Goal: Transaction & Acquisition: Book appointment/travel/reservation

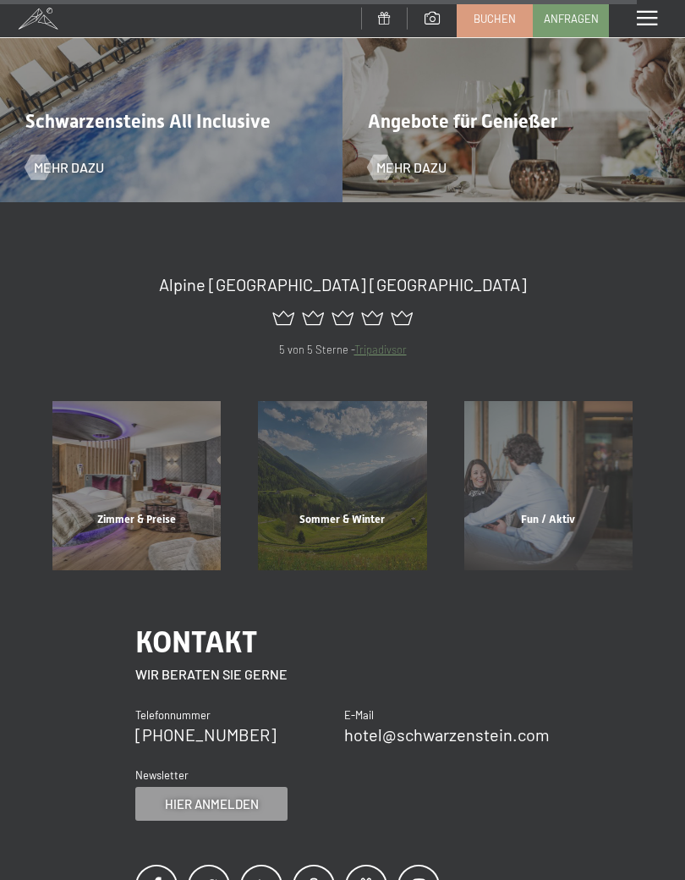
scroll to position [5922, 0]
click at [234, 794] on span "Hier anmelden" at bounding box center [212, 803] width 94 height 18
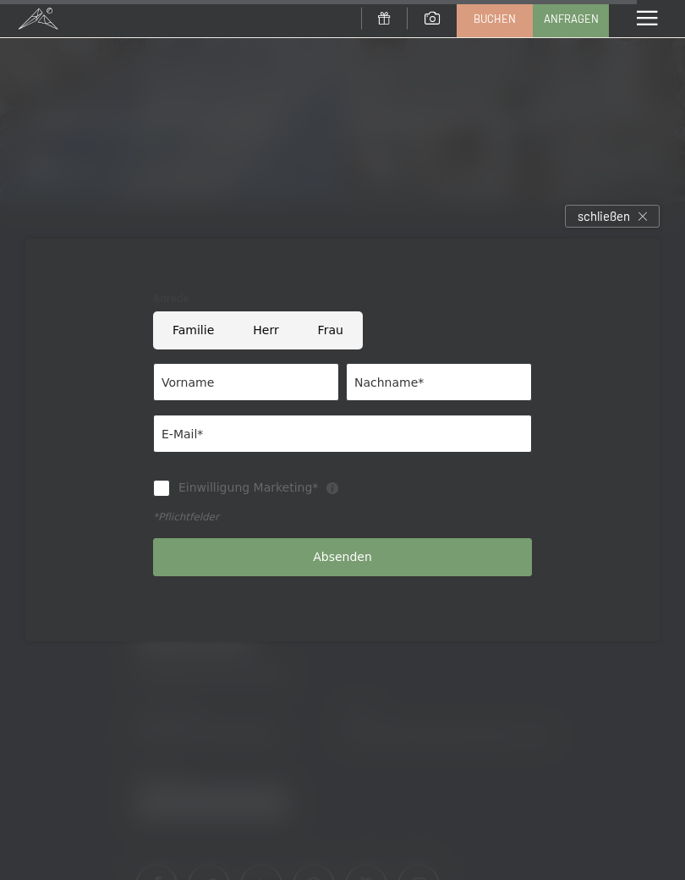
click at [275, 334] on input "Herr" at bounding box center [266, 330] width 64 height 38
radio input "true"
click at [261, 391] on input "Vorname" at bounding box center [246, 382] width 186 height 38
type input "Valentin"
type input "Weißhaupt"
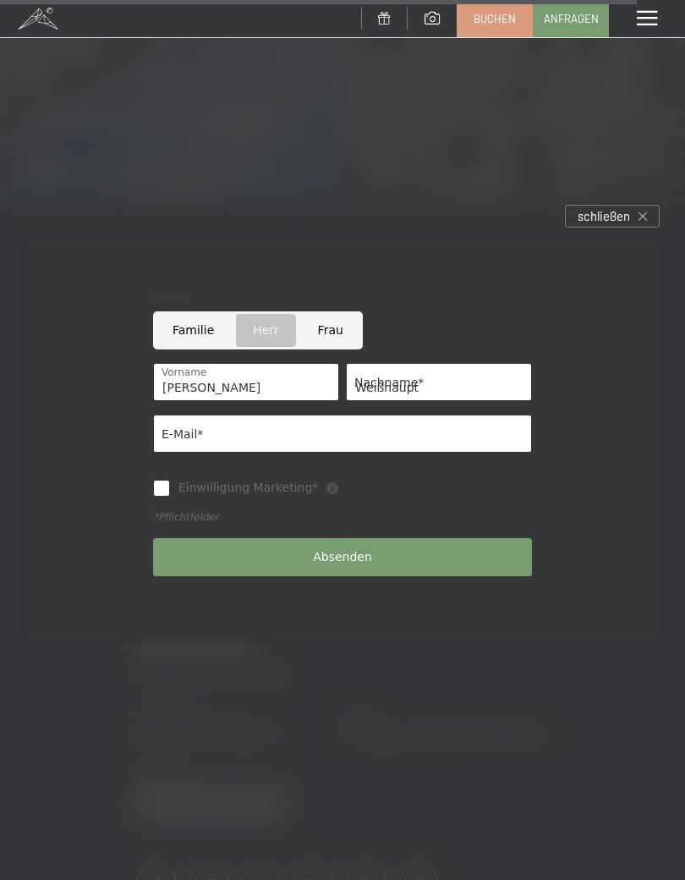
type input "v.weisshaupt@silverstar.at"
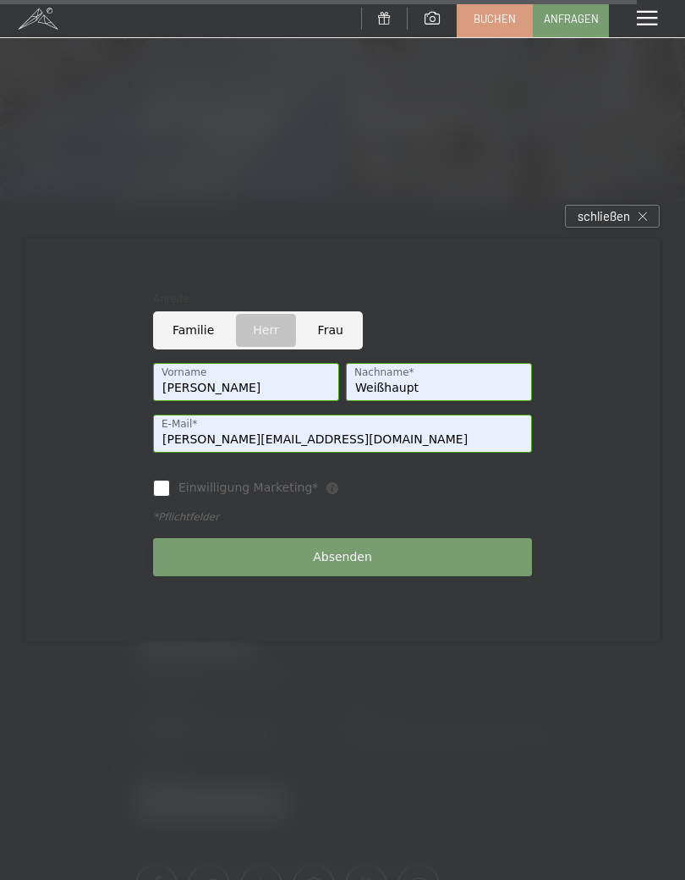
click at [358, 552] on span "Absenden" at bounding box center [342, 557] width 59 height 17
click at [168, 492] on input "Einwilligung Marketing*" at bounding box center [161, 488] width 17 height 17
checkbox input "true"
click at [355, 554] on span "Absenden" at bounding box center [342, 557] width 59 height 17
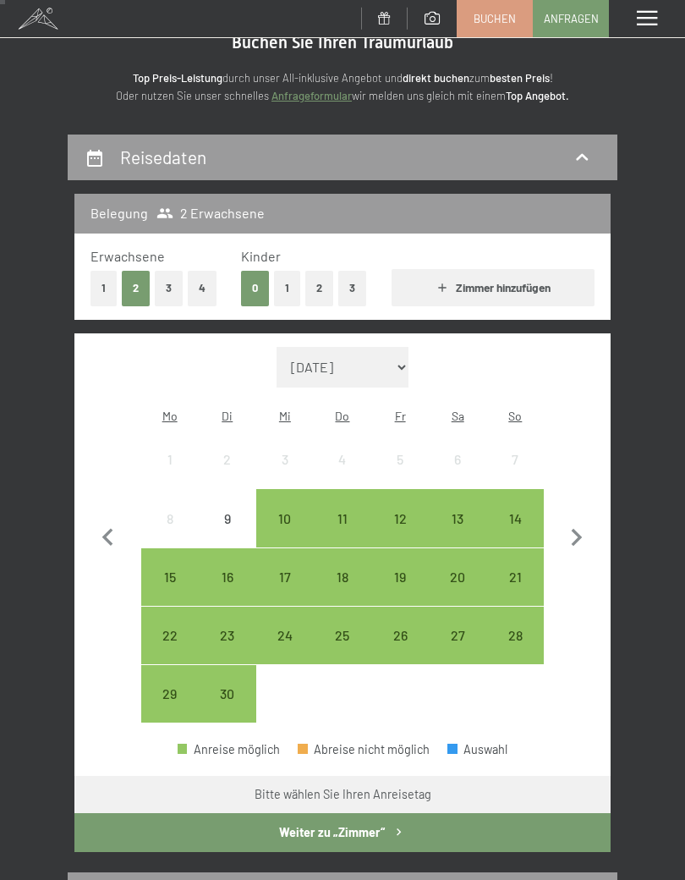
scroll to position [66, 0]
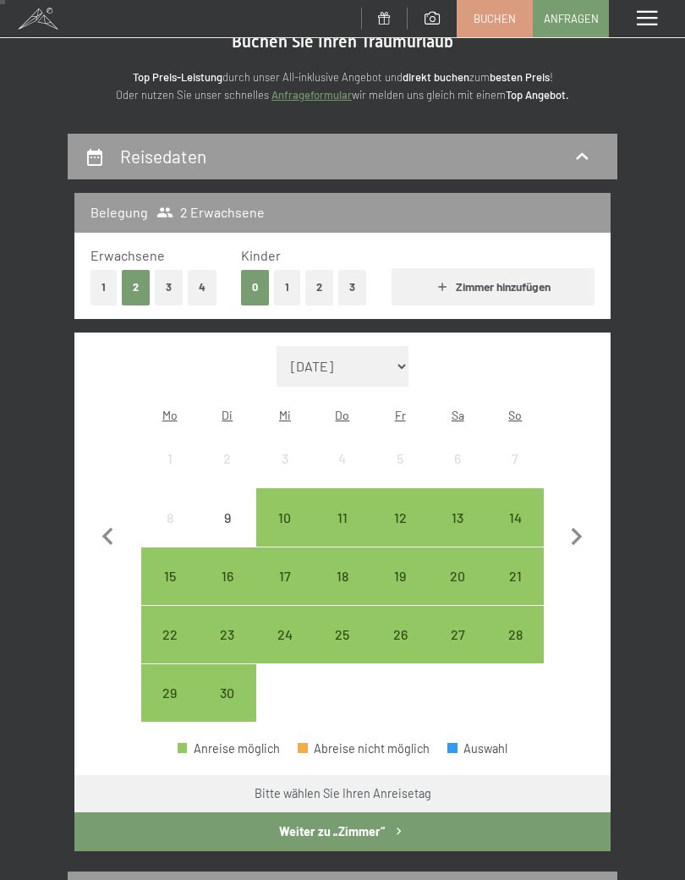
click at [583, 527] on icon "button" at bounding box center [577, 537] width 36 height 36
select select "2025-10-01"
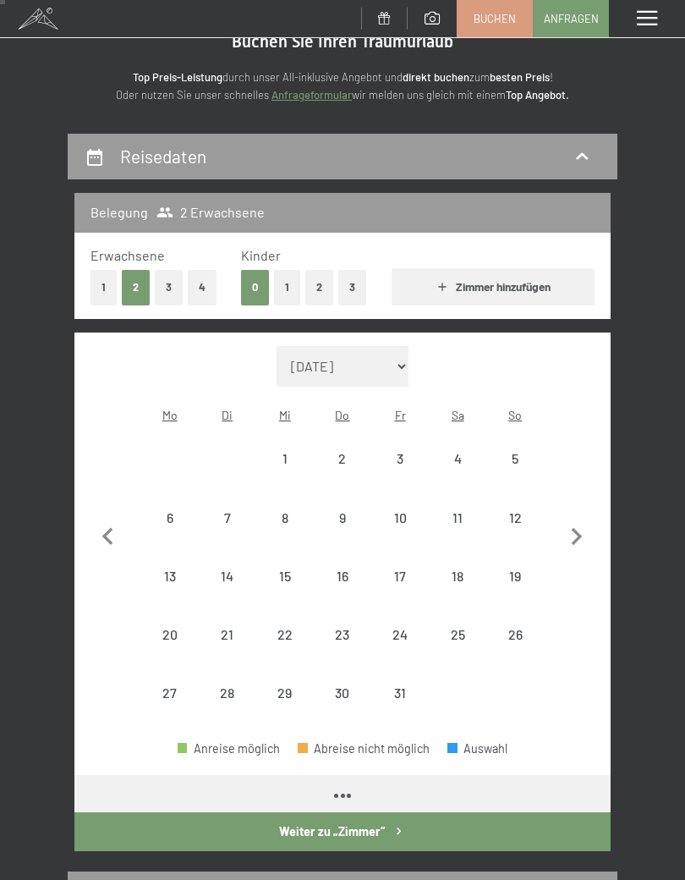
select select "2025-10-01"
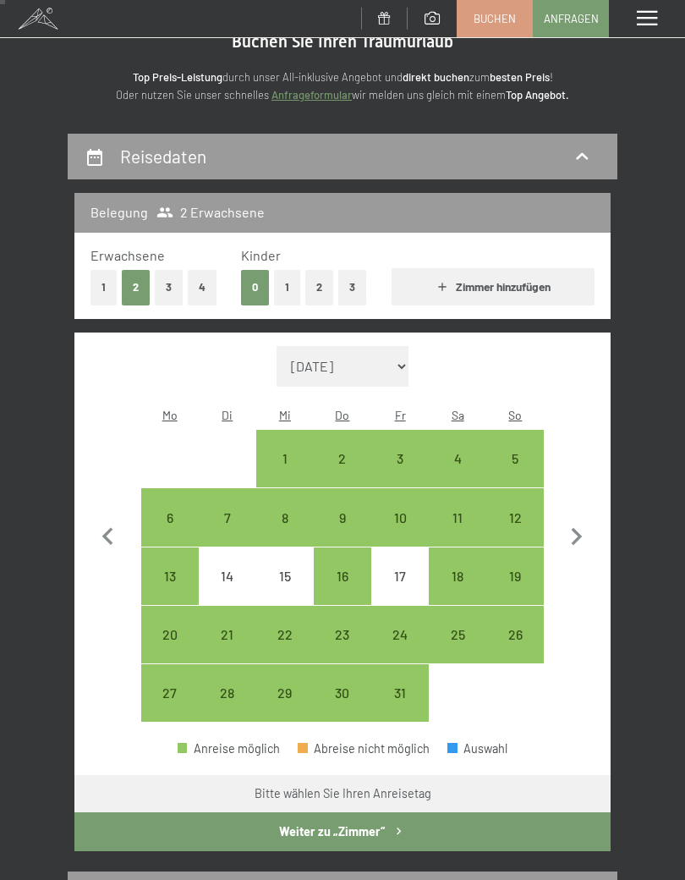
click at [176, 511] on div "6" at bounding box center [170, 538] width 54 height 54
select select "2025-10-01"
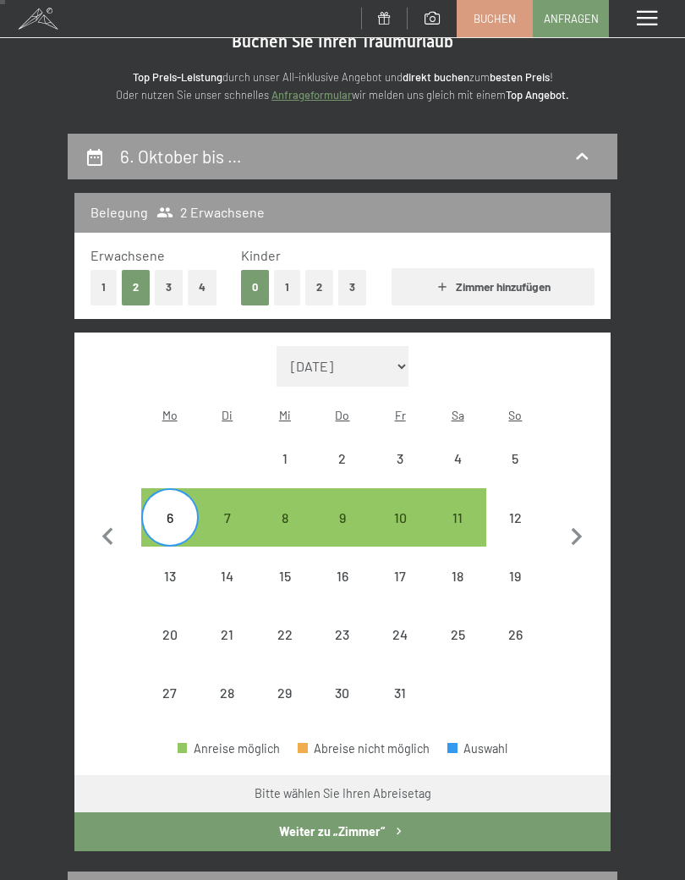
click at [584, 528] on icon "button" at bounding box center [577, 537] width 36 height 36
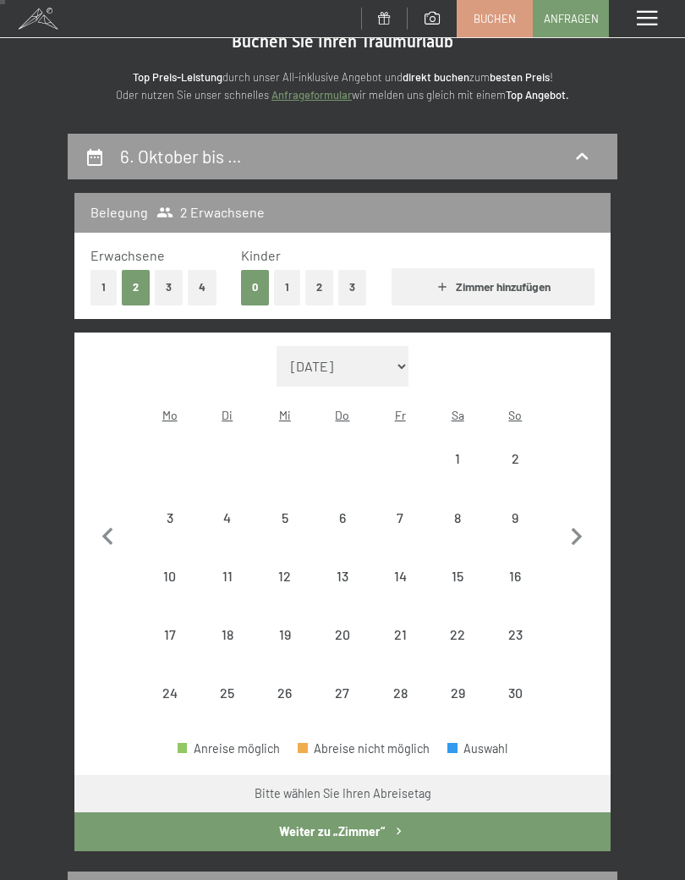
select select "2025-11-01"
click at [113, 530] on icon "button" at bounding box center [109, 537] width 36 height 36
select select "2025-10-01"
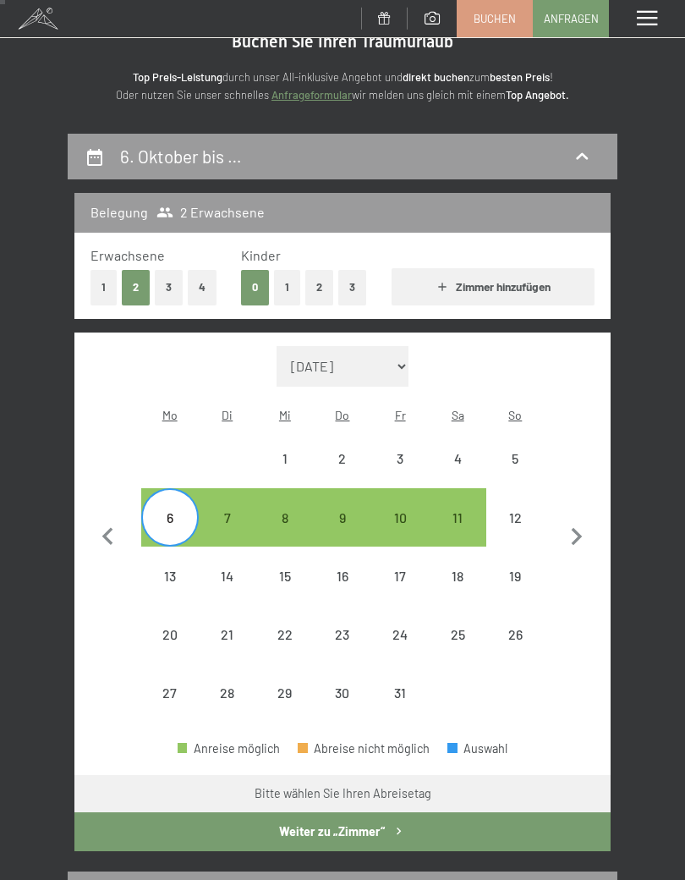
click at [372, 815] on button "Weiter zu „Zimmer“" at bounding box center [342, 831] width 536 height 39
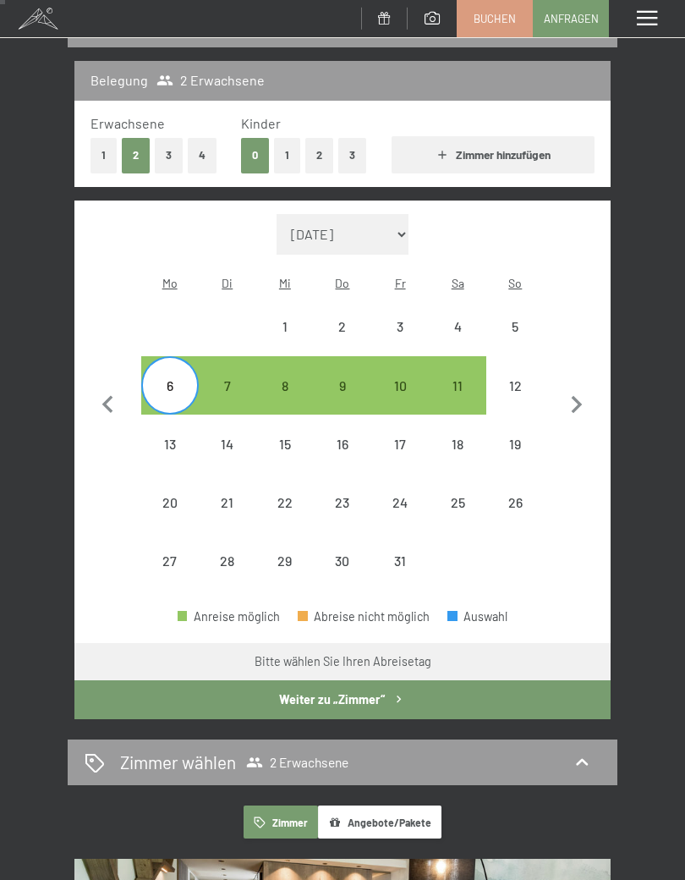
select select "2025-10-01"
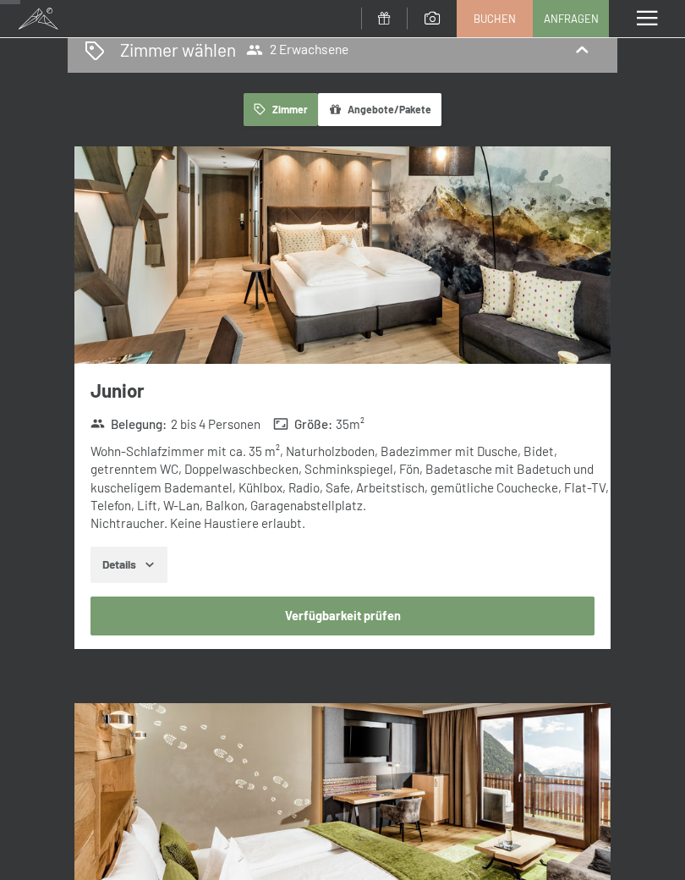
scroll to position [240, 0]
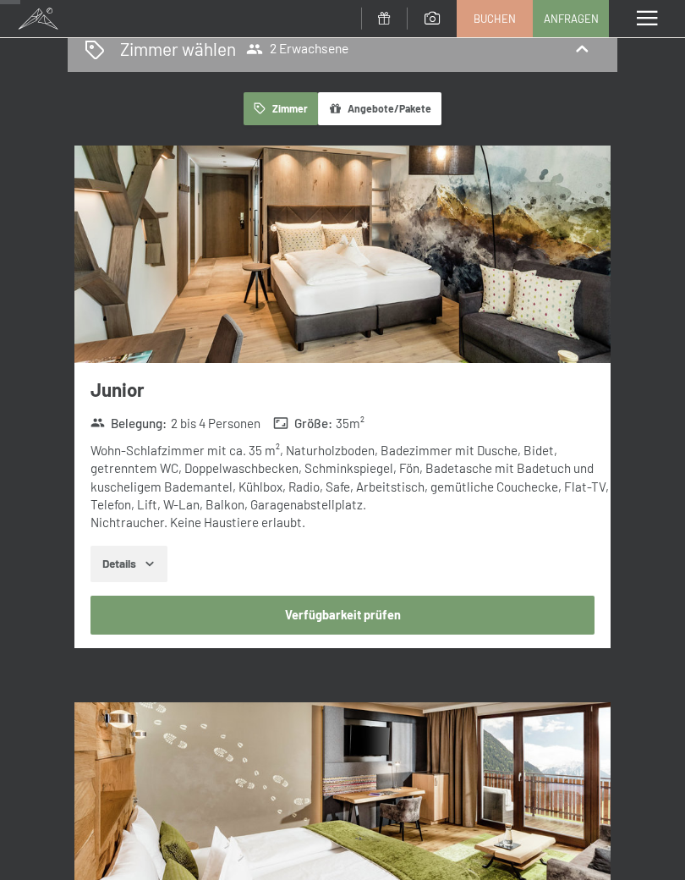
click at [159, 560] on button "Details" at bounding box center [129, 564] width 77 height 37
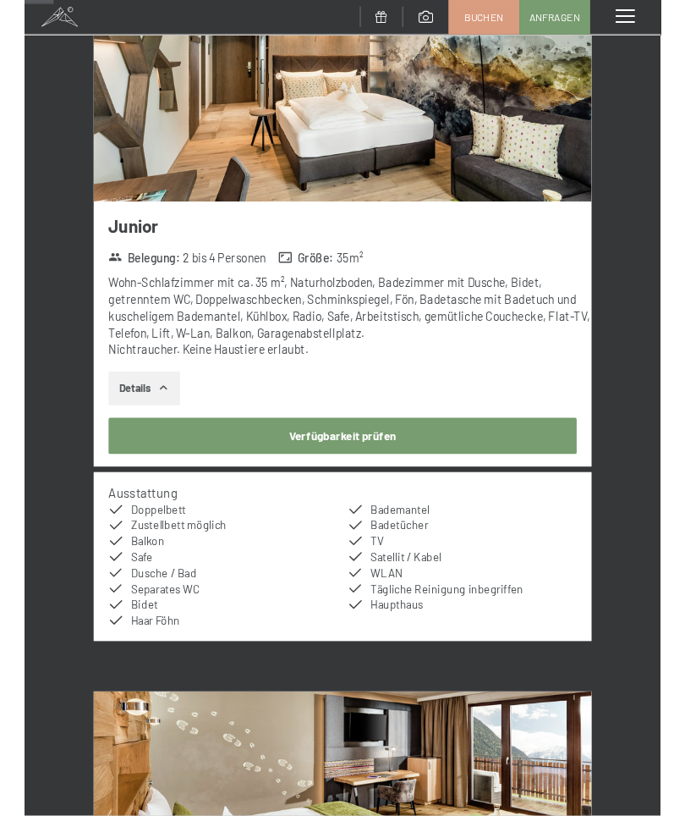
scroll to position [387, 0]
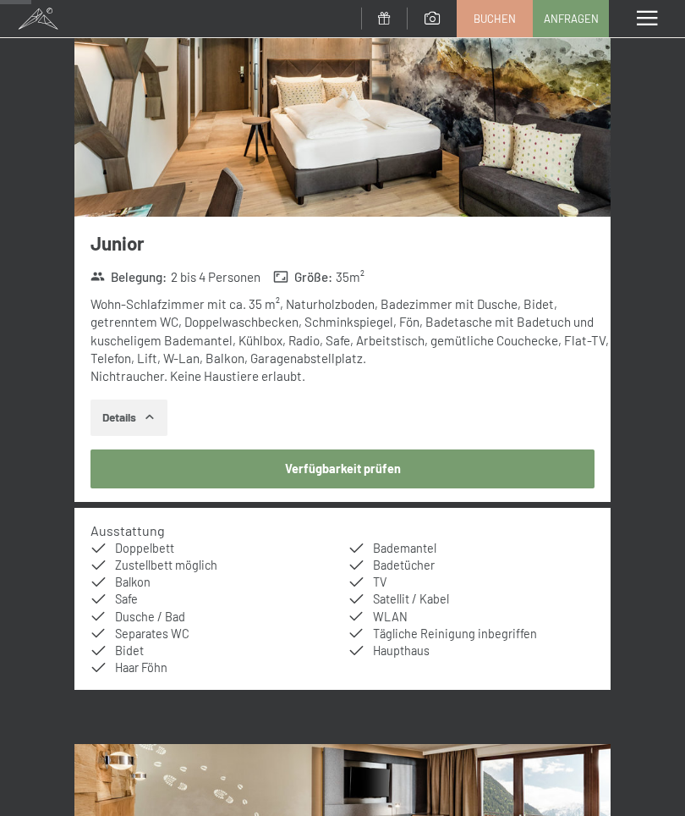
click at [384, 470] on button "Verfügbarkeit prüfen" at bounding box center [343, 468] width 504 height 39
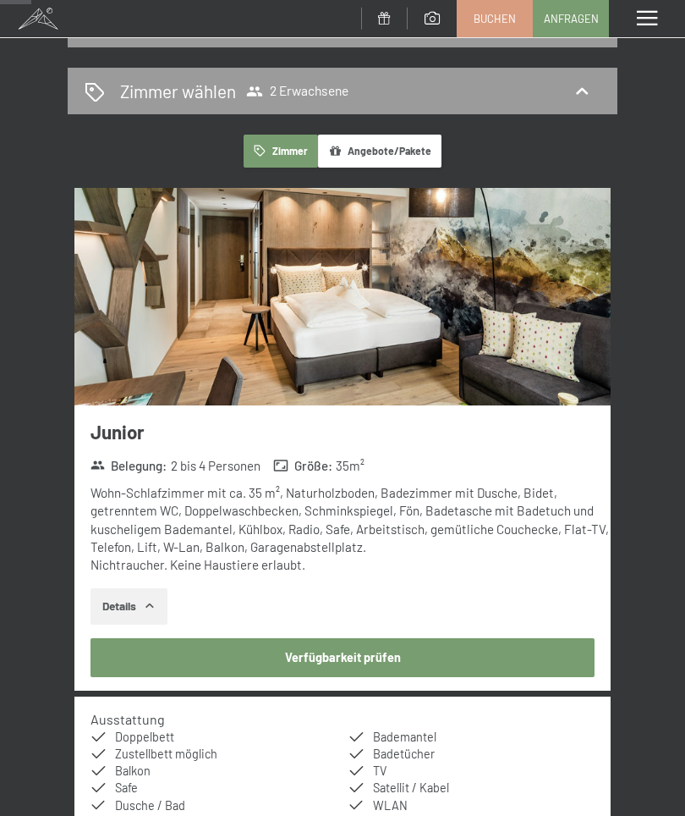
select select "2025-10-01"
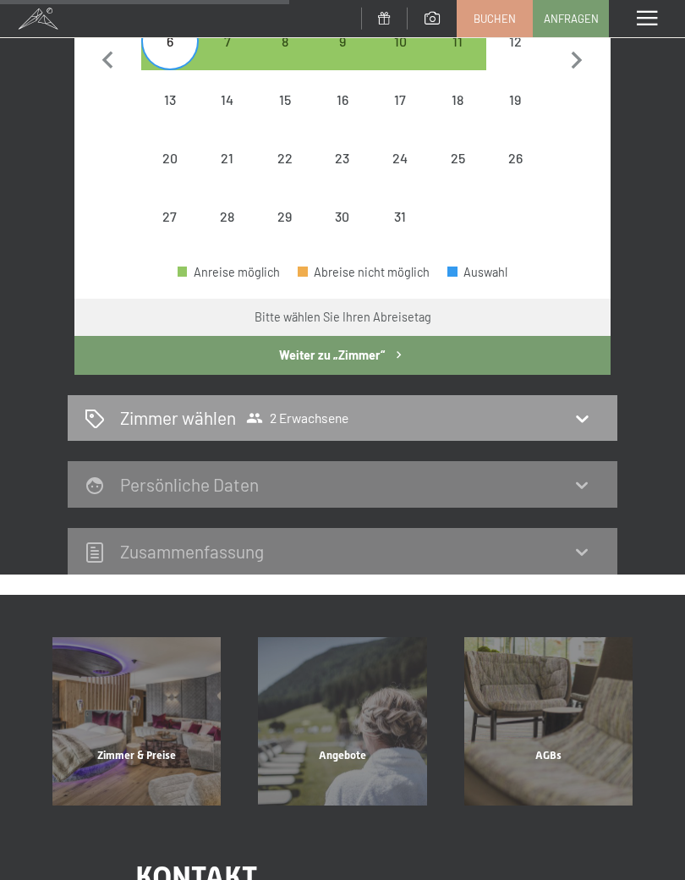
scroll to position [541, 0]
click at [585, 408] on icon at bounding box center [582, 418] width 20 height 20
select select "2025-10-01"
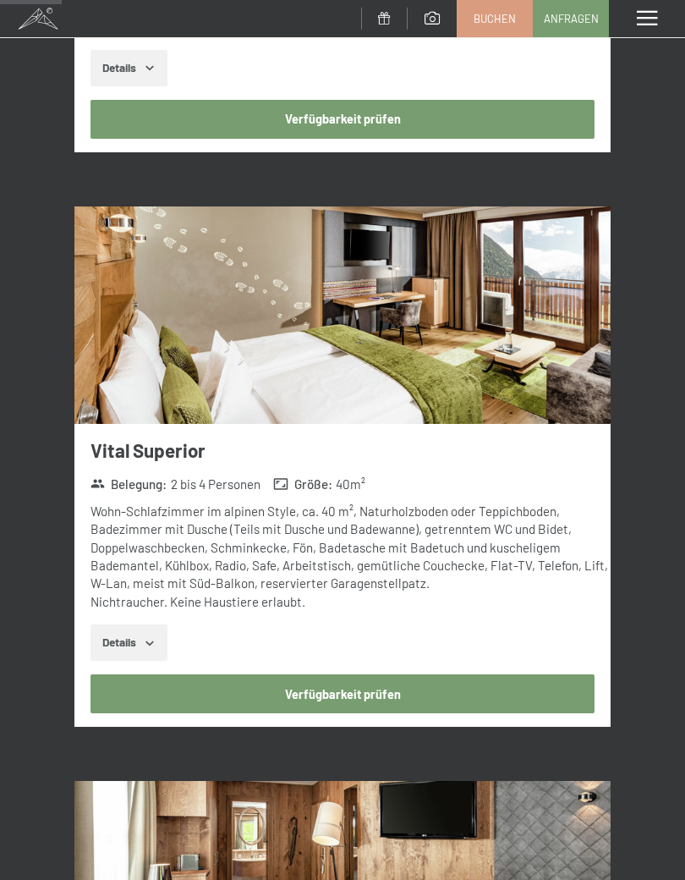
scroll to position [740, 0]
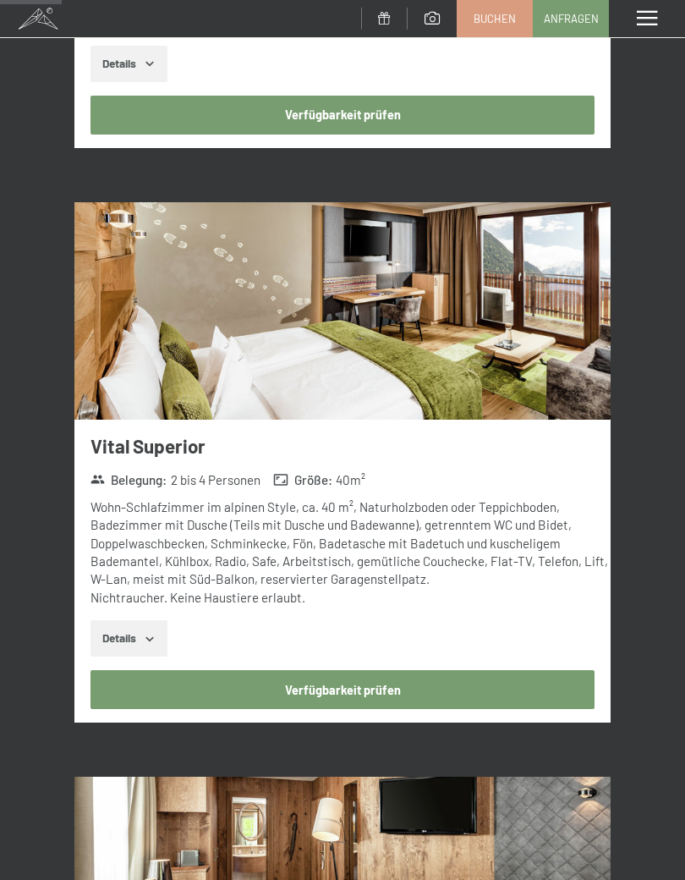
click at [158, 639] on button "Details" at bounding box center [129, 638] width 77 height 37
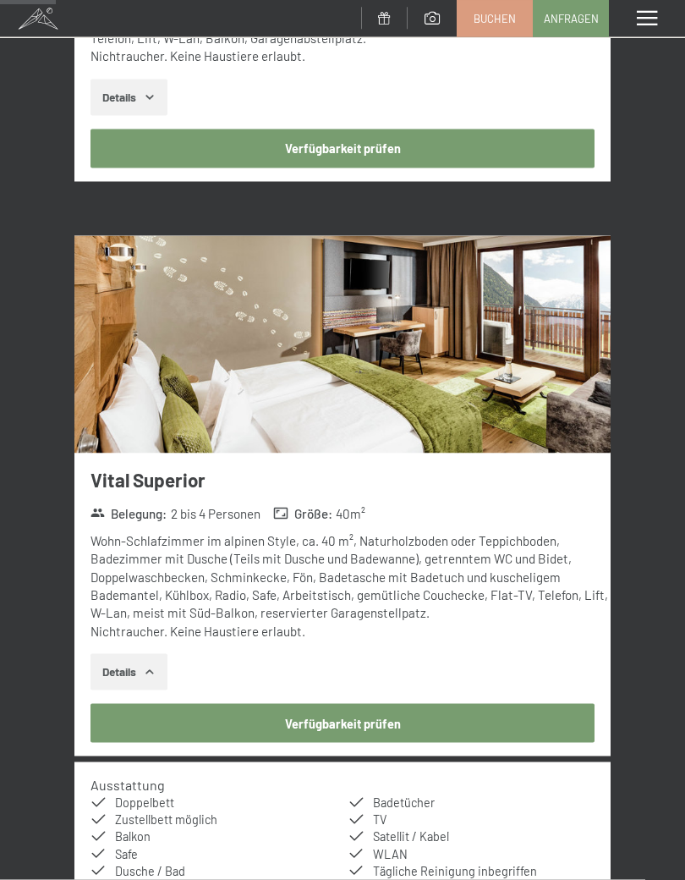
scroll to position [723, 0]
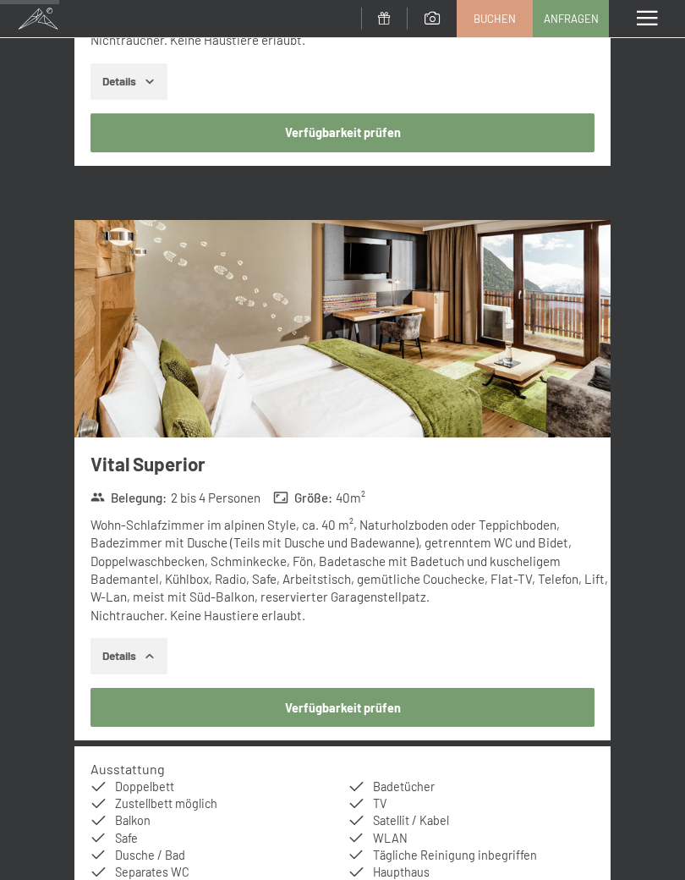
click at [342, 702] on button "Verfügbarkeit prüfen" at bounding box center [343, 707] width 504 height 39
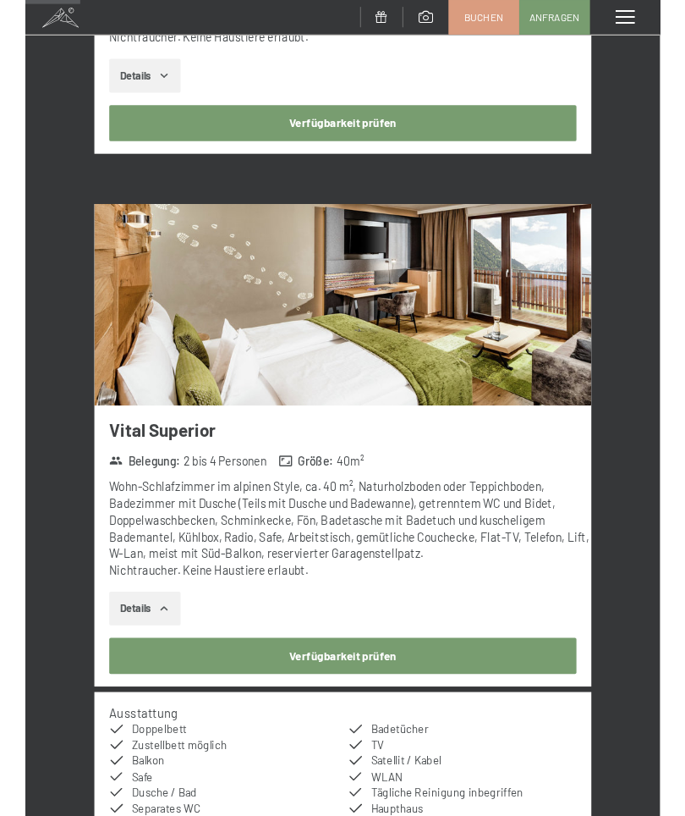
scroll to position [198, 0]
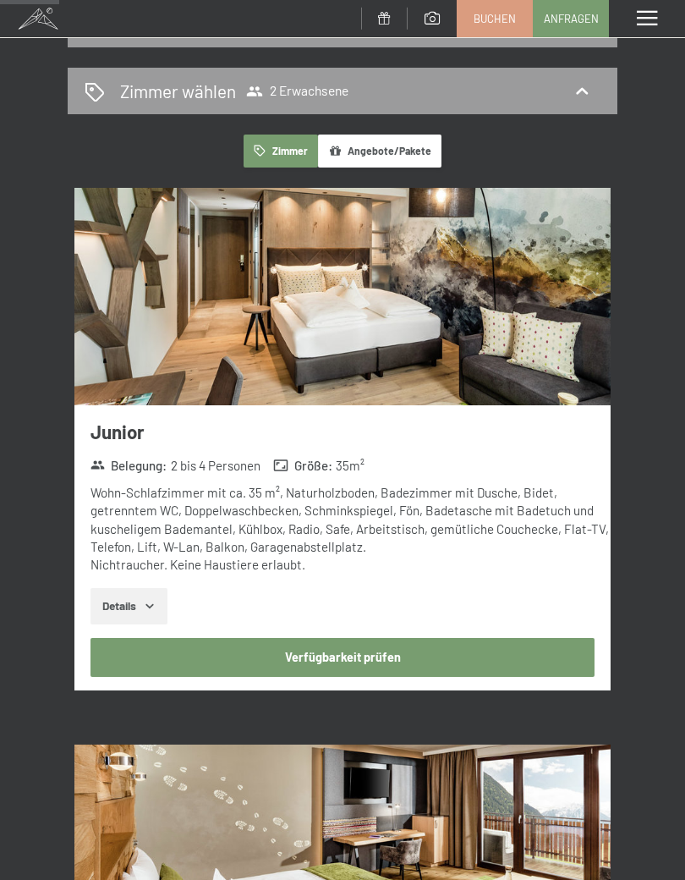
select select "2025-10-01"
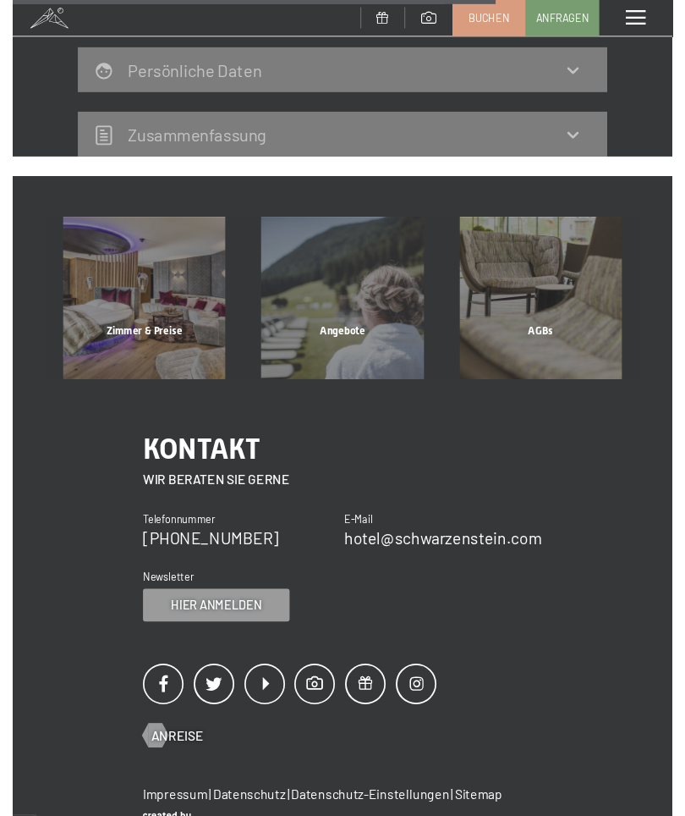
scroll to position [987, 0]
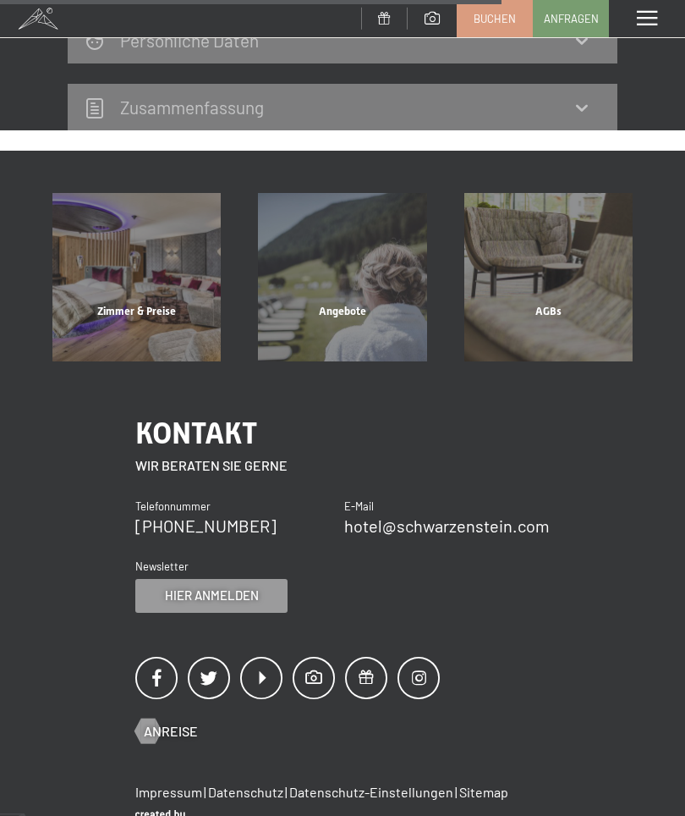
click at [243, 579] on div "Hier anmelden" at bounding box center [211, 596] width 152 height 34
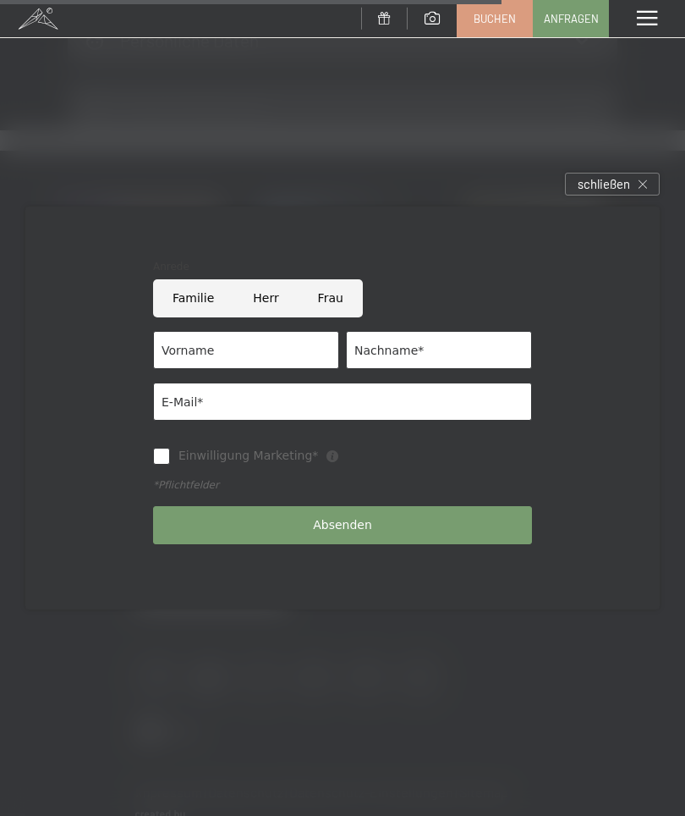
click at [269, 299] on input "Herr" at bounding box center [266, 298] width 64 height 38
radio input "true"
click at [270, 356] on input "Vorname" at bounding box center [246, 350] width 186 height 38
type input "Valentin"
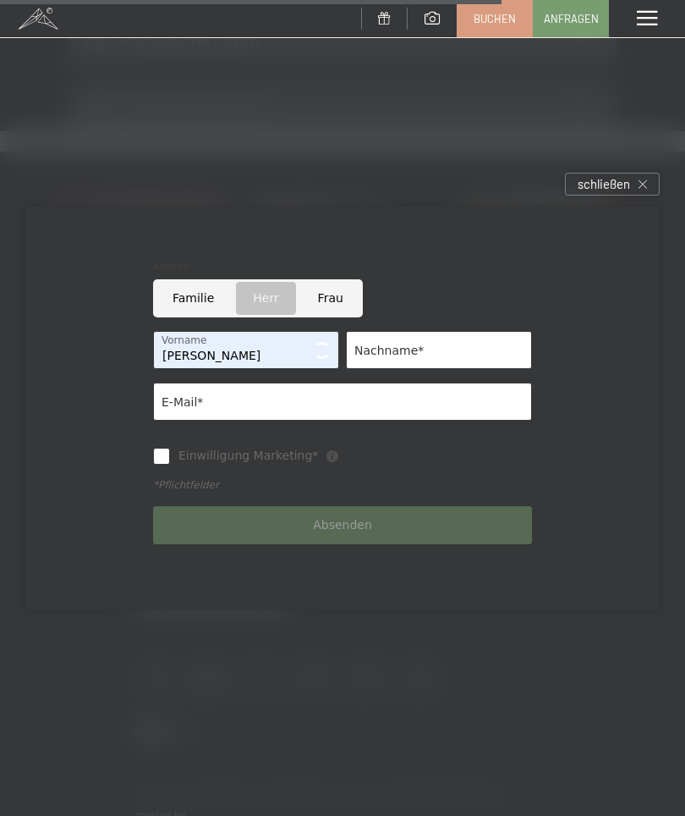
type input "Weißhaupt"
type input "v.weisshaupt@silverstar.at"
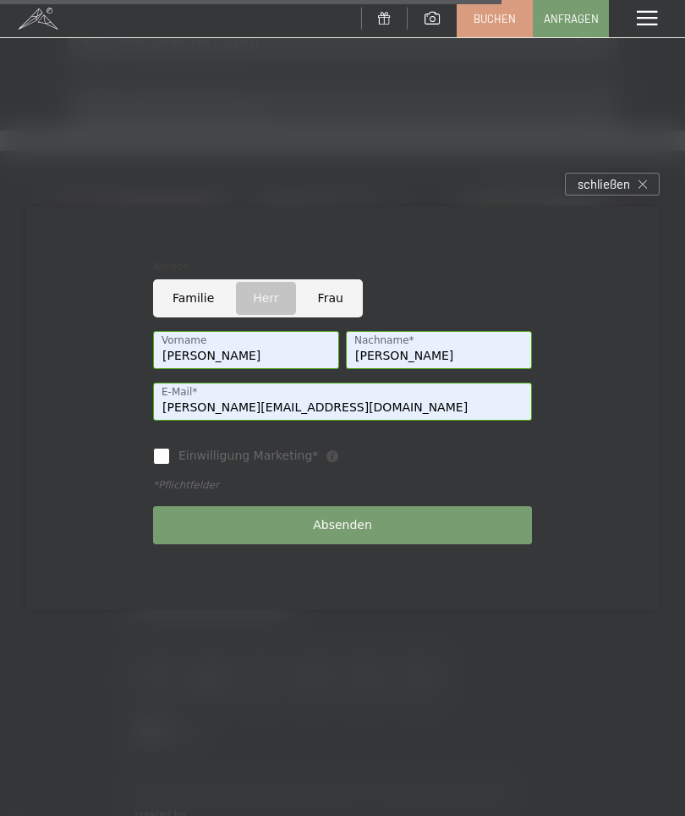
click at [176, 457] on label "Einwilligung Marketing*" at bounding box center [244, 456] width 148 height 17
click at [170, 457] on input "Einwilligung Marketing*" at bounding box center [161, 456] width 17 height 17
click at [161, 448] on input "Einwilligung Marketing*" at bounding box center [161, 456] width 17 height 17
checkbox input "true"
click at [358, 534] on button "Absenden" at bounding box center [342, 525] width 379 height 38
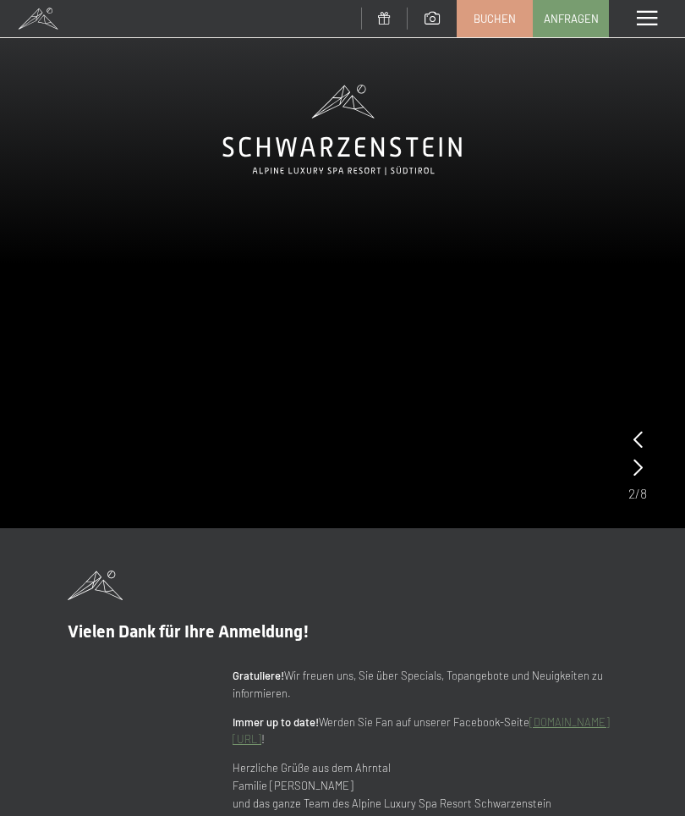
click at [569, 28] on link "Anfragen" at bounding box center [571, 19] width 74 height 36
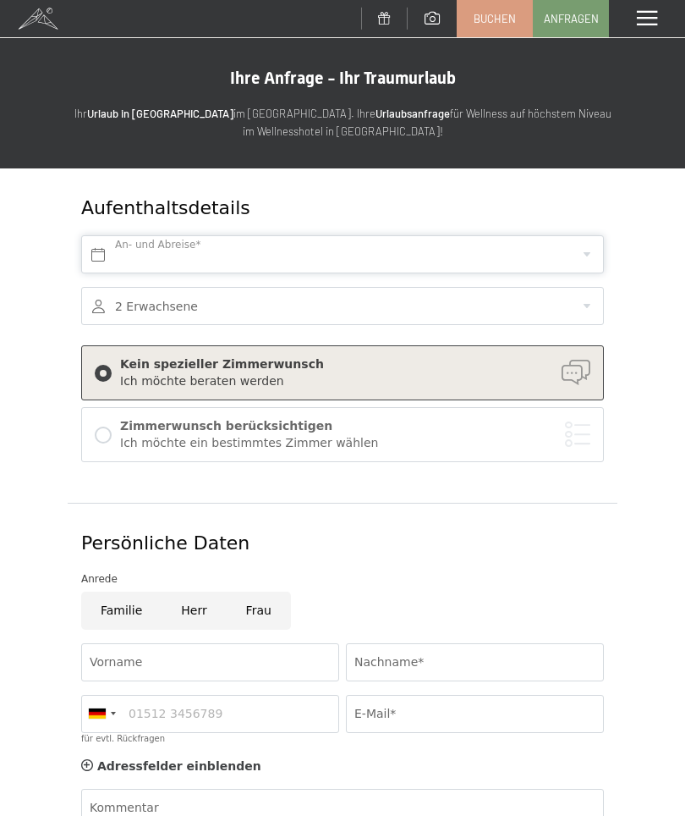
click at [586, 252] on input "text" at bounding box center [342, 254] width 523 height 38
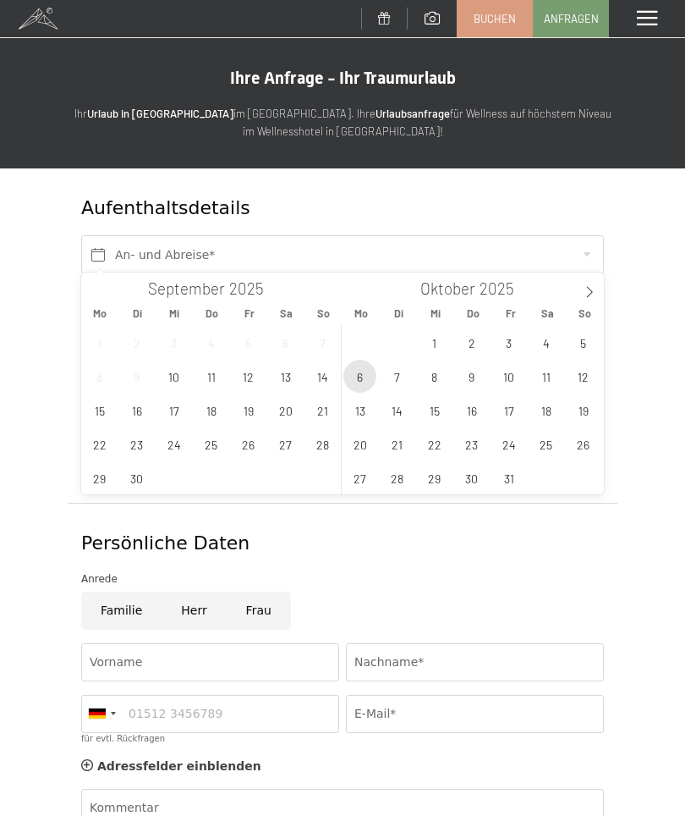
click at [364, 376] on span "6" at bounding box center [360, 376] width 33 height 33
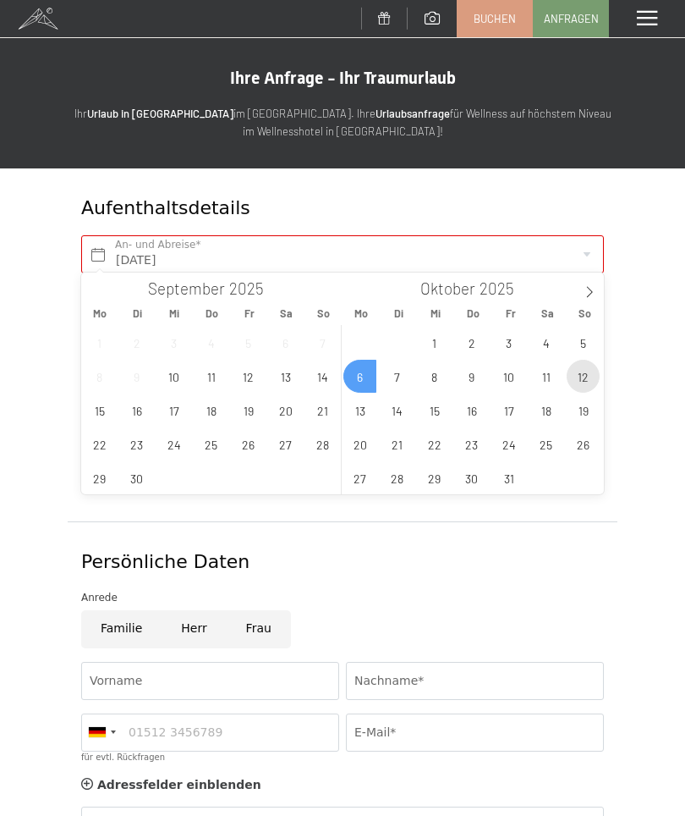
click at [593, 371] on span "12" at bounding box center [583, 376] width 33 height 33
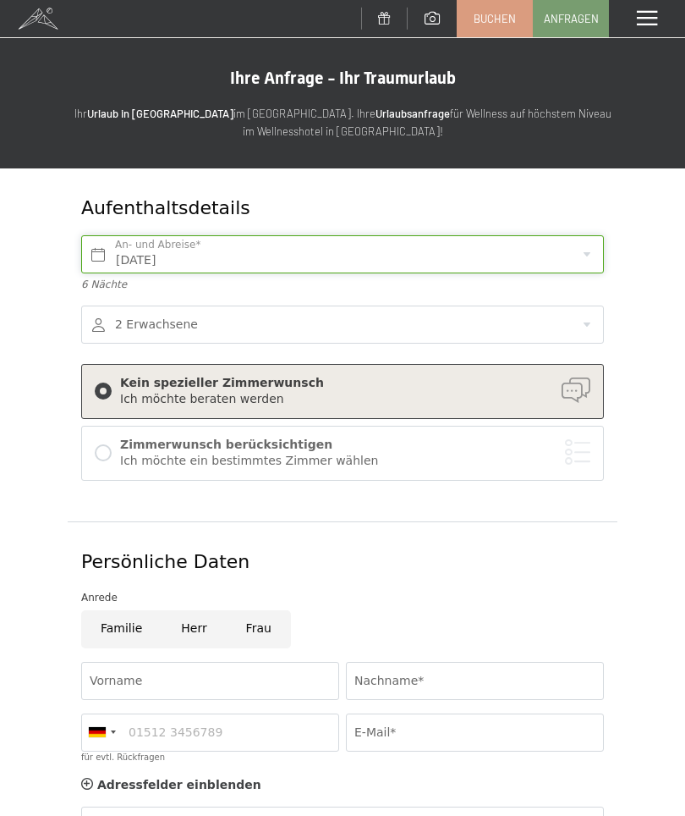
type input "Mo. 06.10.2025 - So. 12.10.2025"
click at [113, 448] on div "Zimmerwunsch berücksichtigen Ich möchte ein bestimmtes Zimmer wählen" at bounding box center [343, 453] width 496 height 36
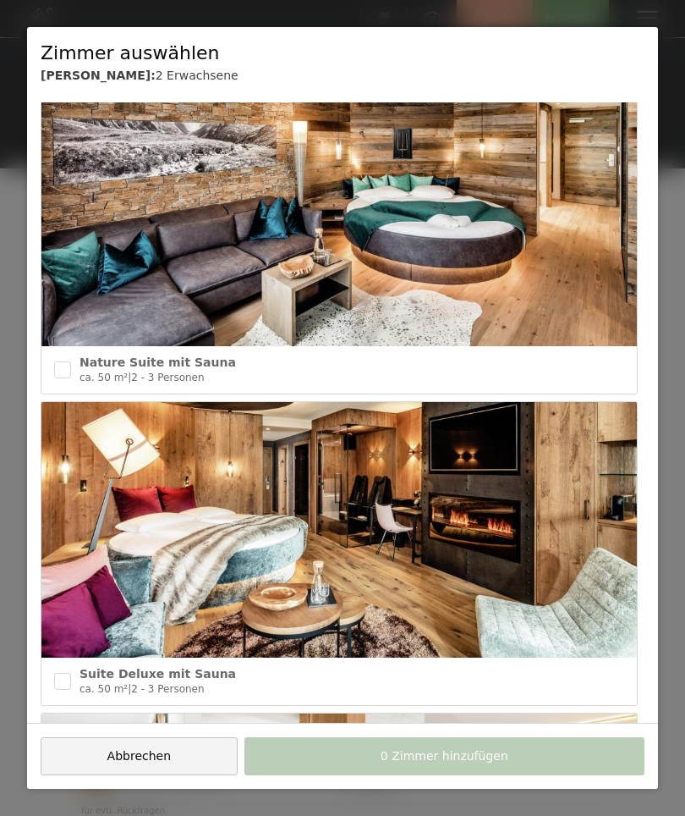
scroll to position [1279, 0]
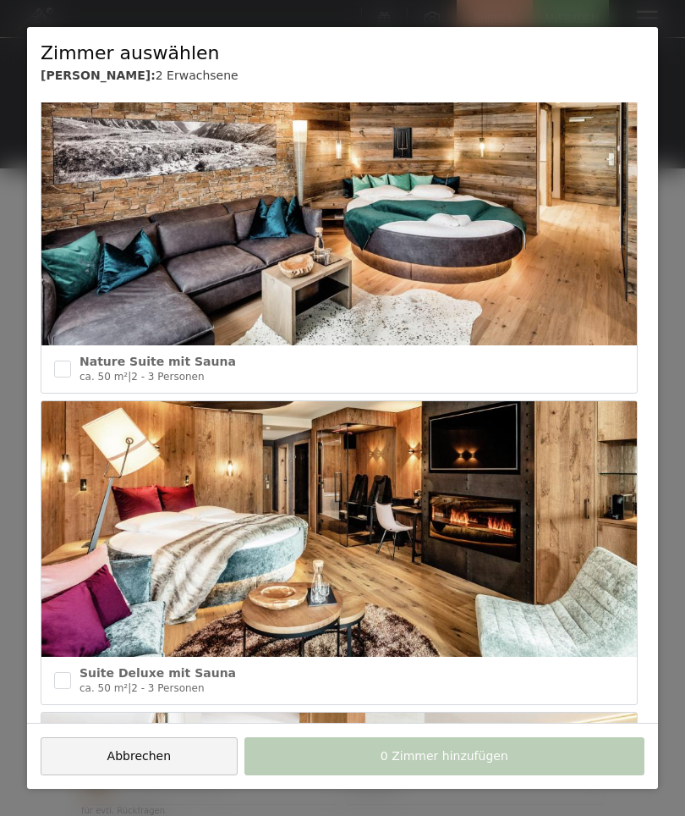
click at [73, 351] on div "Nature Suite mit Sauna ca. 50 m² | 2 - 3 Personen" at bounding box center [339, 368] width 596 height 47
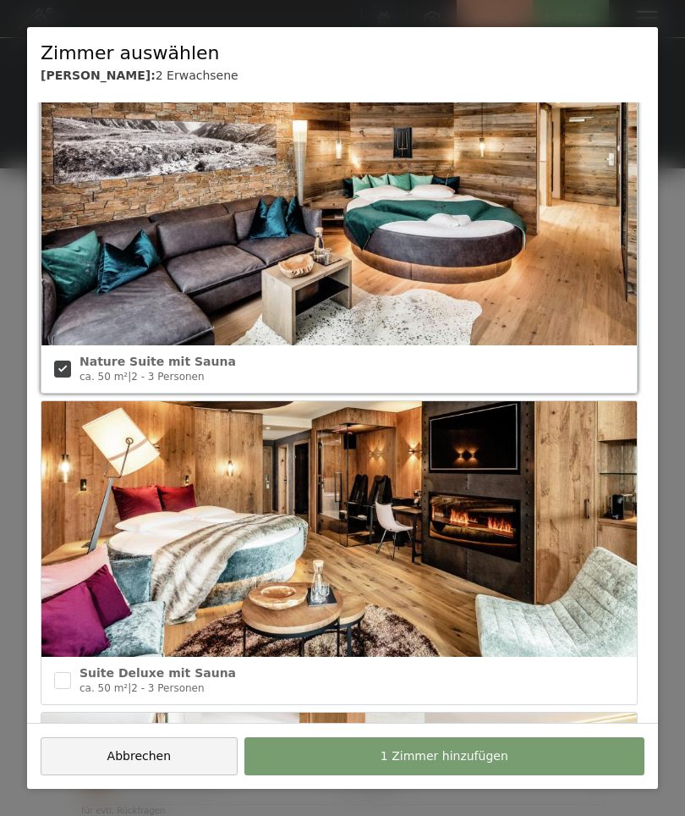
click at [69, 354] on div at bounding box center [62, 369] width 17 height 30
checkbox input "false"
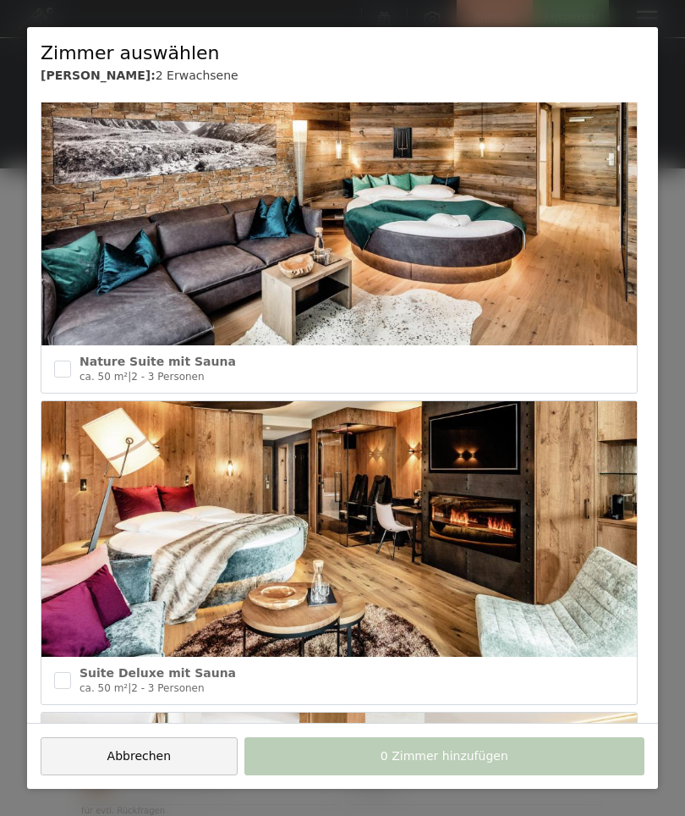
click at [69, 673] on input "checkbox" at bounding box center [62, 680] width 17 height 17
checkbox input "true"
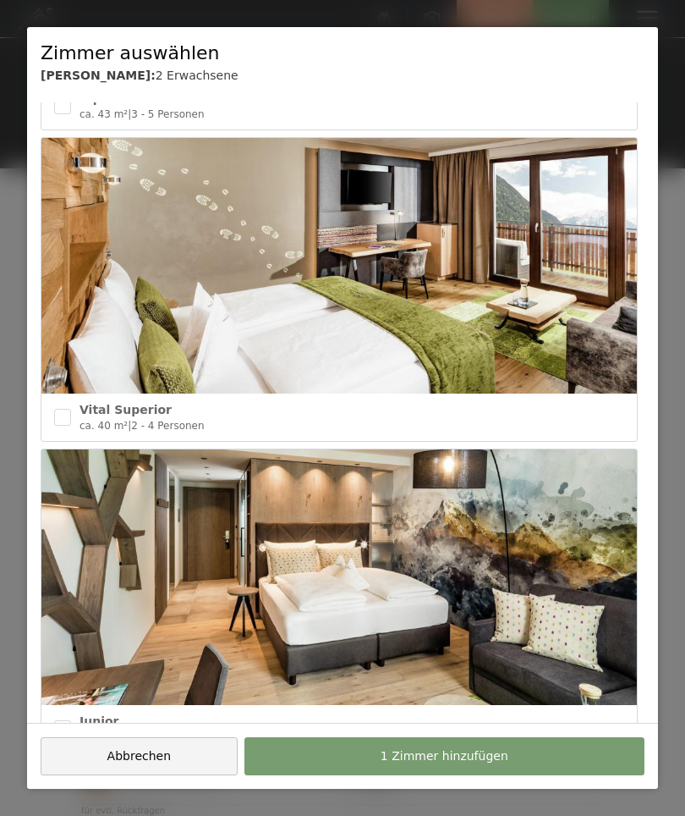
scroll to position [2477, 0]
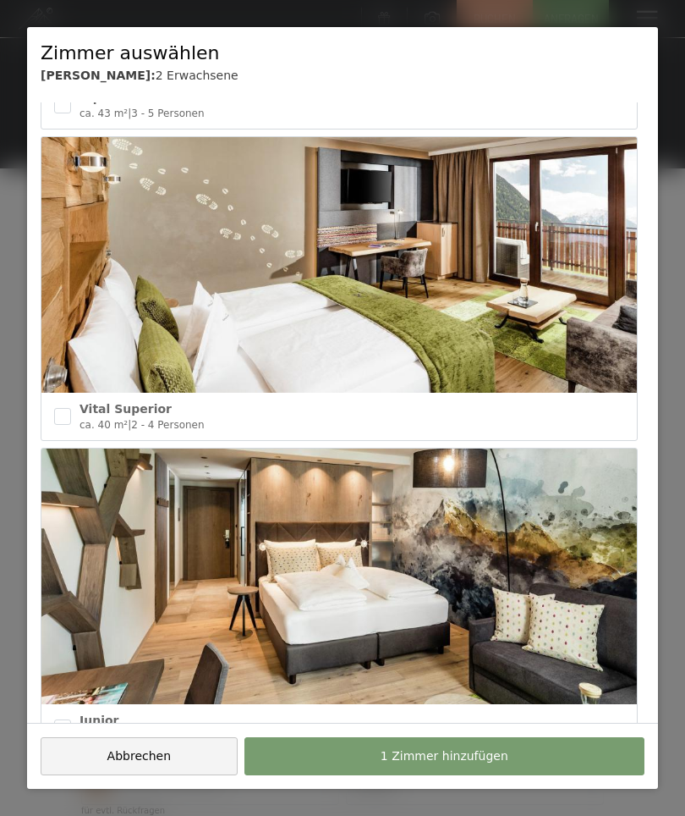
click at [63, 409] on input "checkbox" at bounding box center [62, 416] width 17 height 17
checkbox input "true"
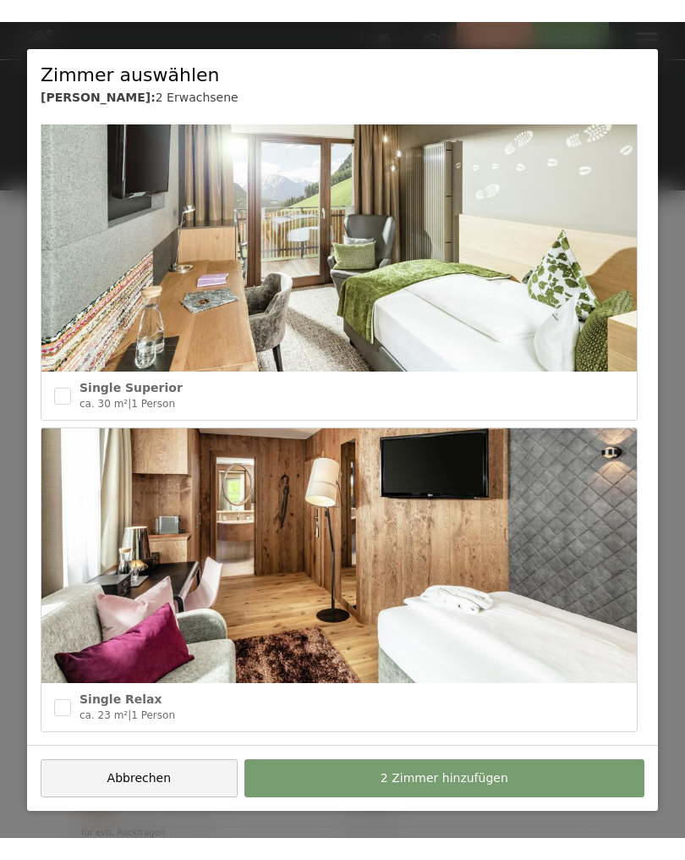
scroll to position [3453, 0]
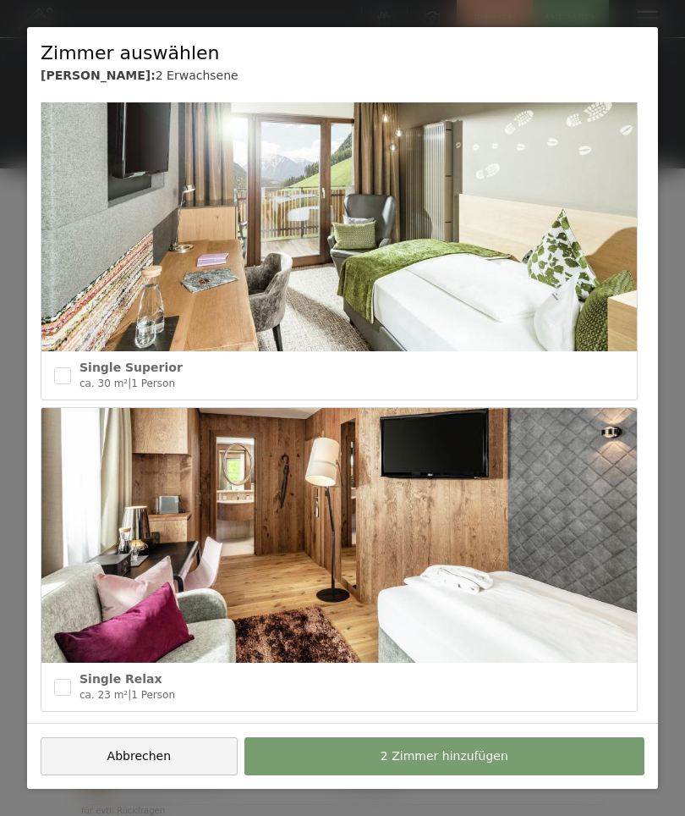
click at [464, 762] on span "2 Zimmer hinzufügen" at bounding box center [445, 756] width 128 height 17
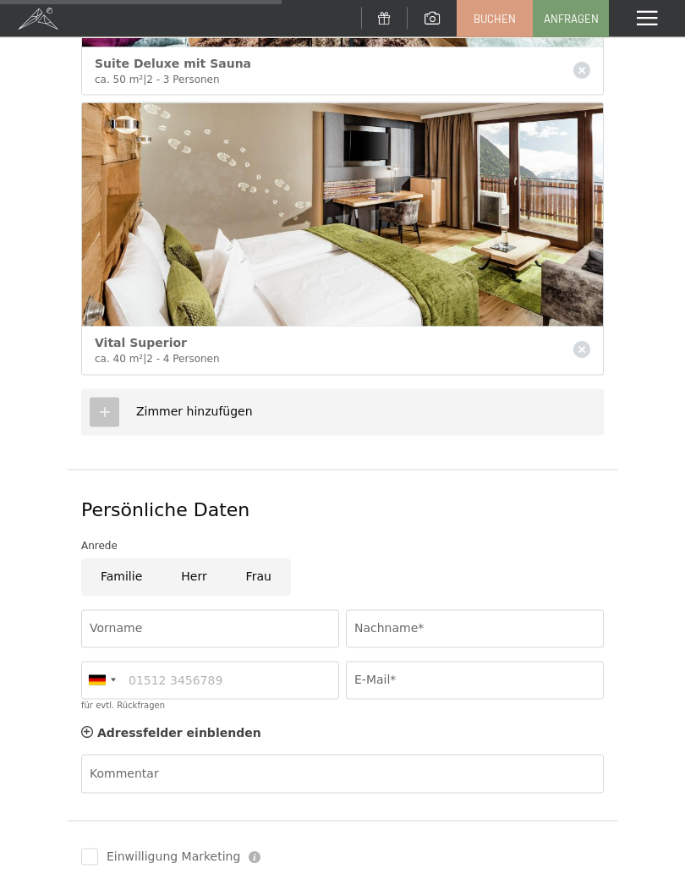
scroll to position [694, 0]
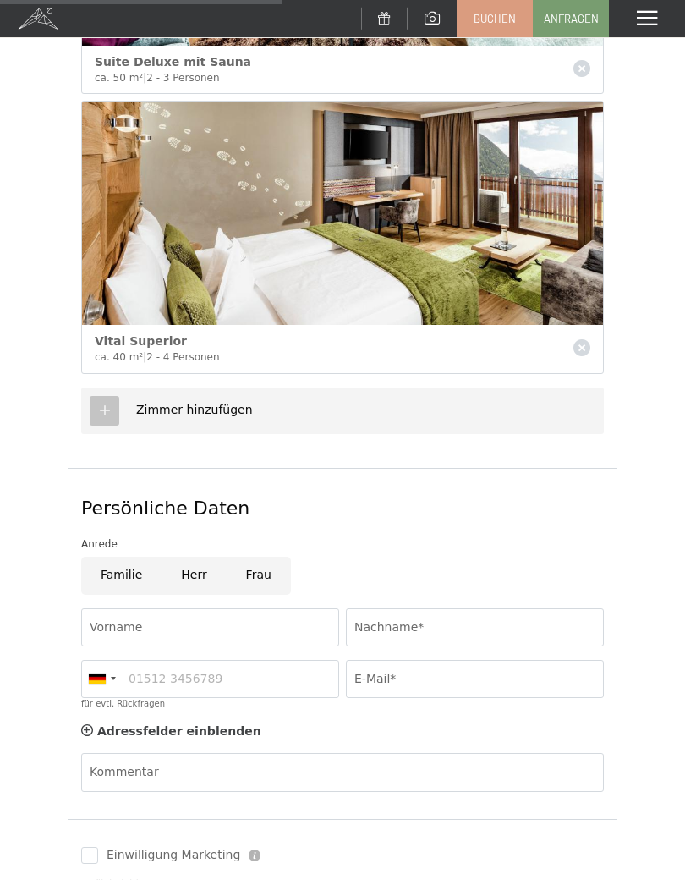
click at [195, 567] on input "Herr" at bounding box center [194, 576] width 64 height 38
radio input "true"
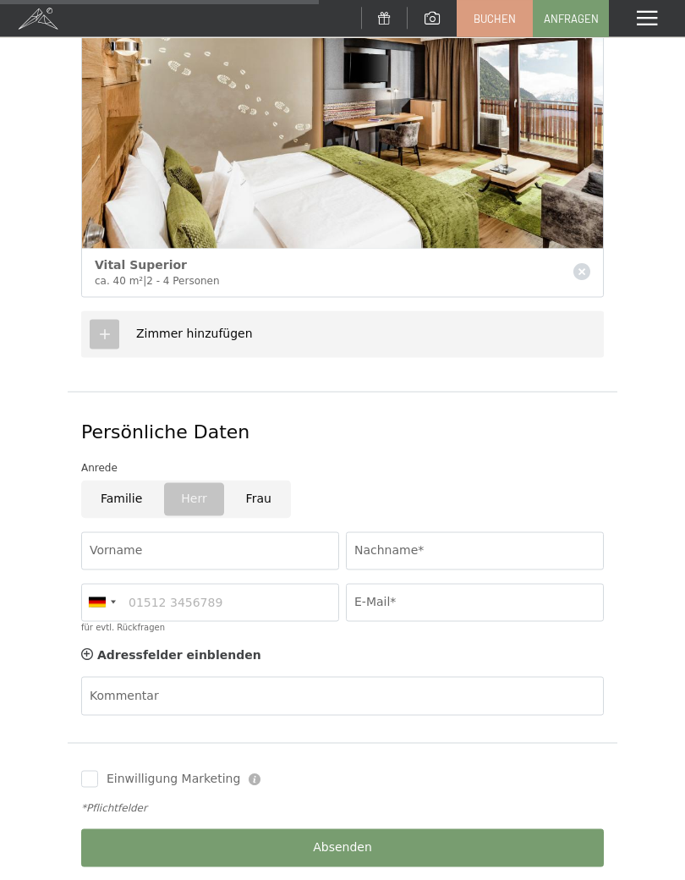
scroll to position [804, 0]
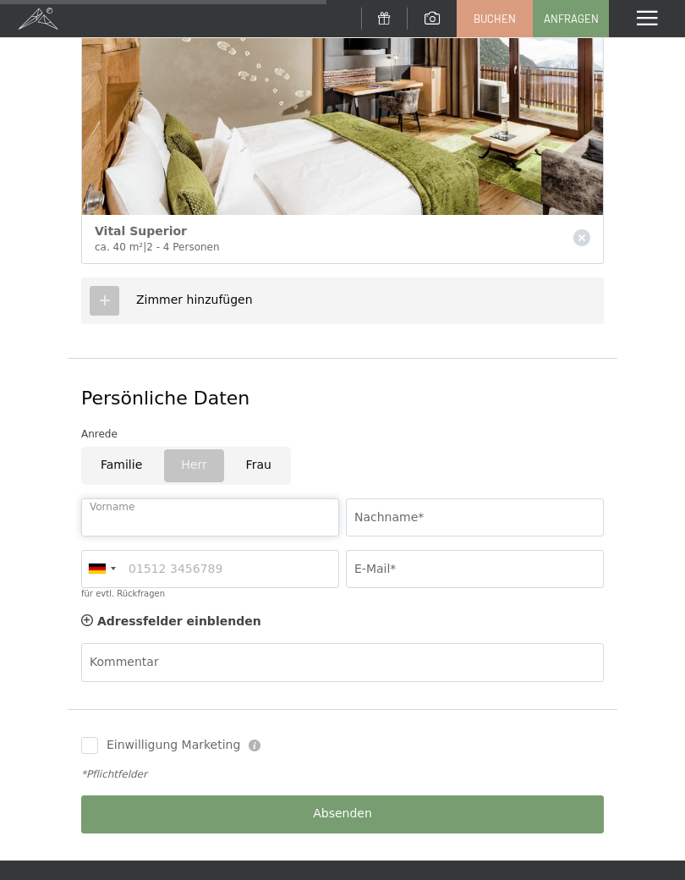
click at [237, 514] on input "Vorname" at bounding box center [210, 517] width 258 height 38
type input "Valentin"
type input "Weißhaupt"
type input "v.weisshaupt@silverstar.at"
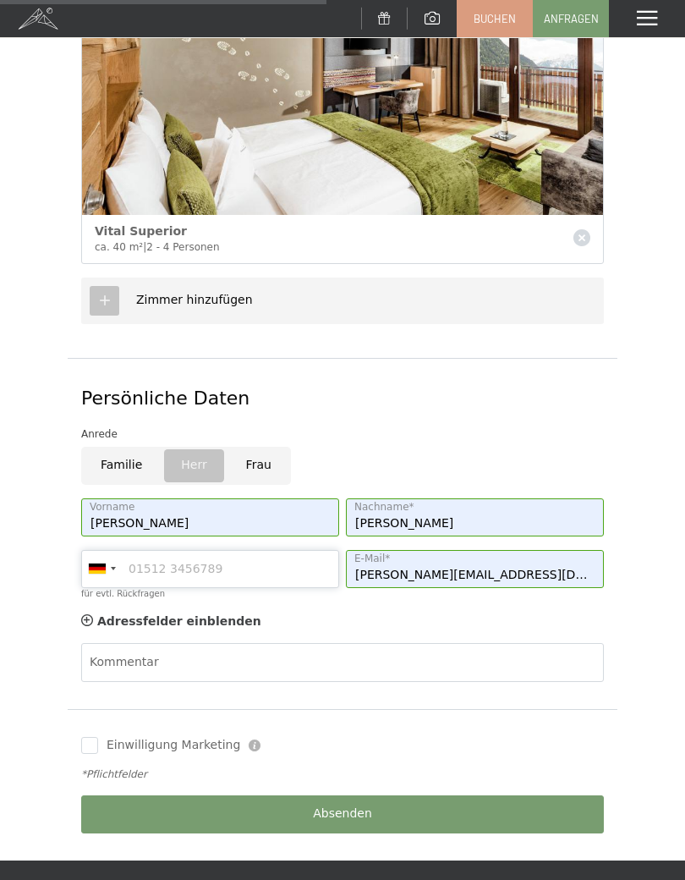
click at [168, 564] on input "für evtl. Rückfragen" at bounding box center [210, 569] width 258 height 38
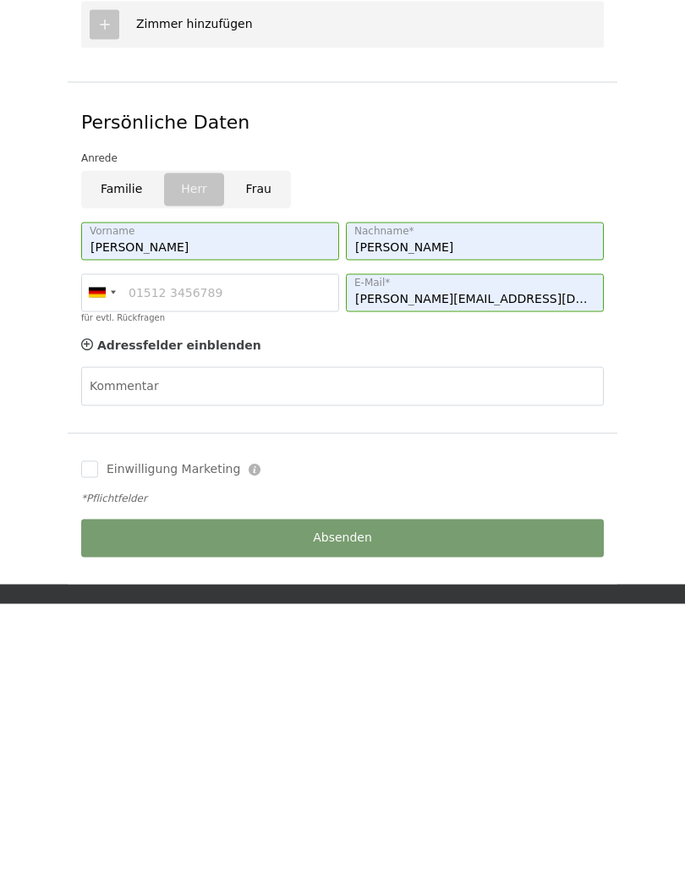
click at [105, 563] on div at bounding box center [97, 568] width 17 height 10
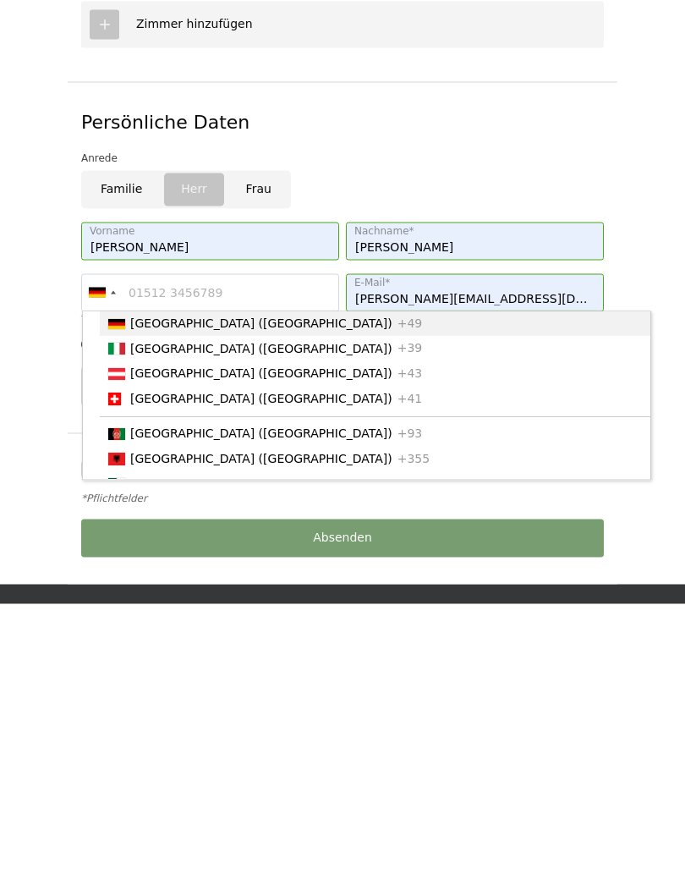
scroll to position [1080, 0]
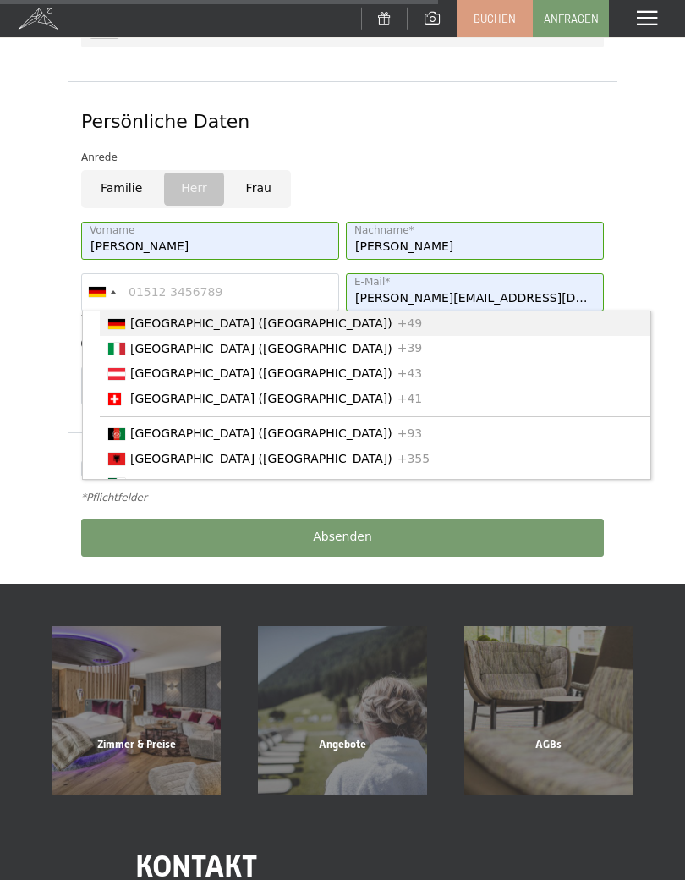
click at [191, 371] on span "[GEOGRAPHIC_DATA] ([GEOGRAPHIC_DATA])" at bounding box center [261, 373] width 262 height 14
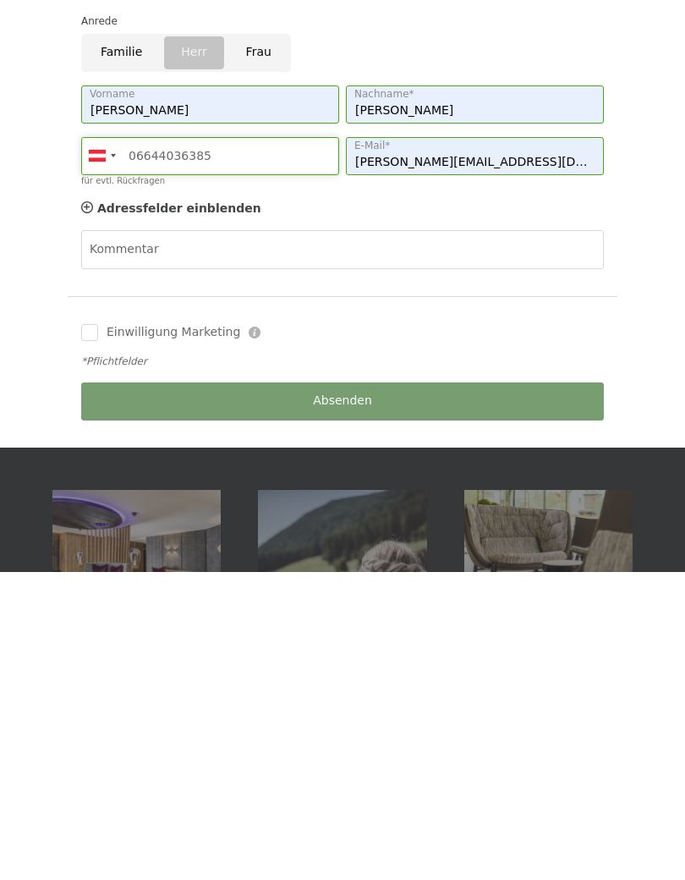
scroll to position [919, 0]
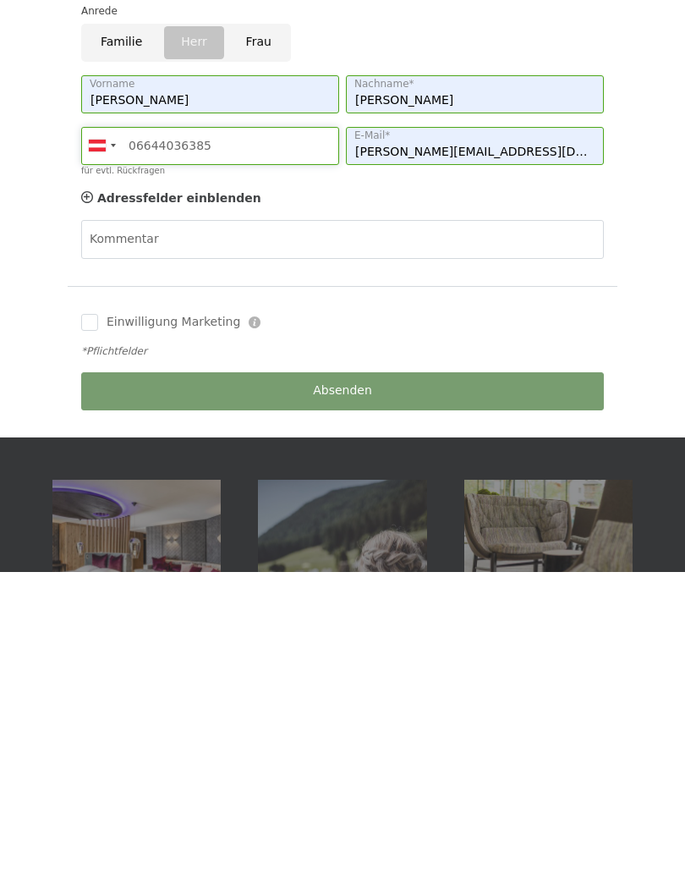
type input "06644036385"
click at [96, 622] on input "Einwilligung Marketing" at bounding box center [89, 630] width 17 height 17
checkbox input "true"
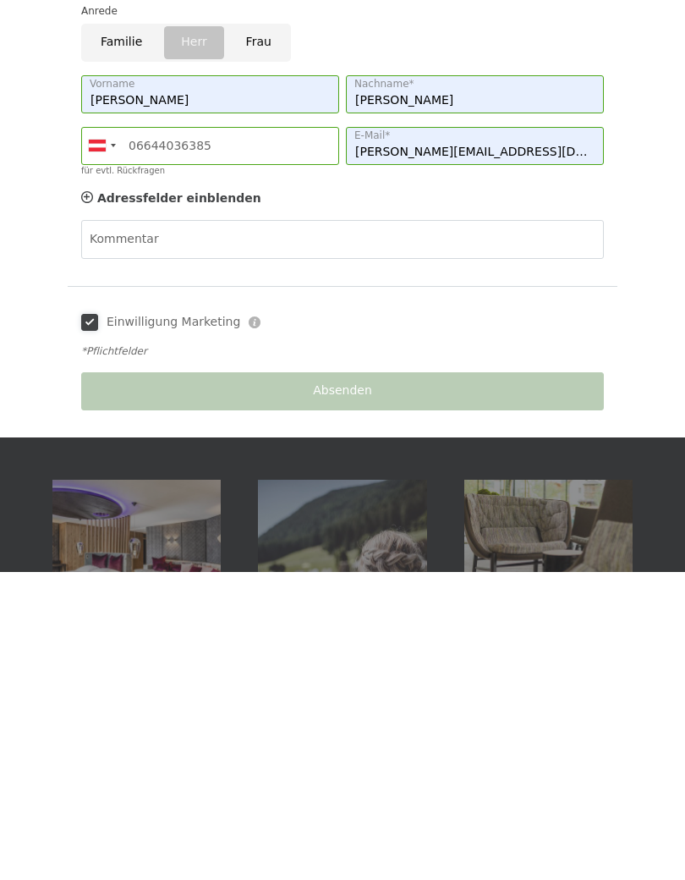
scroll to position [1227, 0]
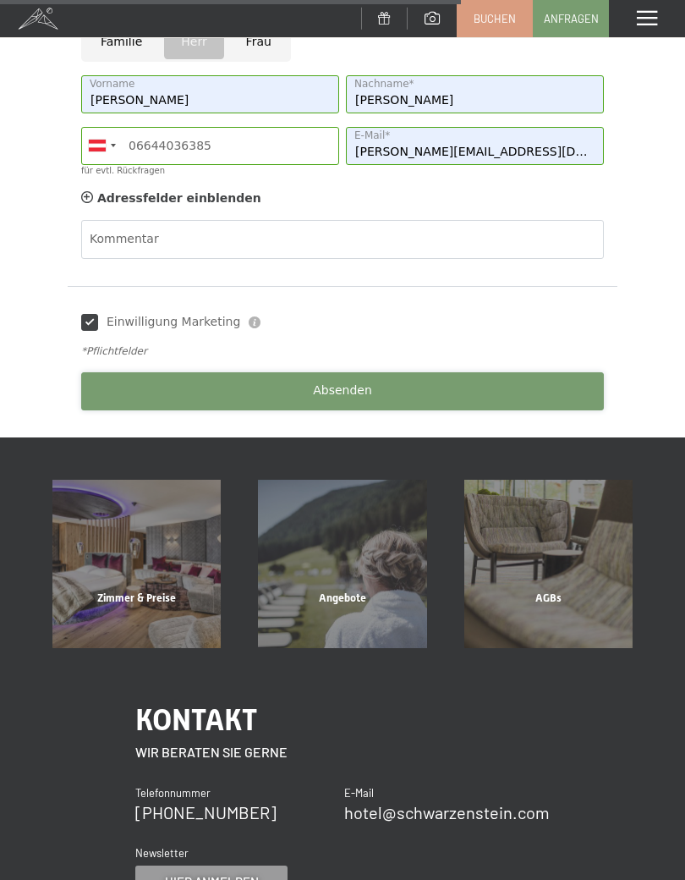
click at [370, 388] on span "Absenden" at bounding box center [342, 390] width 59 height 17
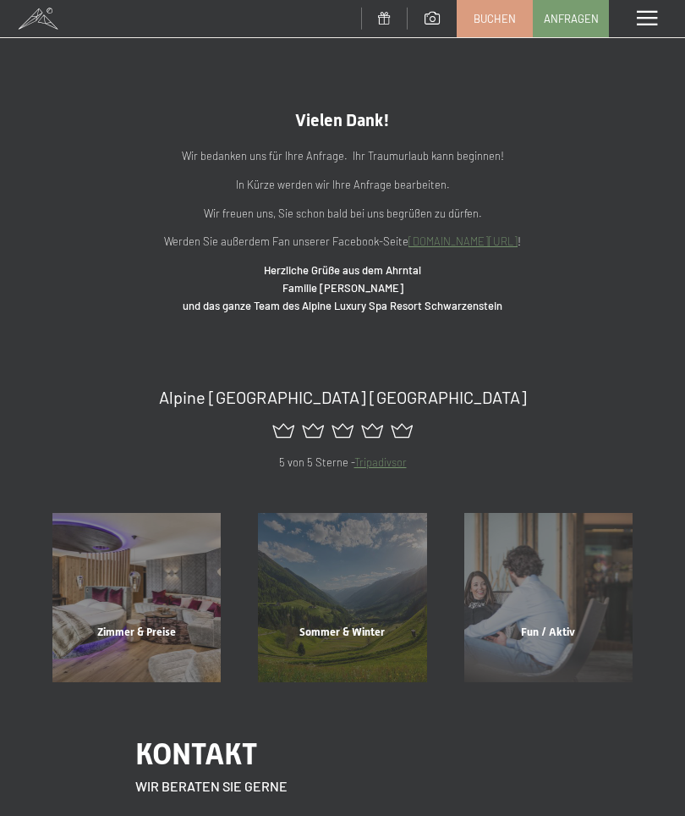
click at [649, 22] on span at bounding box center [647, 18] width 20 height 15
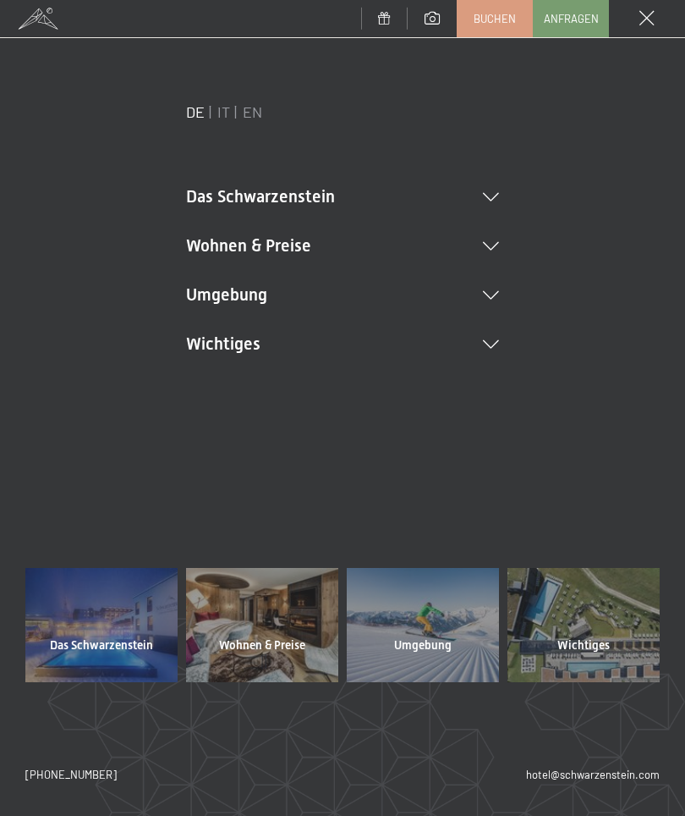
click at [294, 249] on li "Wohnen & Preise Inklusivleistungen [PERSON_NAME] & Preise Liste Angebote Liste …" at bounding box center [342, 246] width 313 height 24
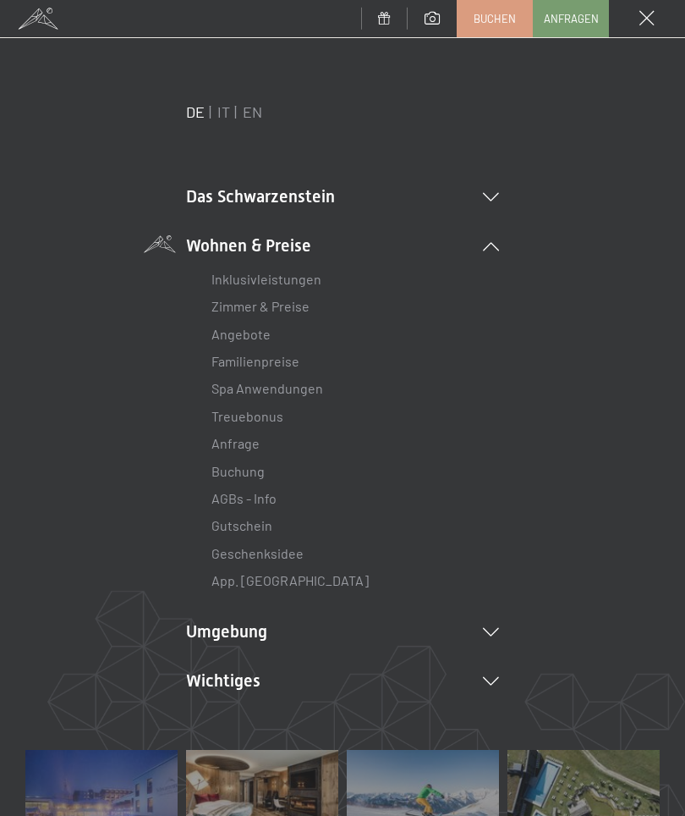
click at [284, 285] on link "Inklusivleistungen" at bounding box center [267, 279] width 110 height 16
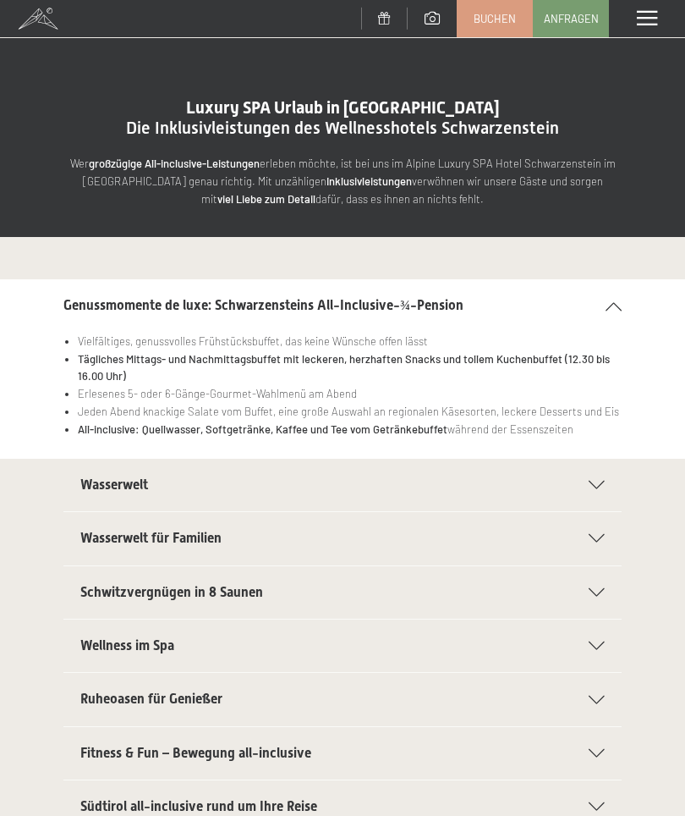
click at [652, 22] on span at bounding box center [647, 18] width 20 height 15
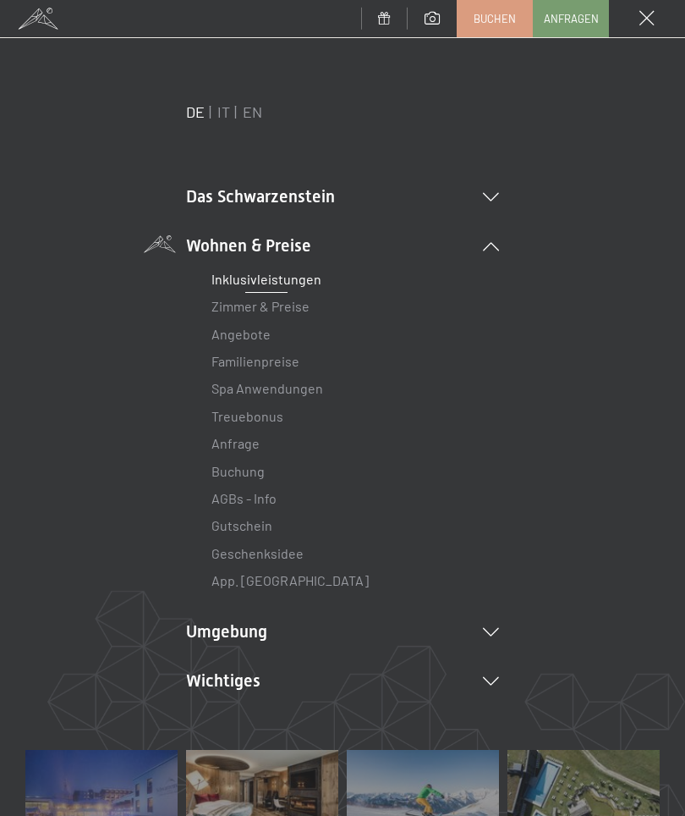
click at [280, 312] on link "Zimmer & Preise" at bounding box center [261, 306] width 98 height 16
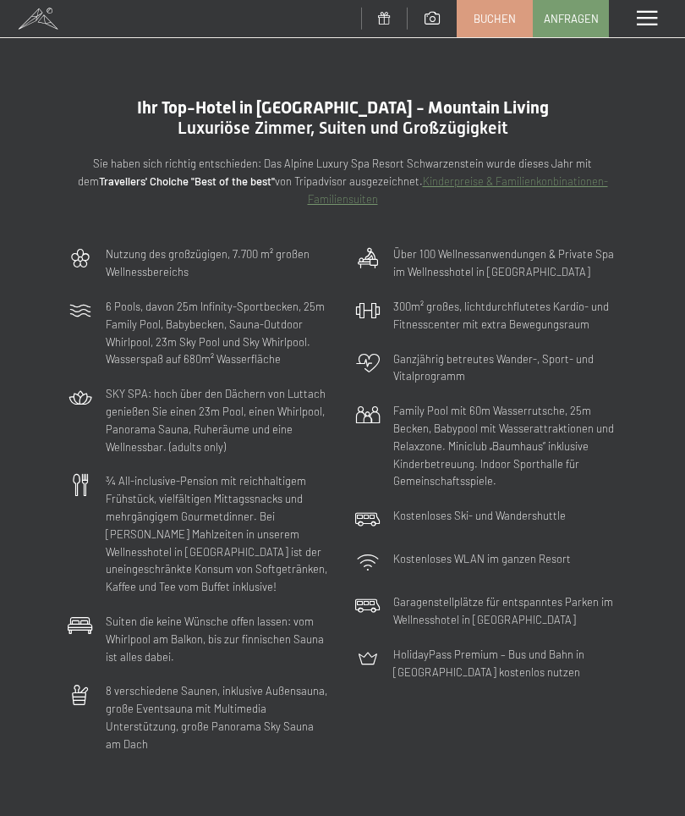
click at [652, 19] on span at bounding box center [647, 18] width 20 height 15
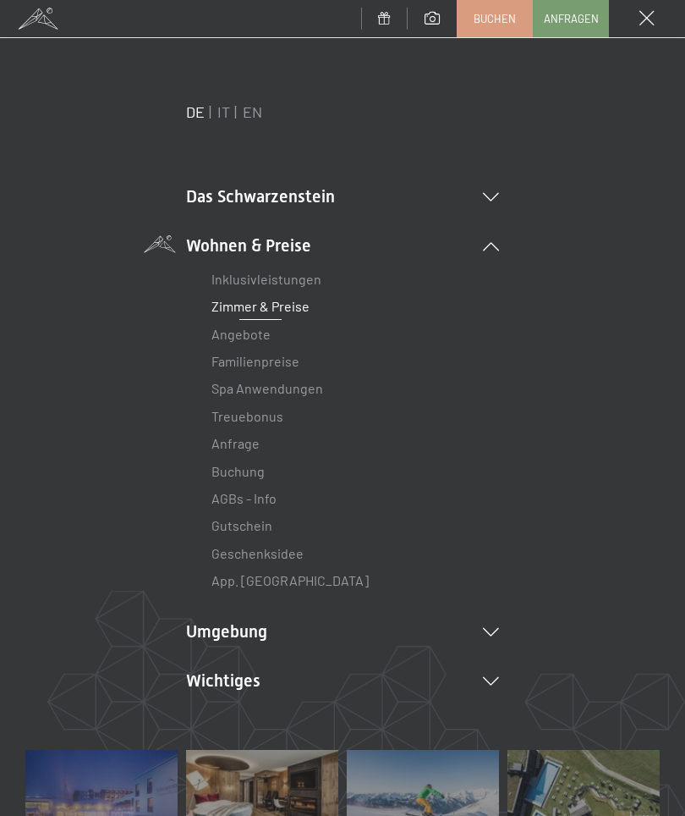
click at [311, 207] on li "Das Schwarzenstein Neuheiten im Schwarzenstein Ihre Gastgeber Premium Spa Gourm…" at bounding box center [342, 196] width 313 height 24
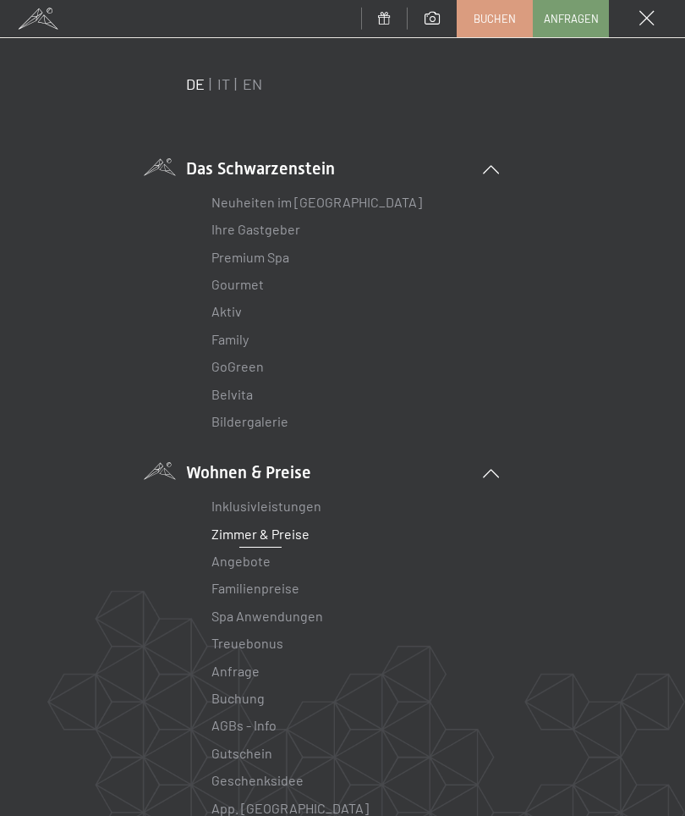
scroll to position [24, 0]
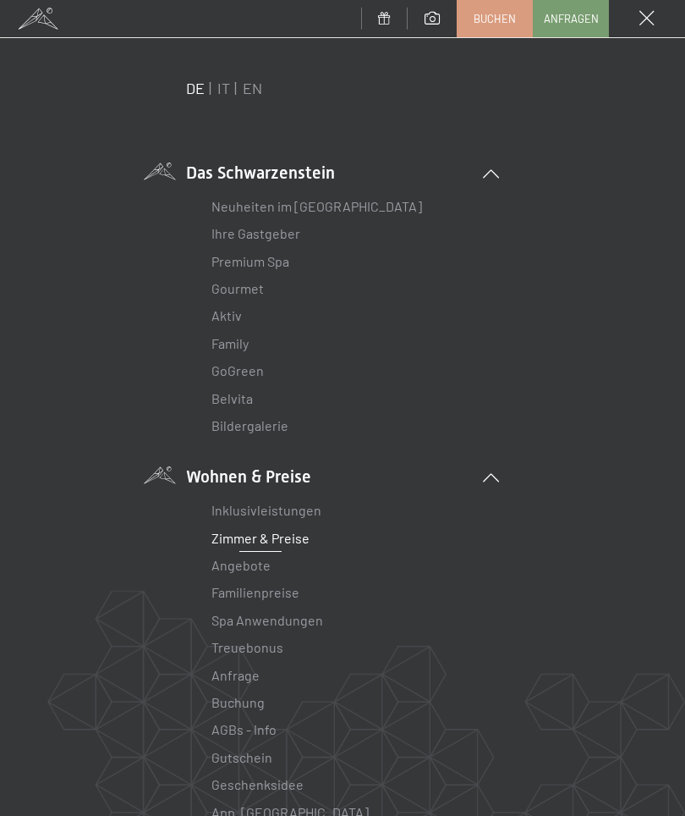
click at [252, 294] on link "Gourmet" at bounding box center [238, 288] width 52 height 16
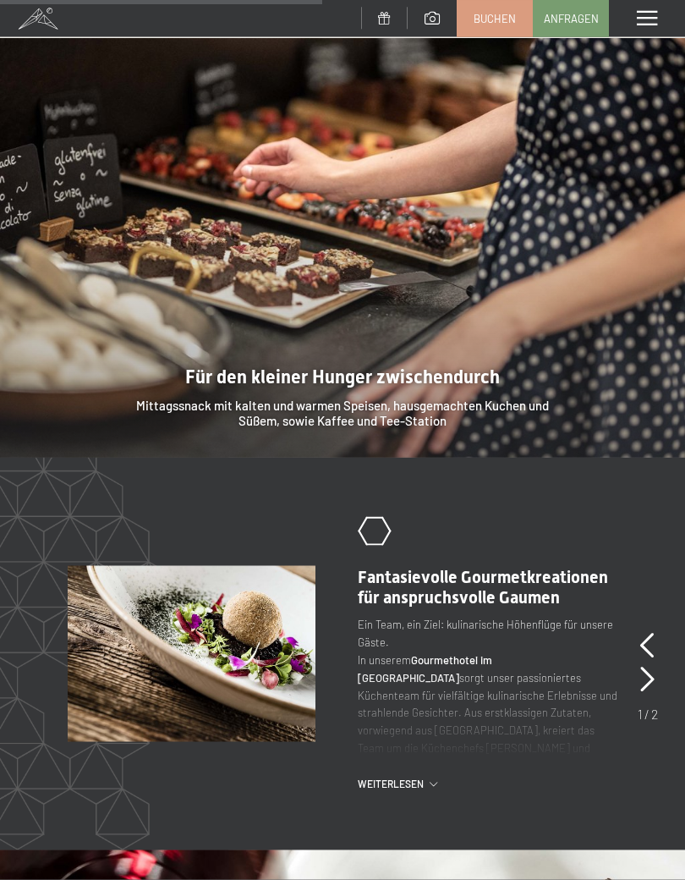
scroll to position [2244, 0]
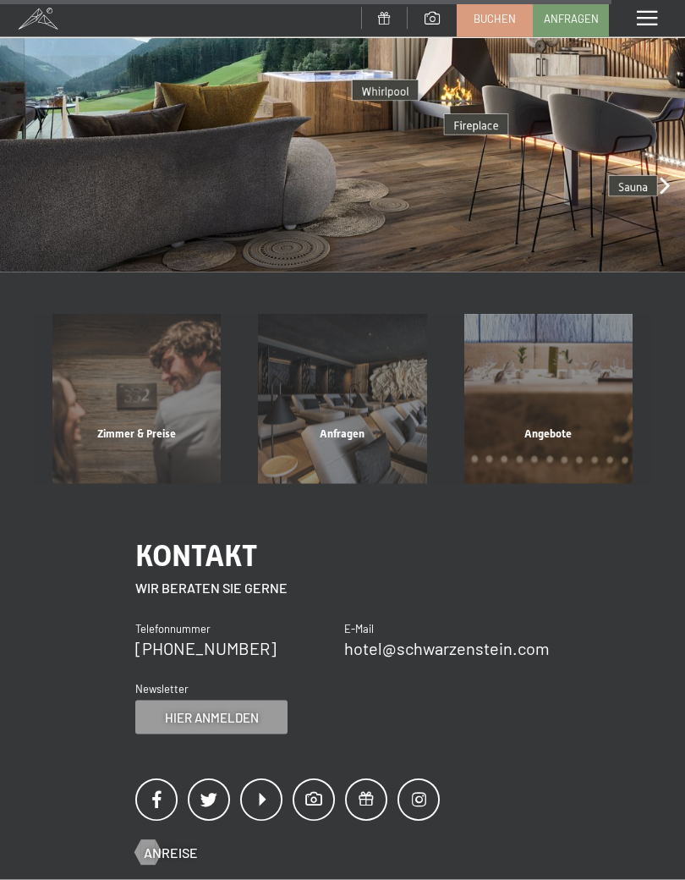
scroll to position [3379, 0]
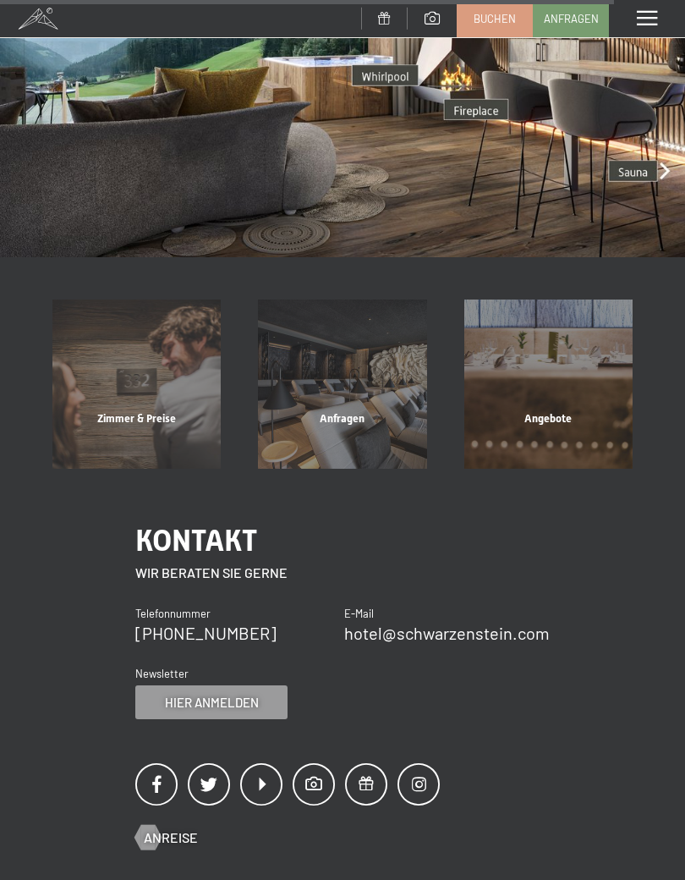
click at [557, 411] on div "Angebote" at bounding box center [549, 440] width 206 height 58
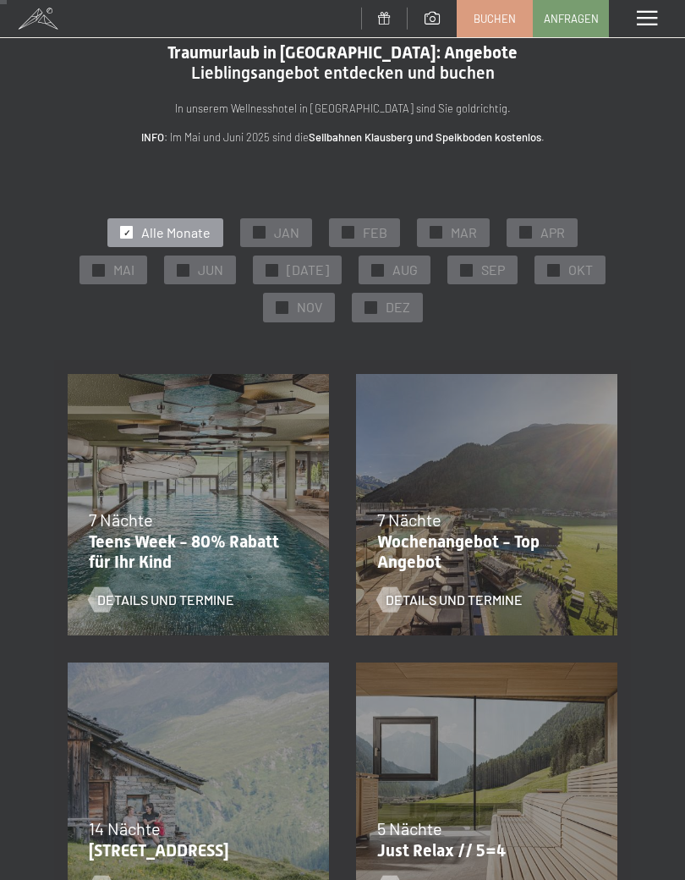
scroll to position [26, 0]
click at [393, 272] on span "AUG" at bounding box center [405, 269] width 25 height 19
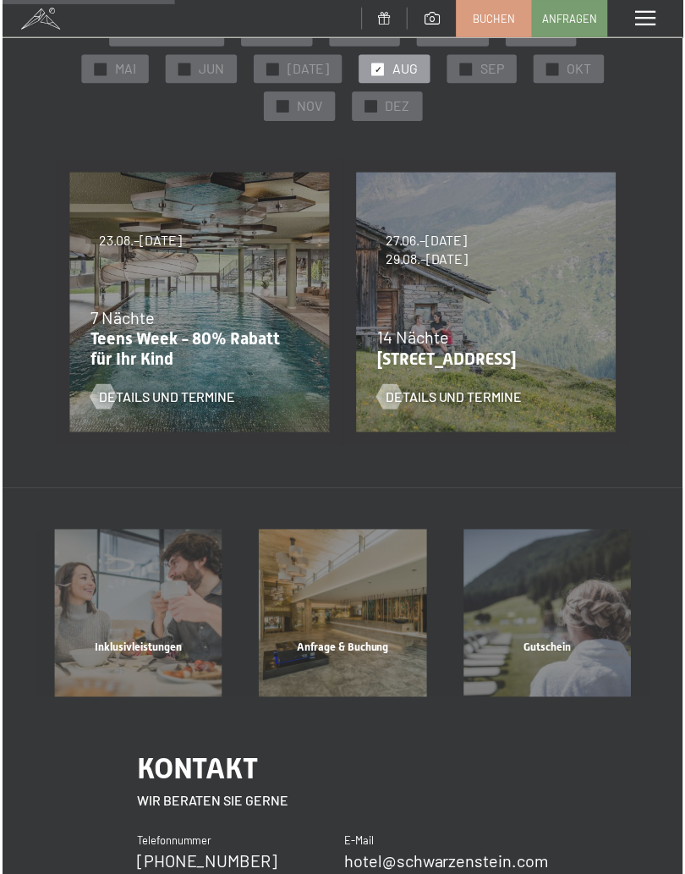
scroll to position [227, 0]
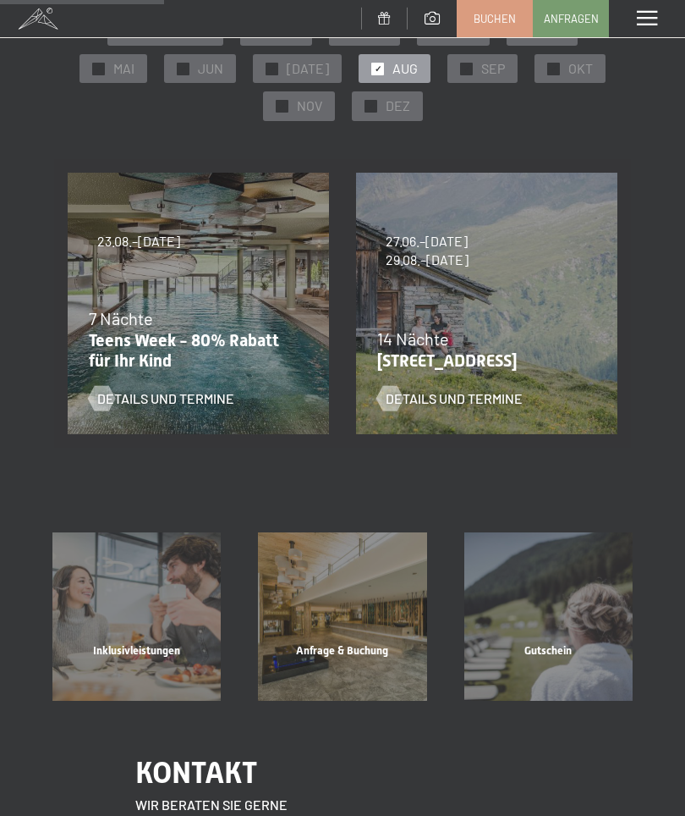
click at [375, 67] on span "✓" at bounding box center [378, 69] width 7 height 12
click at [376, 59] on div "✓ AUG" at bounding box center [395, 68] width 72 height 29
click at [552, 63] on div "✓ OKT" at bounding box center [570, 68] width 71 height 29
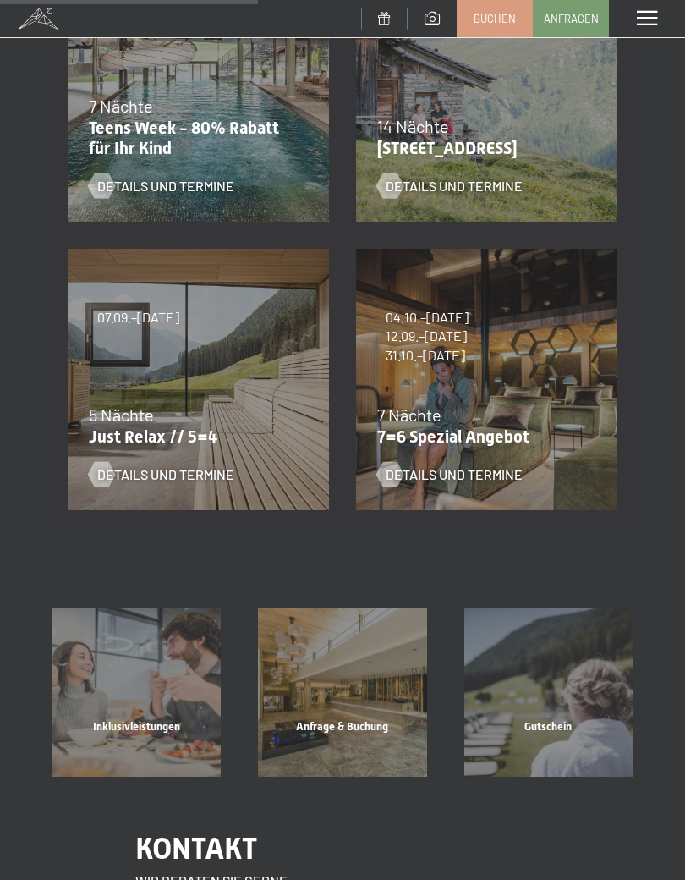
scroll to position [440, 0]
click at [497, 426] on p "7=6 Spezial Angebot" at bounding box center [482, 436] width 211 height 20
click at [508, 439] on div "Details und Termine" at bounding box center [476, 461] width 198 height 44
click at [464, 431] on p "7=6 Spezial Angebot" at bounding box center [482, 436] width 211 height 20
click at [462, 455] on div "Details und Termine" at bounding box center [476, 461] width 198 height 44
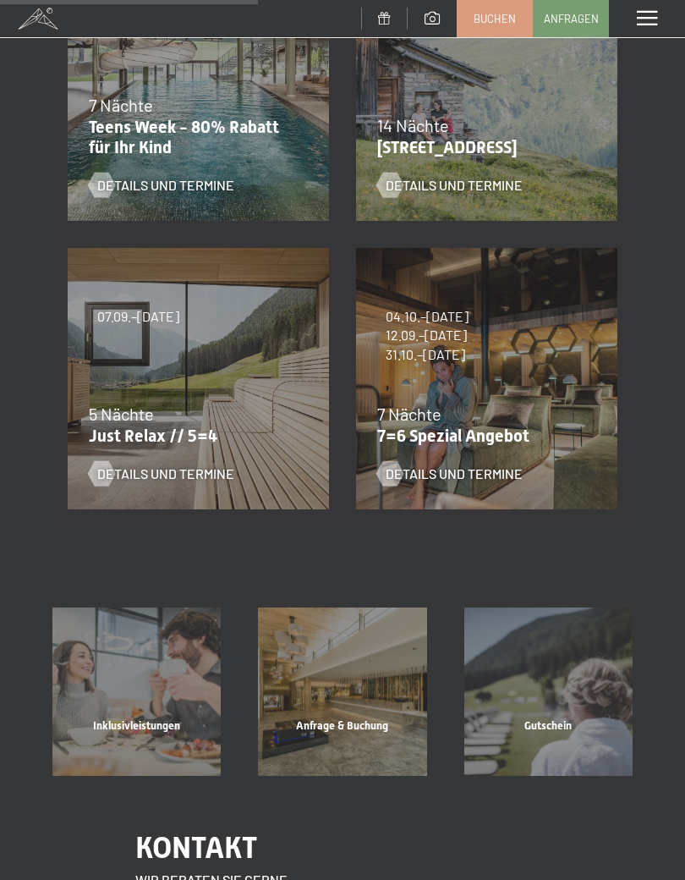
click at [492, 373] on div "04.10.–26.10.2025 01.11.–21.12.2025 10.01.–01.02.2026 07.03.–29.03.2026 16.05.–…" at bounding box center [487, 378] width 289 height 289
click at [469, 345] on span "31.10.–26.12.2026" at bounding box center [427, 354] width 83 height 19
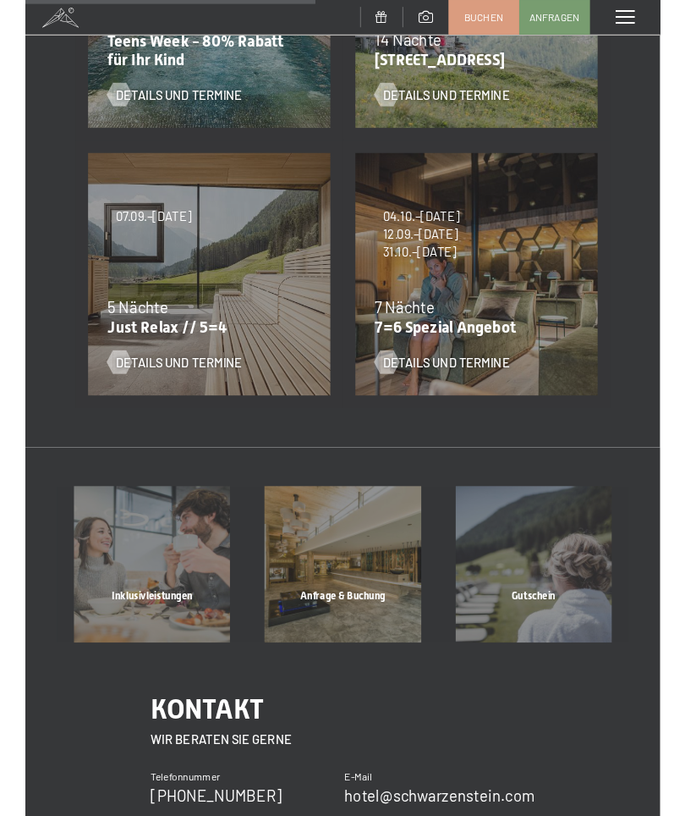
scroll to position [539, 0]
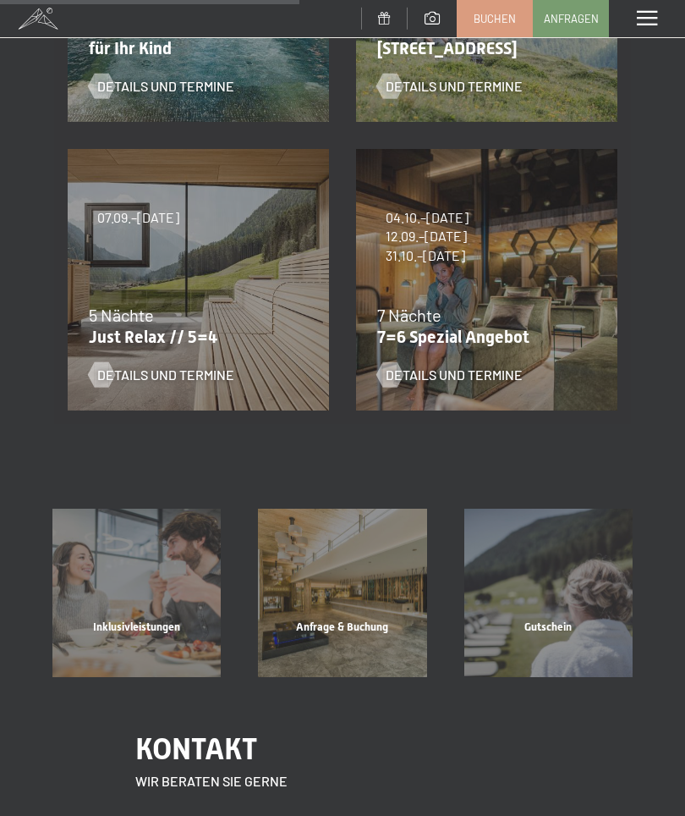
click at [500, 253] on div "04.10.–26.10.2025 01.11.–21.12.2025 10.01.–01.02.2026 07.03.–29.03.2026 16.05.–…" at bounding box center [487, 279] width 289 height 289
click at [512, 281] on div "04.10.–26.10.2025 01.11.–21.12.2025 10.01.–01.02.2026 07.03.–29.03.2026 16.05.–…" at bounding box center [487, 279] width 289 height 289
click at [469, 260] on span "31.10.–26.12.2026" at bounding box center [427, 255] width 83 height 19
click at [469, 255] on span "31.10.–26.12.2026" at bounding box center [427, 255] width 83 height 19
click at [494, 255] on div "04.10.–26.10.2025 01.11.–21.12.2025 10.01.–01.02.2026 07.03.–29.03.2026 16.05.–…" at bounding box center [487, 279] width 289 height 289
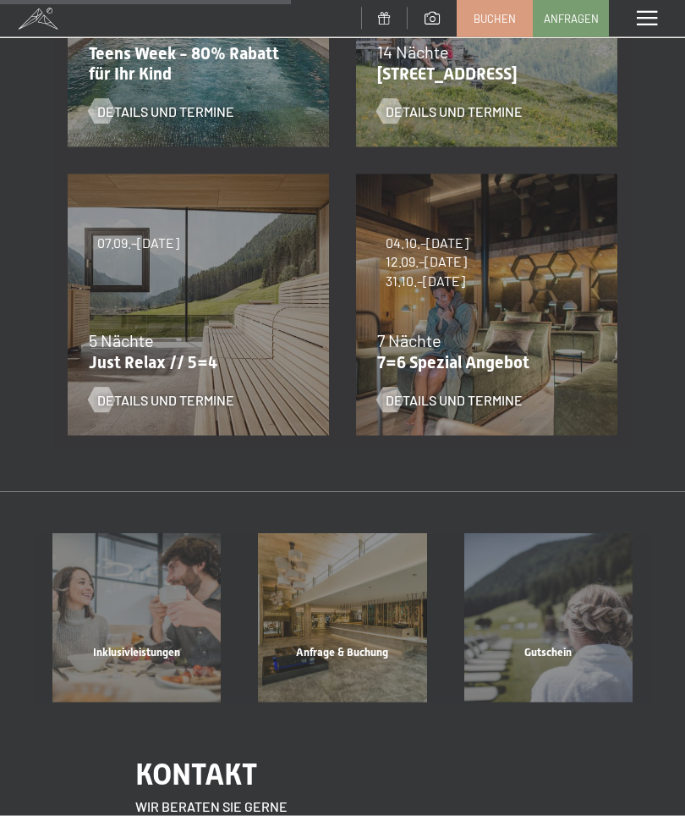
scroll to position [497, 0]
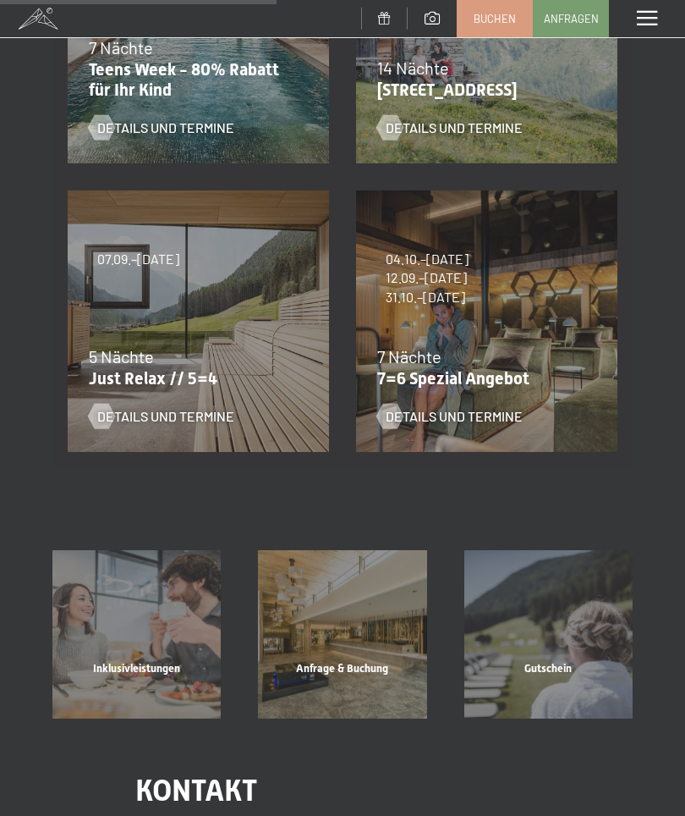
click at [454, 378] on p "7=6 Spezial Angebot" at bounding box center [482, 378] width 211 height 20
click at [429, 399] on div "Details und Termine" at bounding box center [476, 404] width 198 height 44
click at [413, 417] on span "Details und Termine" at bounding box center [454, 416] width 137 height 19
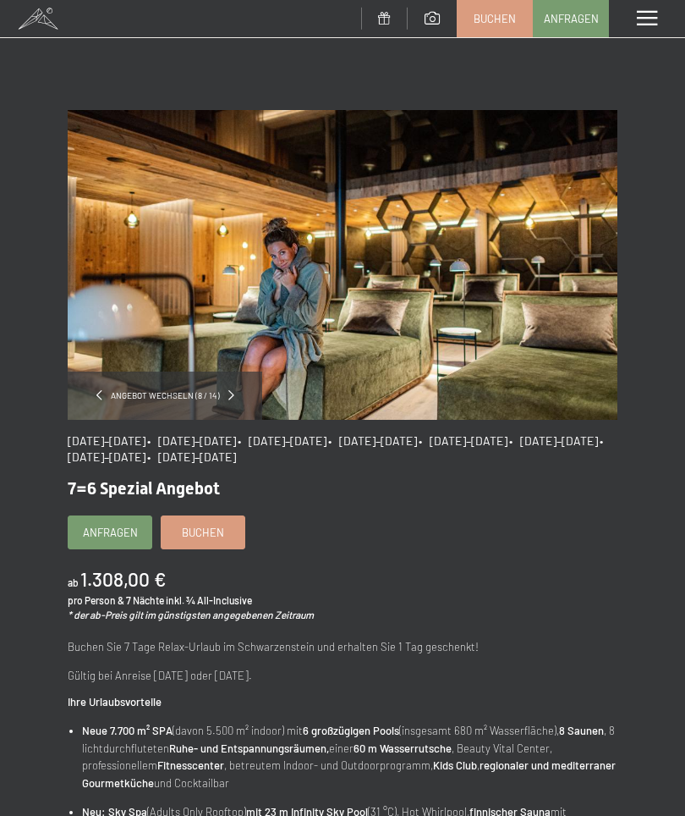
click at [232, 396] on span at bounding box center [231, 395] width 6 height 10
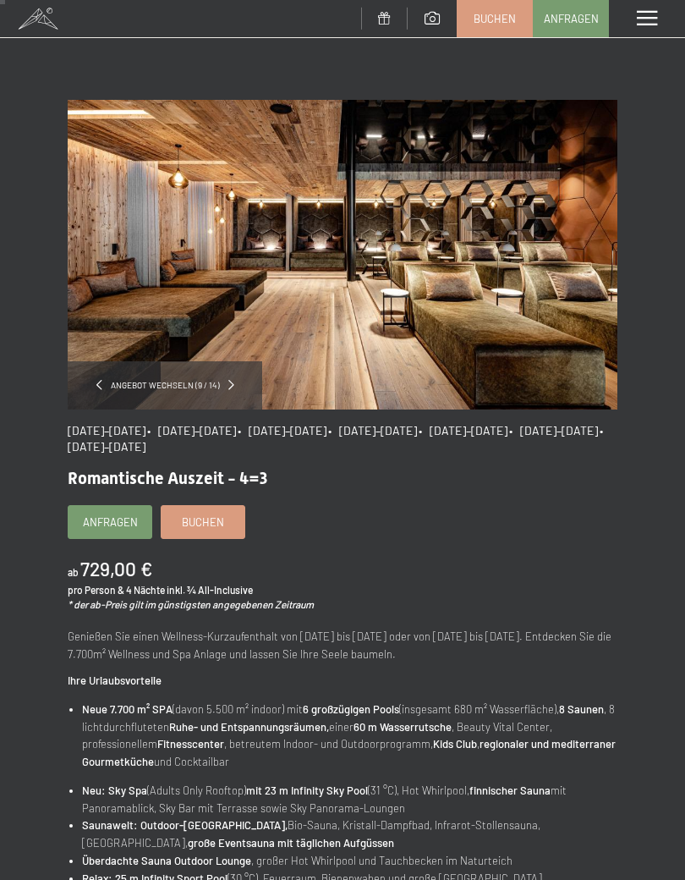
scroll to position [11, 0]
click at [114, 376] on div "Angebot wechseln (9 / 14)" at bounding box center [165, 384] width 195 height 48
click at [113, 377] on div "Angebot wechseln (9 / 14)" at bounding box center [165, 384] width 195 height 48
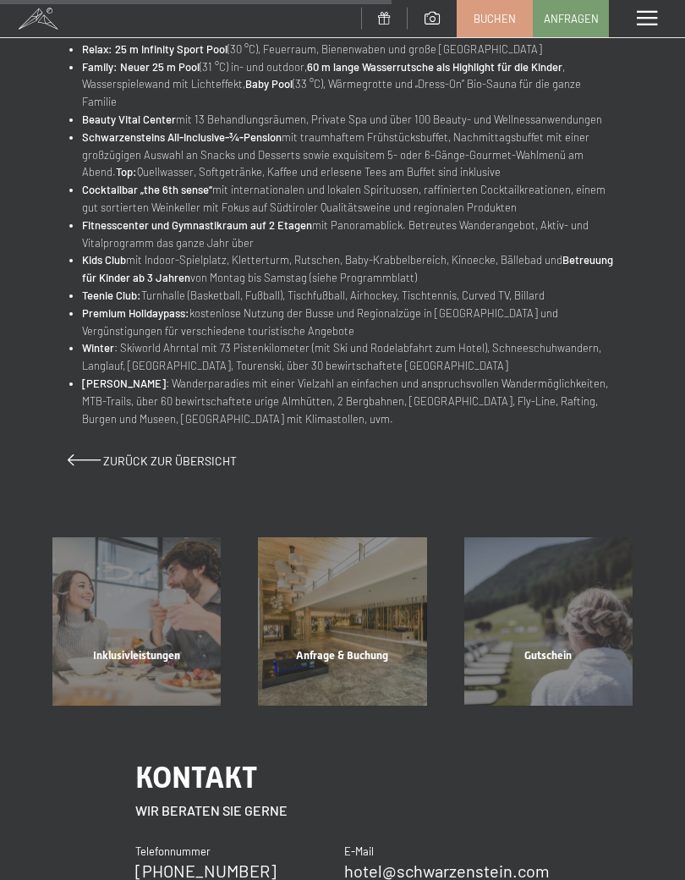
scroll to position [838, 0]
click at [137, 649] on div "Inklusivleistungen" at bounding box center [137, 678] width 206 height 58
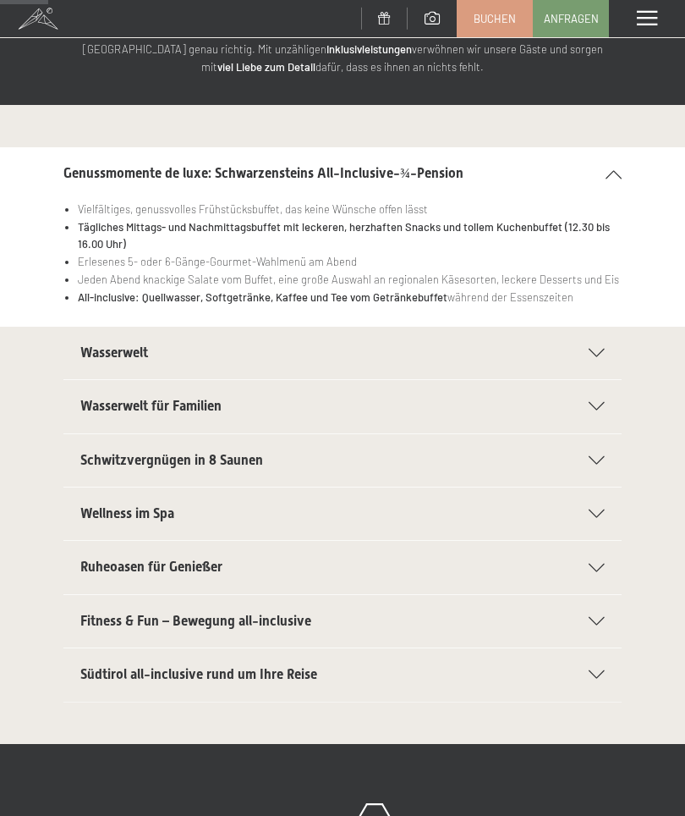
scroll to position [131, 0]
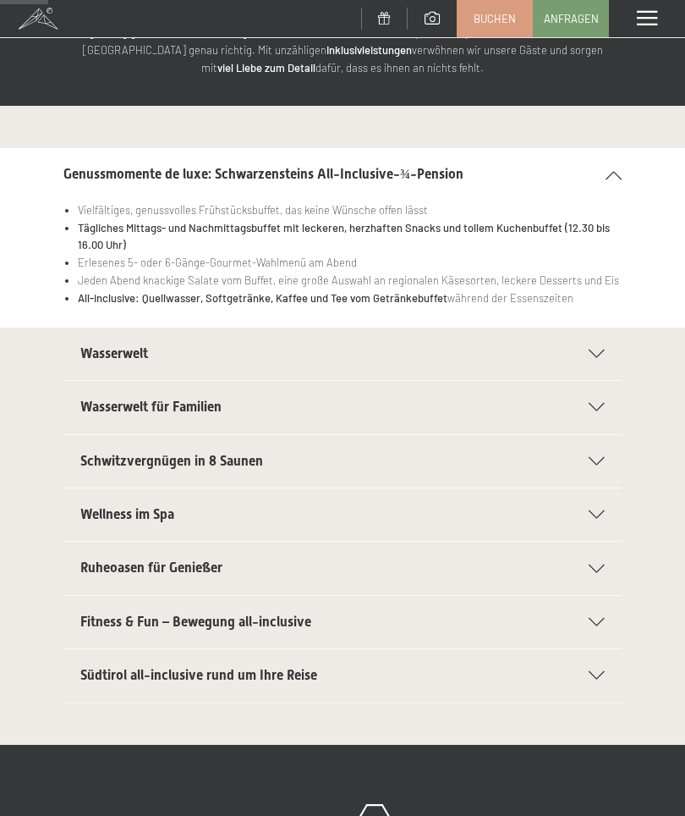
click at [604, 505] on div "Wellness im Spa" at bounding box center [342, 514] width 525 height 52
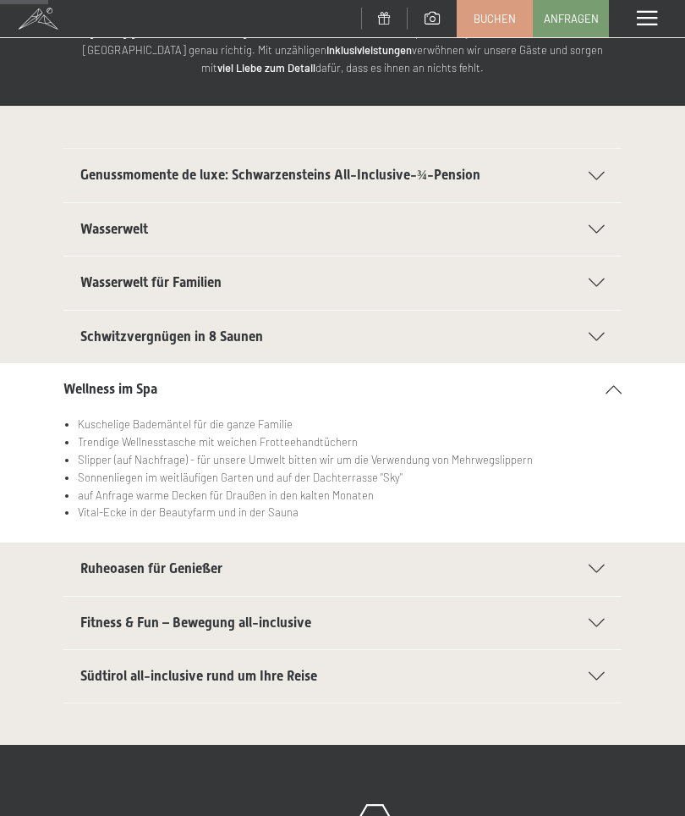
click at [602, 565] on icon at bounding box center [597, 568] width 16 height 8
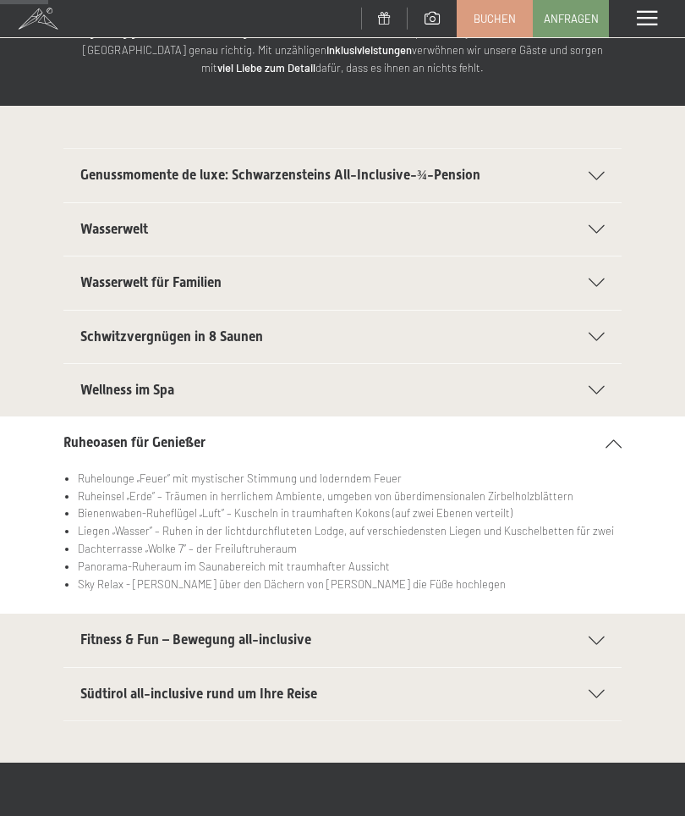
click at [602, 636] on icon at bounding box center [597, 640] width 16 height 8
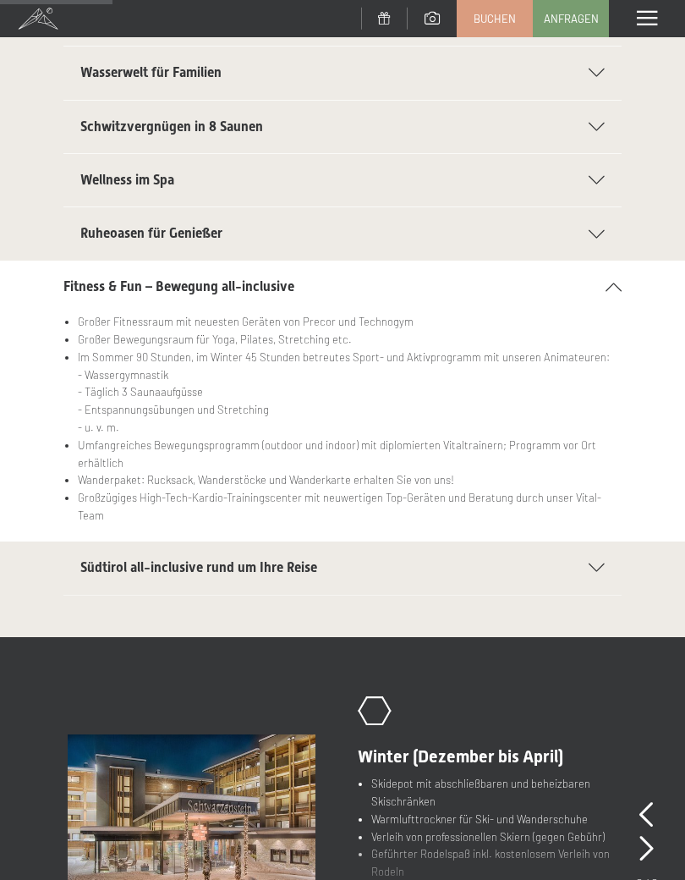
scroll to position [349, 0]
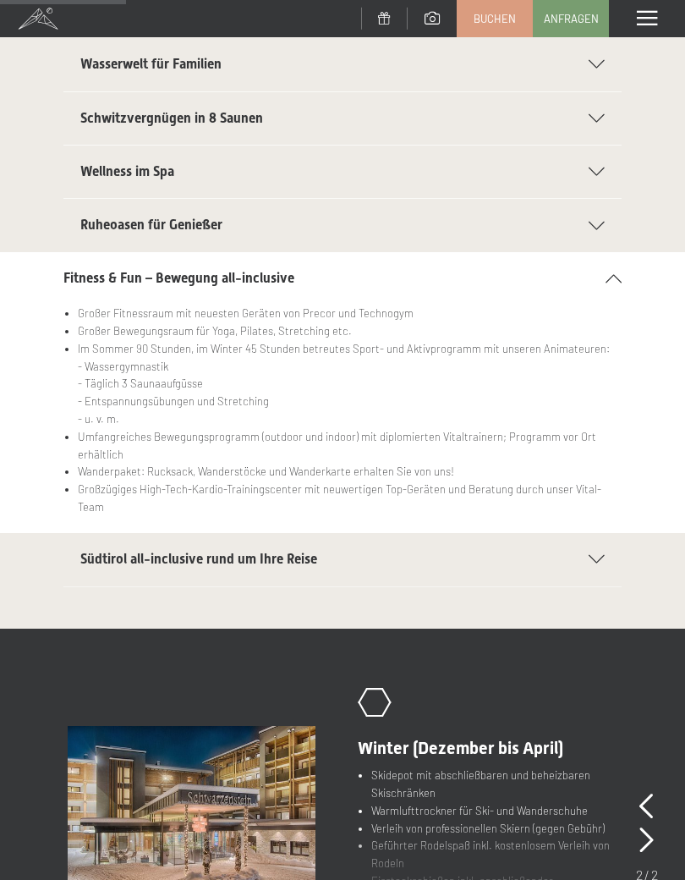
click at [604, 555] on icon at bounding box center [597, 559] width 16 height 8
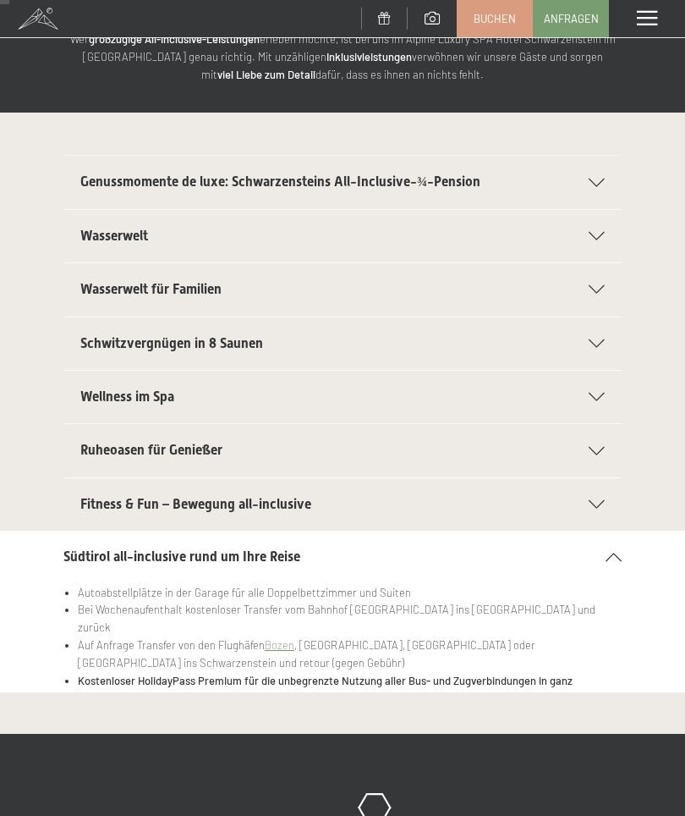
scroll to position [0, 0]
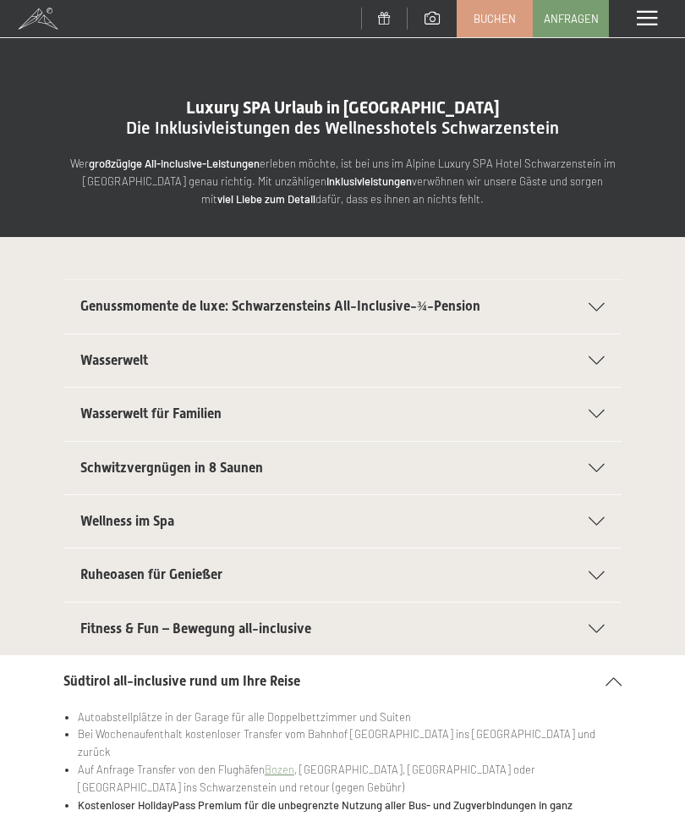
click at [570, 25] on link "Anfragen" at bounding box center [571, 19] width 74 height 36
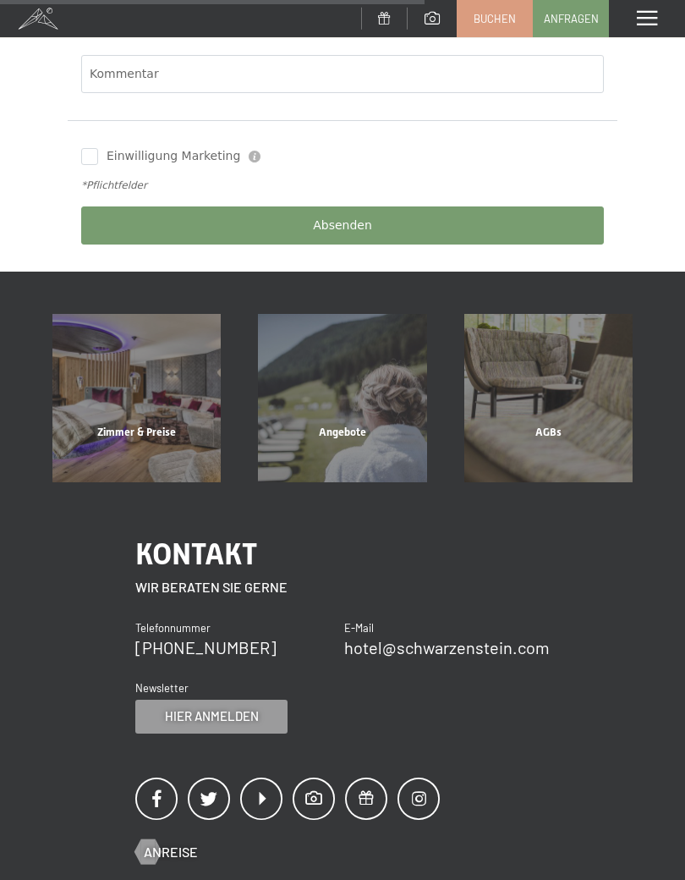
scroll to position [736, 0]
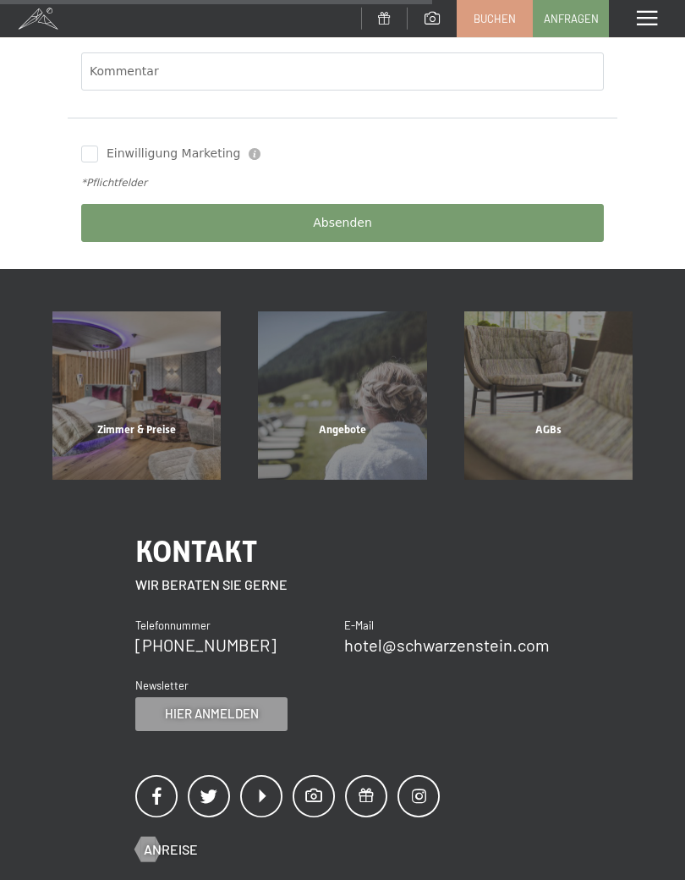
click at [349, 426] on div "Angebote" at bounding box center [342, 451] width 206 height 58
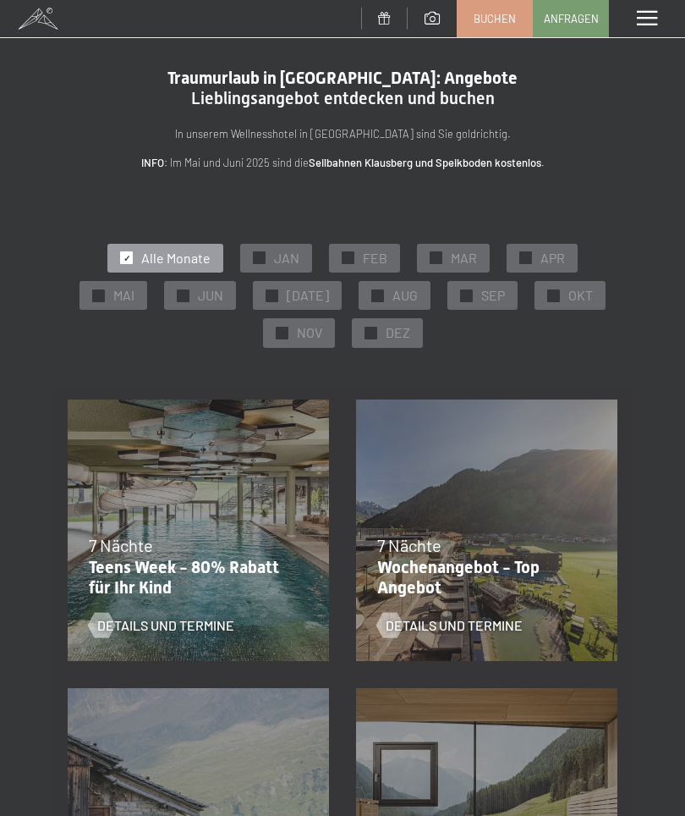
click at [552, 299] on div "✓ OKT" at bounding box center [570, 295] width 71 height 29
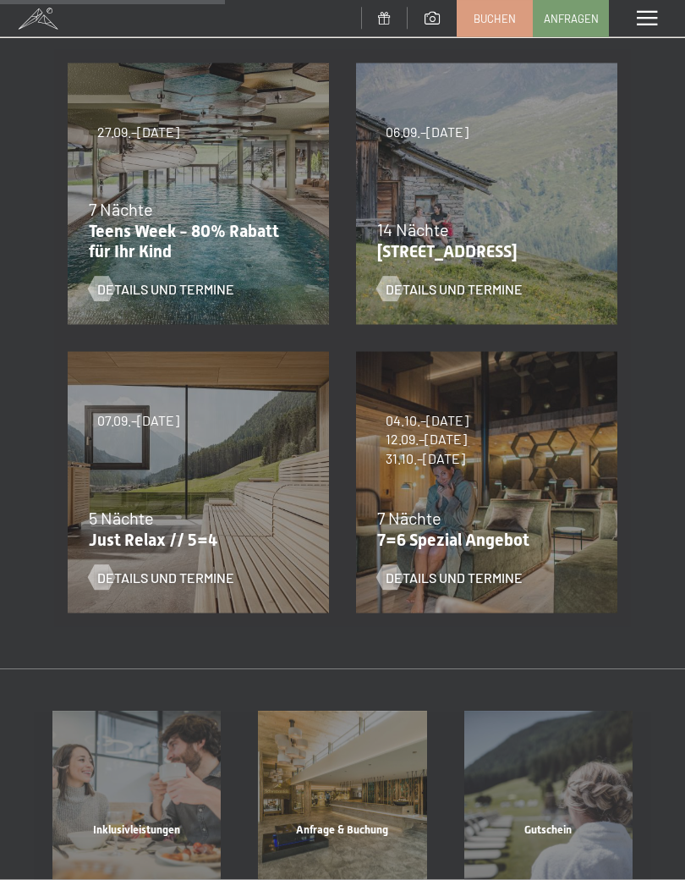
scroll to position [339, 0]
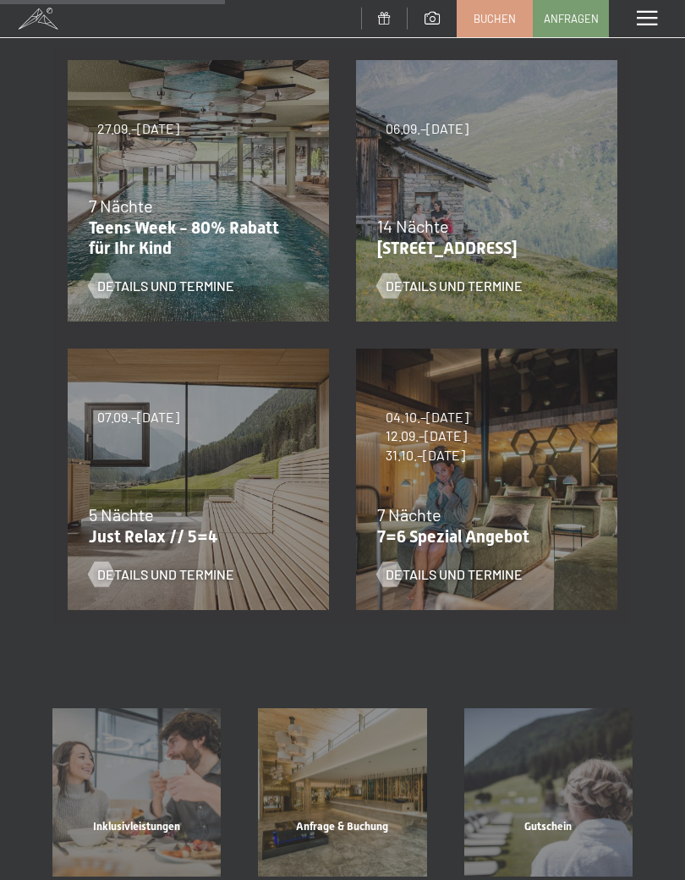
click at [464, 452] on span "31.10.–26.12.2026" at bounding box center [427, 455] width 83 height 19
click at [469, 420] on span "04.10.–[DATE]" at bounding box center [427, 417] width 83 height 19
click at [503, 431] on div "04.10.–26.10.2025 01.11.–21.12.2025 10.01.–01.02.2026 07.03.–29.03.2026 16.05.–…" at bounding box center [487, 479] width 289 height 289
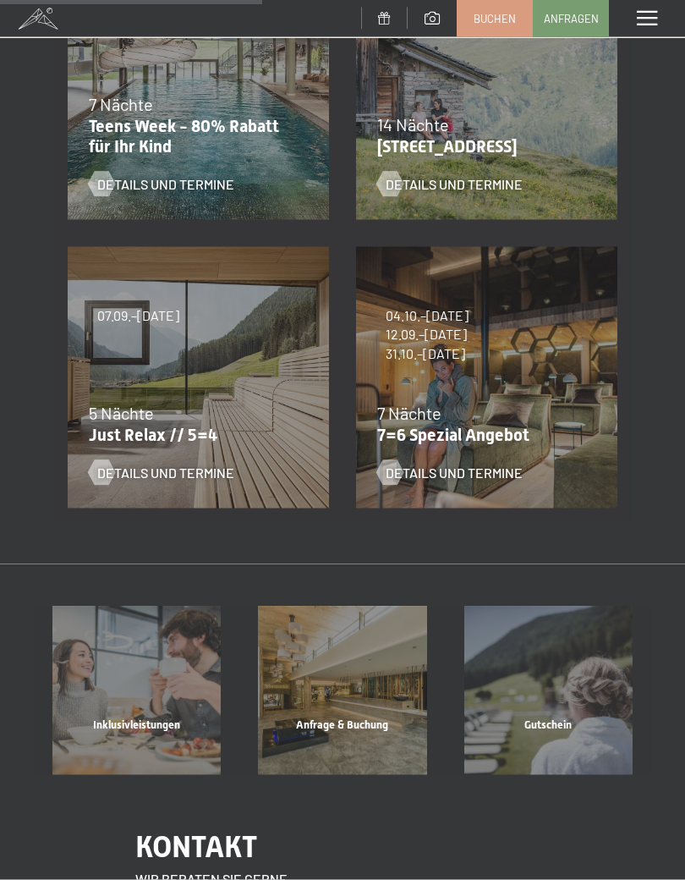
scroll to position [446, 0]
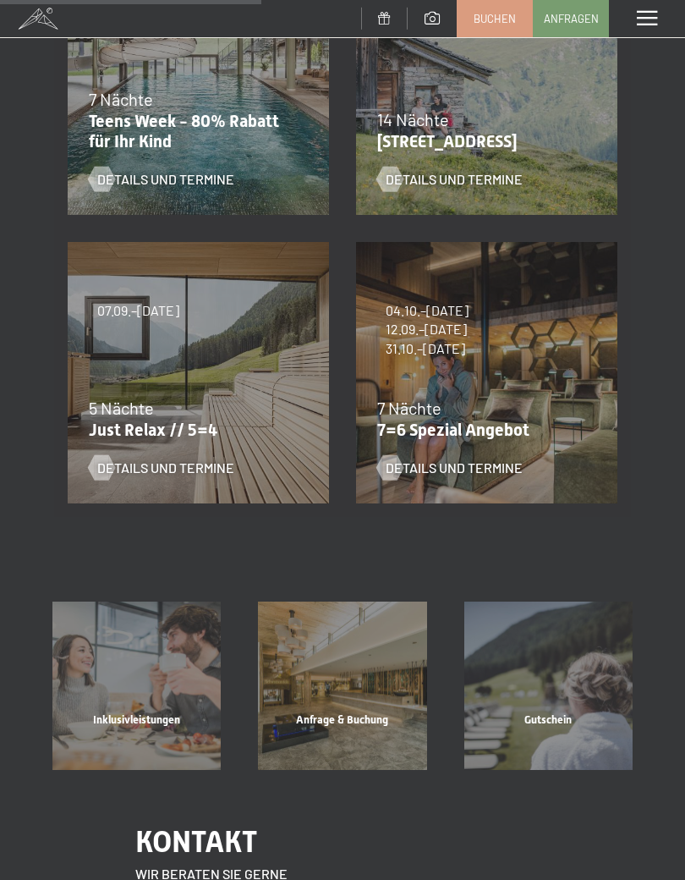
click at [428, 475] on span "Details und Termine" at bounding box center [454, 468] width 137 height 19
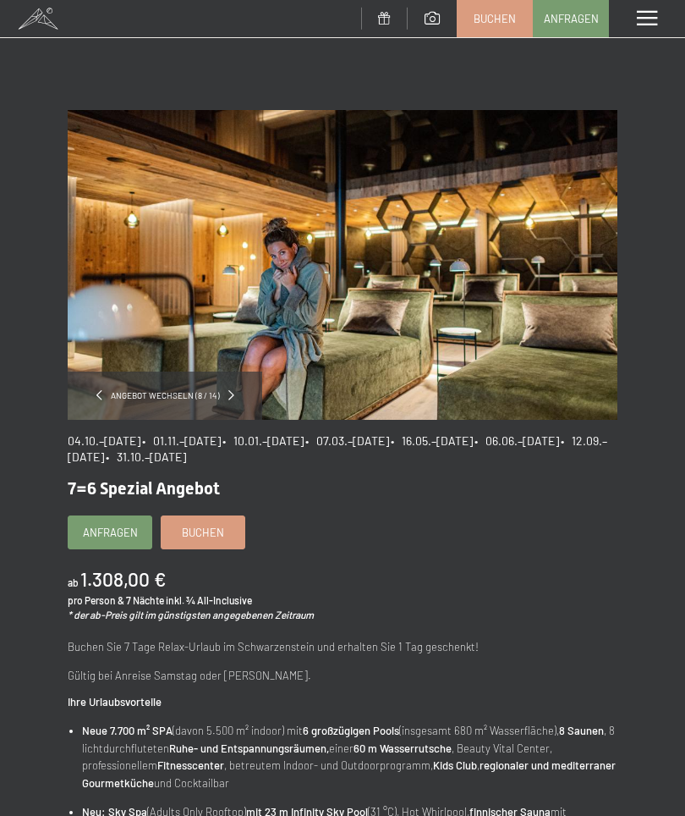
click at [656, 22] on span at bounding box center [647, 18] width 20 height 15
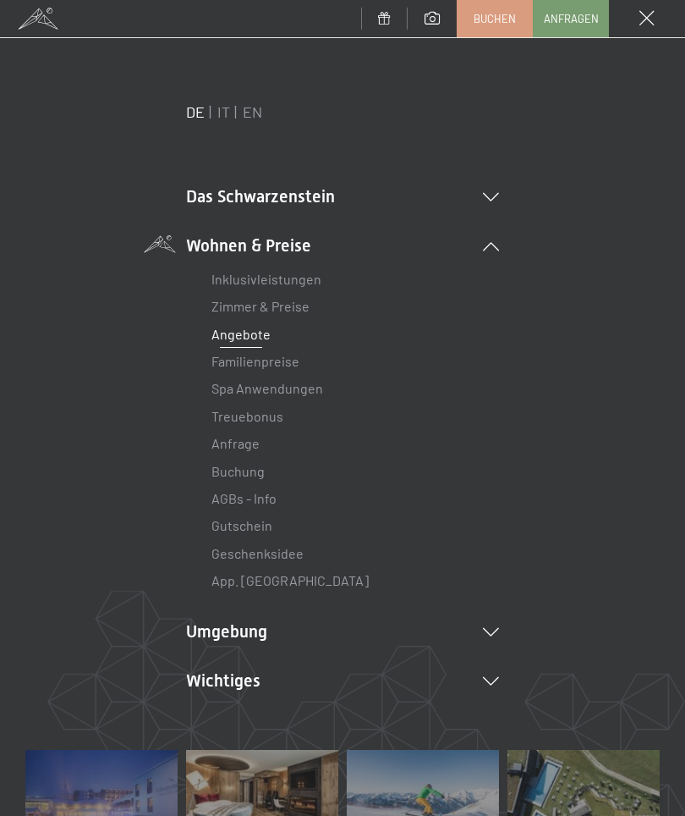
click at [656, 20] on div "Menü" at bounding box center [647, 18] width 76 height 37
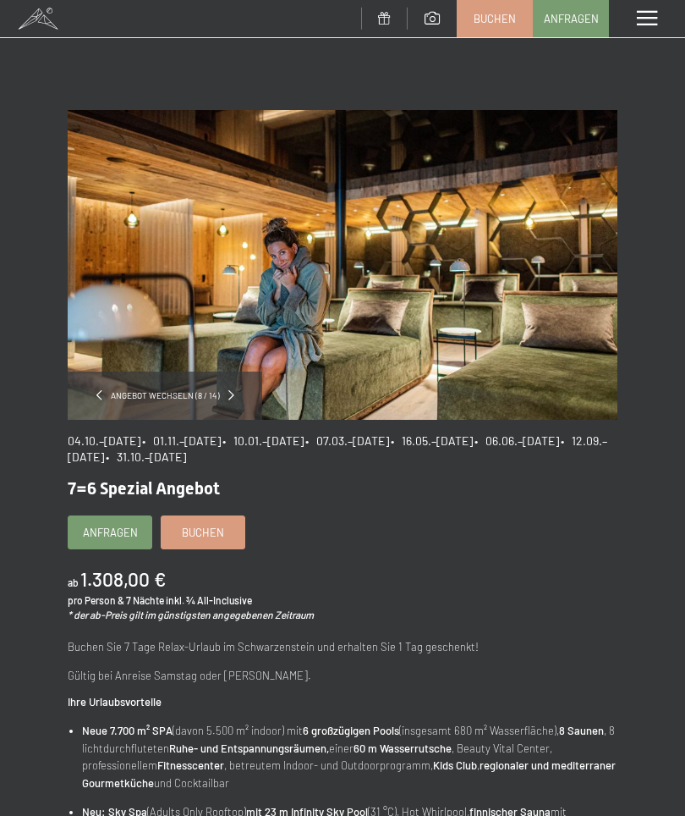
click at [100, 394] on span at bounding box center [99, 395] width 6 height 10
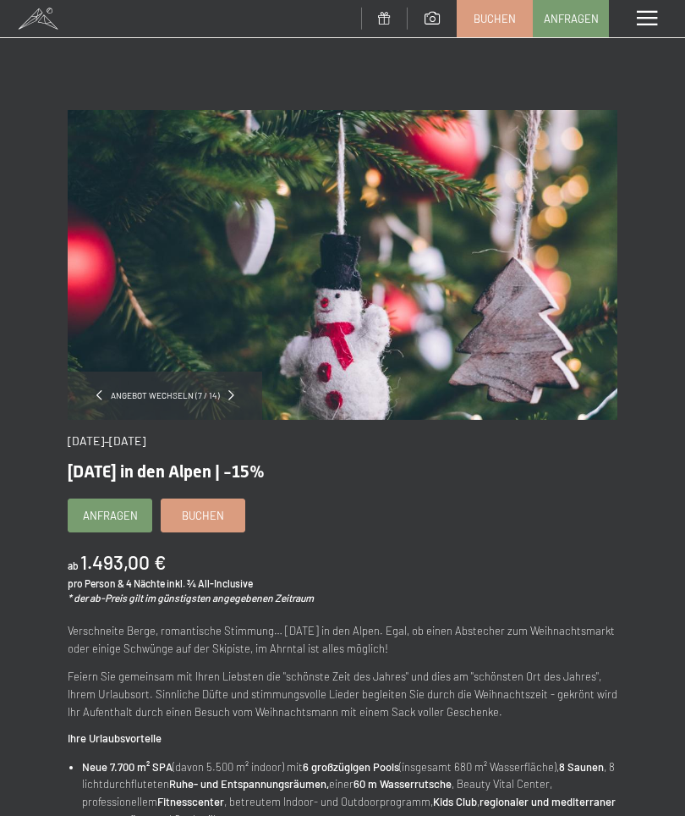
click at [228, 396] on div "Angebot wechseln (7 / 14)" at bounding box center [165, 395] width 195 height 48
click at [232, 386] on div "Angebot wechseln (7 / 14)" at bounding box center [165, 395] width 195 height 48
click at [241, 394] on div "Angebot wechseln (7 / 14)" at bounding box center [165, 395] width 195 height 48
click at [654, 13] on span at bounding box center [647, 18] width 20 height 15
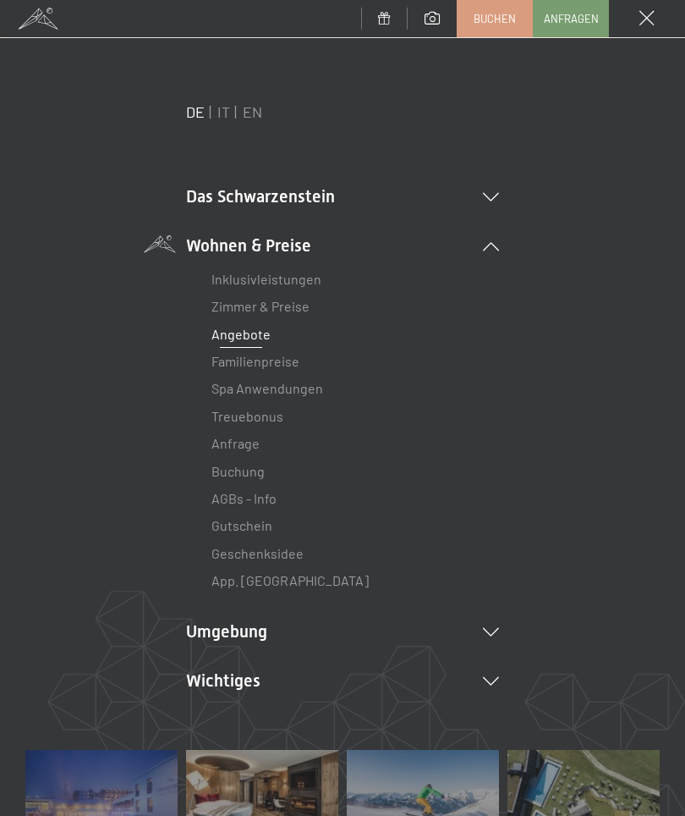
click at [254, 336] on link "Angebote" at bounding box center [241, 334] width 59 height 16
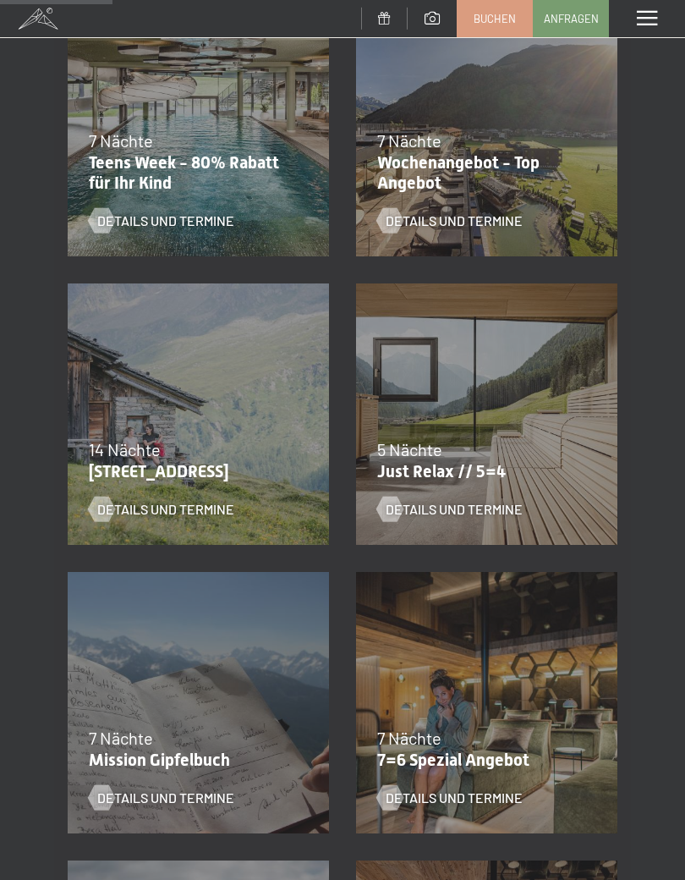
scroll to position [406, 0]
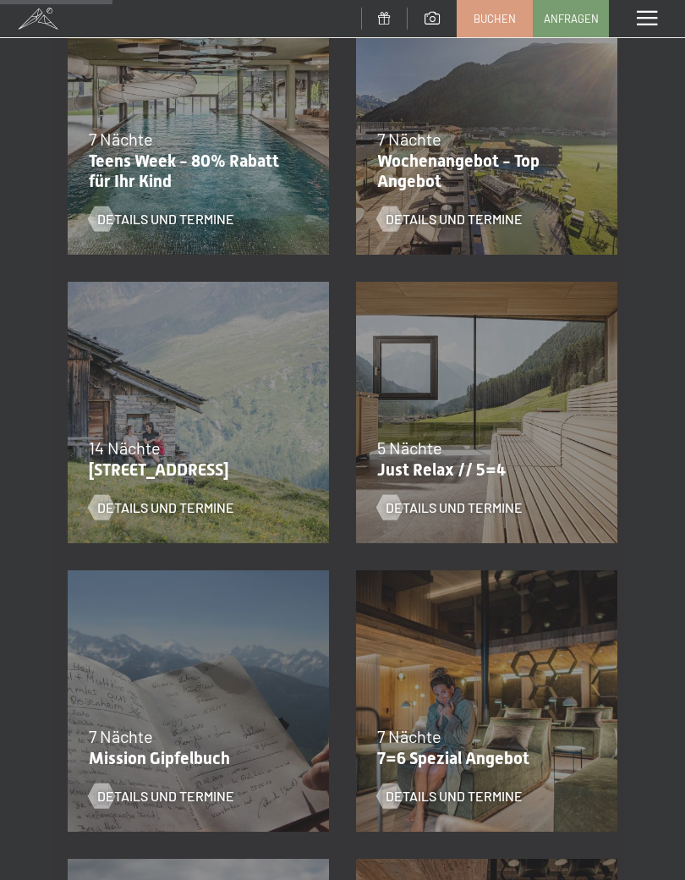
click at [455, 445] on div "5 Nächte" at bounding box center [482, 448] width 211 height 24
click at [468, 415] on div "07.09.–03.10.2025 21.12.–26.12.2025 11.01.–23.01.2026 08.03.–27.03.2026 08.11.–…" at bounding box center [487, 412] width 289 height 289
click at [406, 503] on span "Details und Termine" at bounding box center [454, 507] width 137 height 19
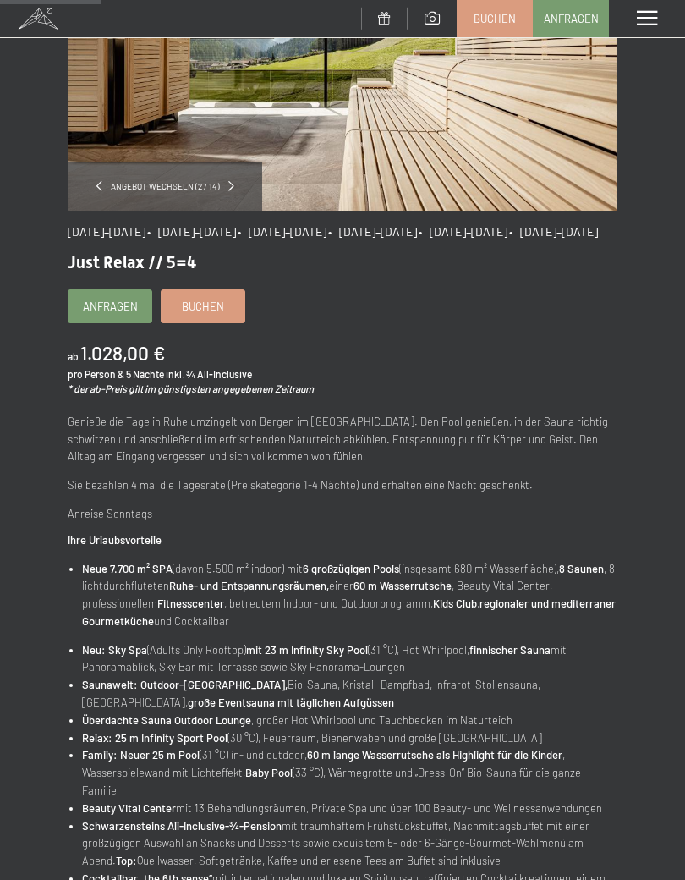
scroll to position [210, 0]
click at [112, 313] on span "Anfragen" at bounding box center [110, 305] width 55 height 15
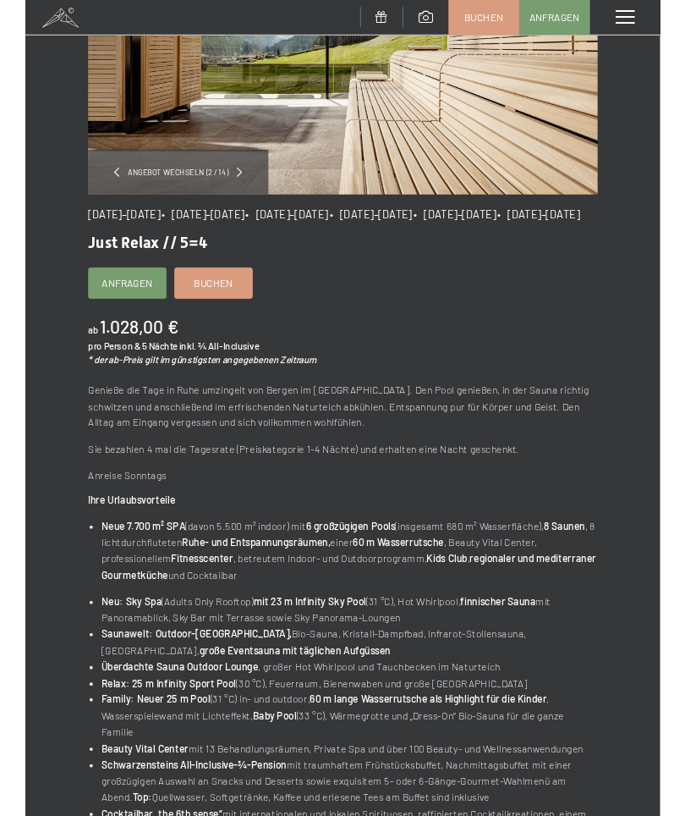
scroll to position [0, 0]
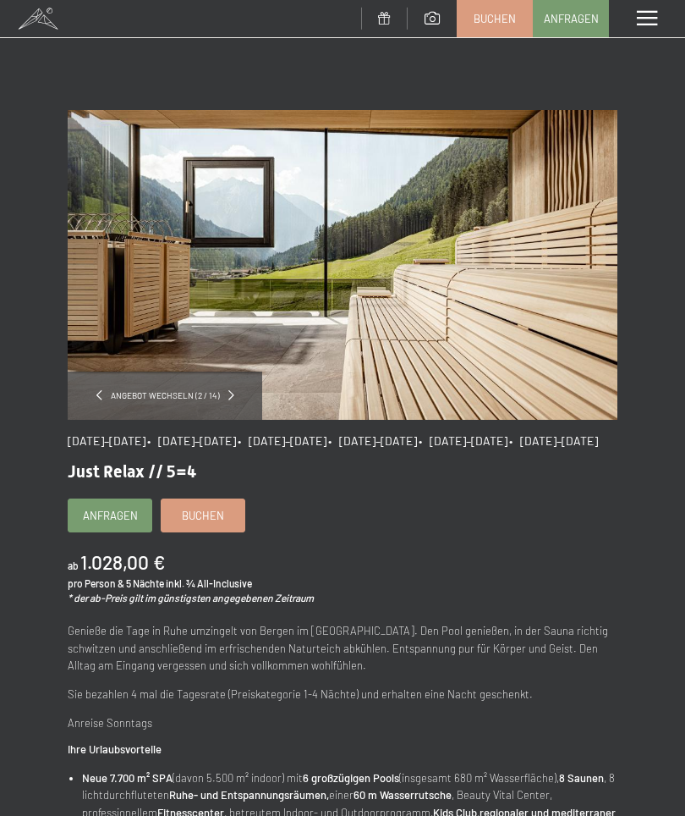
click at [219, 531] on link "Buchen" at bounding box center [203, 515] width 83 height 32
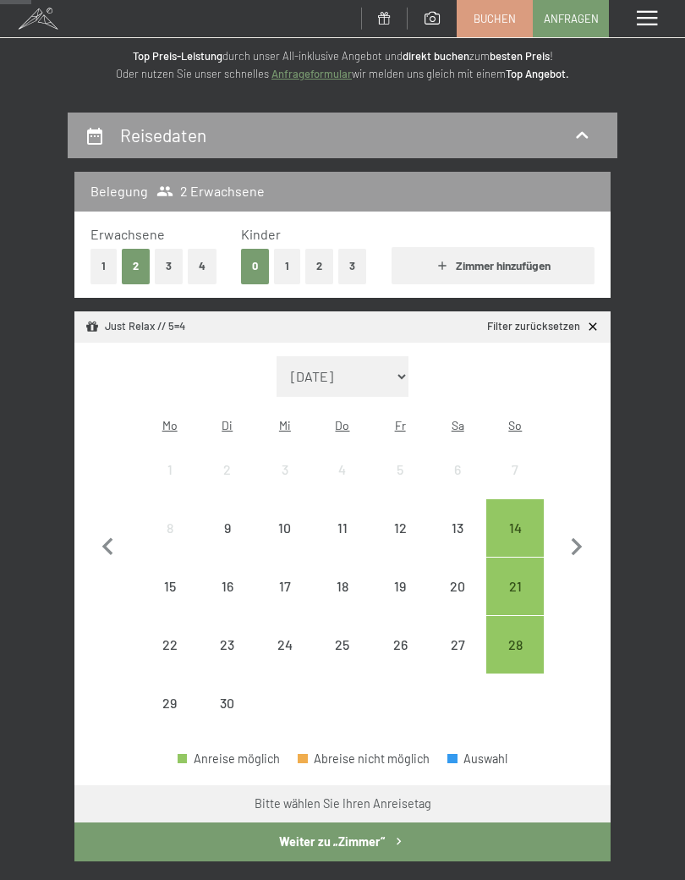
scroll to position [88, 0]
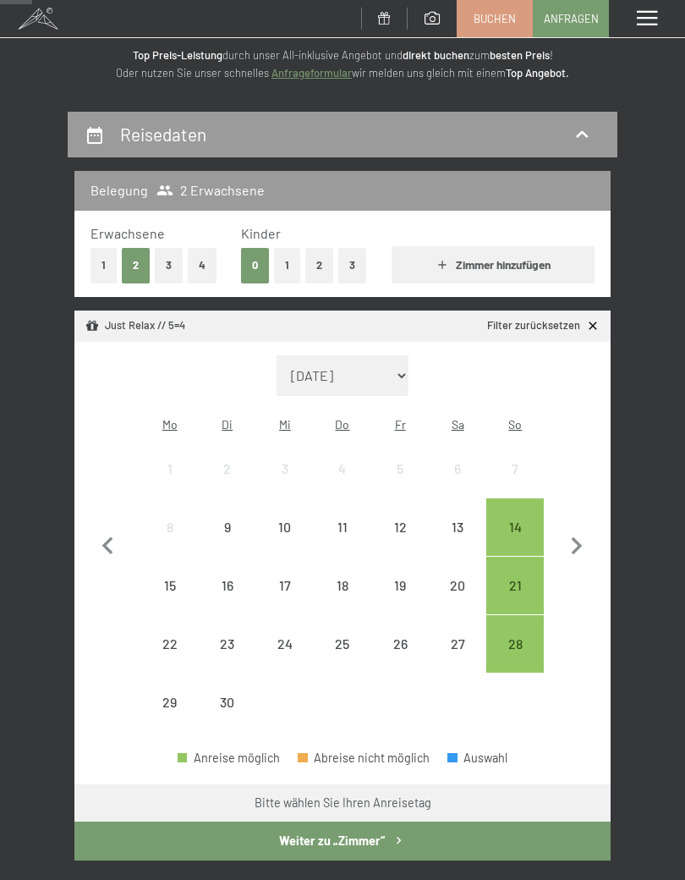
click at [576, 537] on icon "button" at bounding box center [577, 546] width 11 height 18
select select "[DATE]"
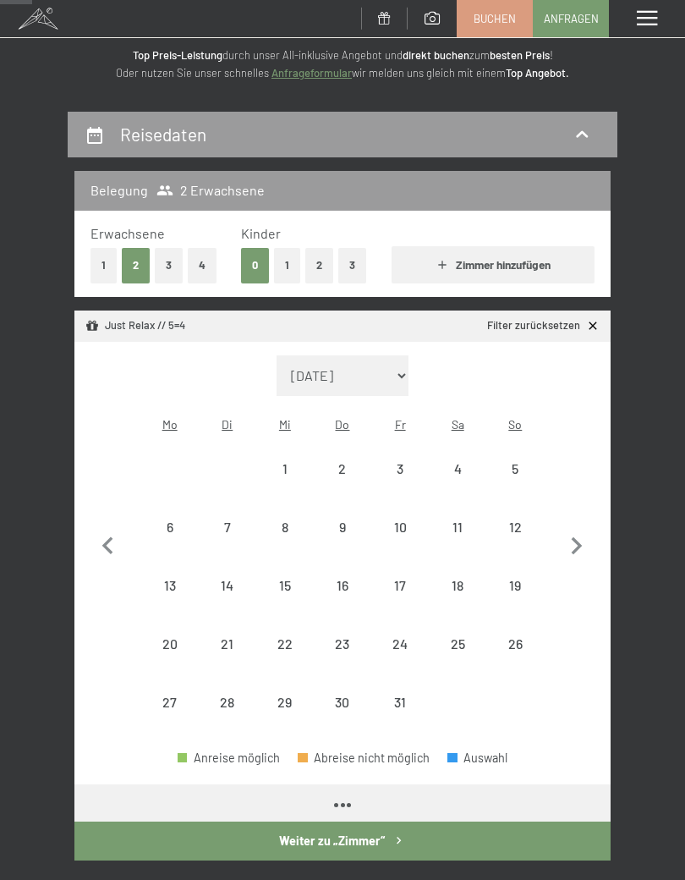
select select "[DATE]"
click at [172, 520] on div "6" at bounding box center [170, 547] width 54 height 54
select select "[DATE]"
click at [530, 520] on div "12" at bounding box center [515, 547] width 54 height 54
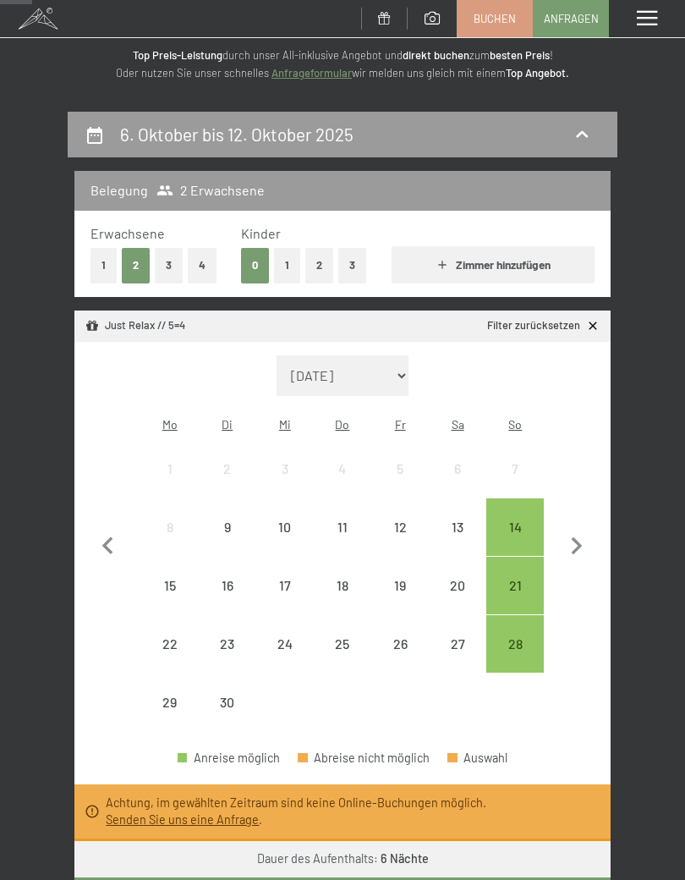
click at [229, 520] on div "9" at bounding box center [228, 547] width 54 height 54
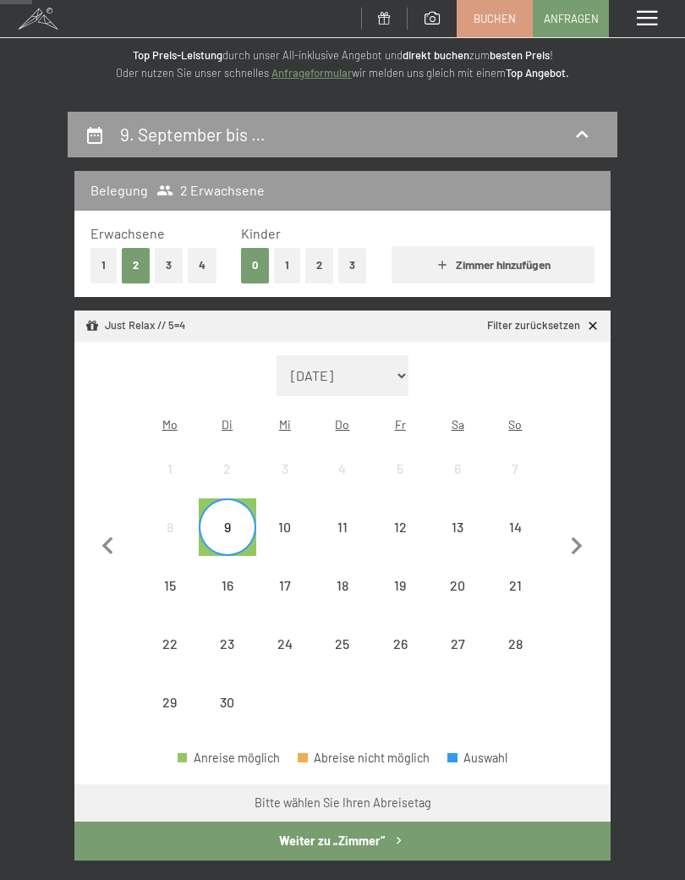
click at [532, 520] on div "14" at bounding box center [515, 547] width 54 height 54
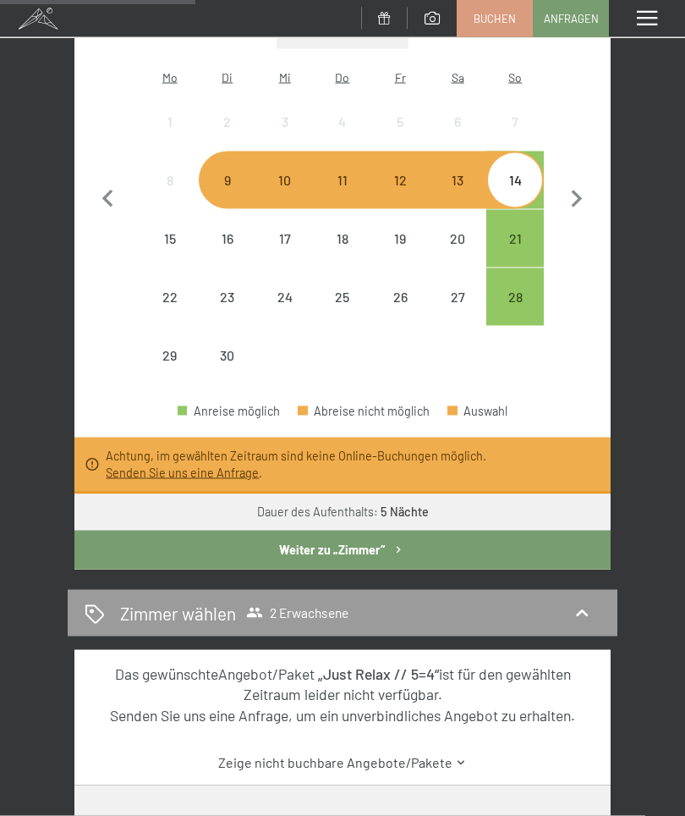
scroll to position [197, 0]
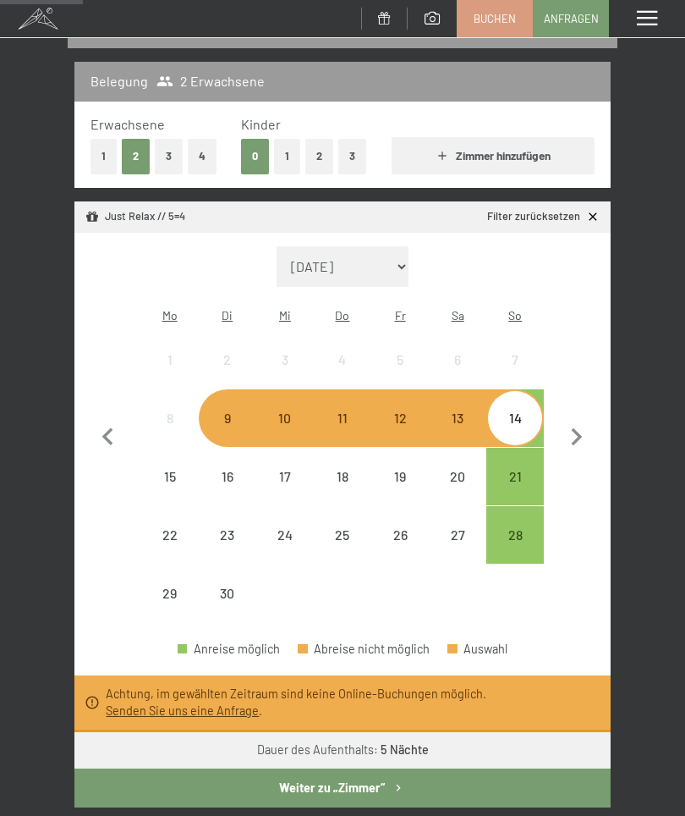
click at [584, 428] on icon "button" at bounding box center [577, 438] width 36 height 36
select select "[DATE]"
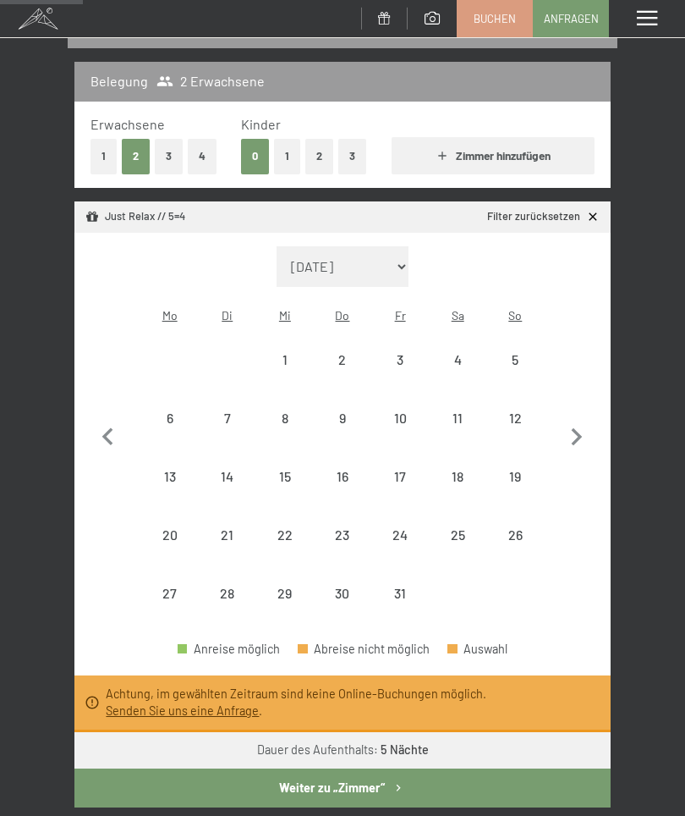
click at [176, 586] on div "27" at bounding box center [170, 613] width 54 height 54
select select "[DATE]"
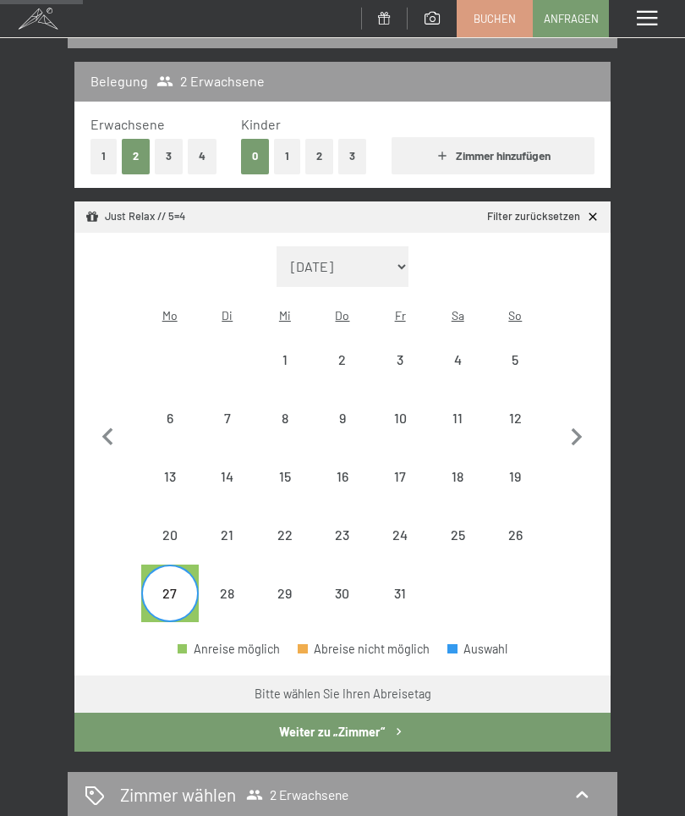
click at [400, 586] on div "31" at bounding box center [400, 613] width 54 height 54
select select "[DATE]"
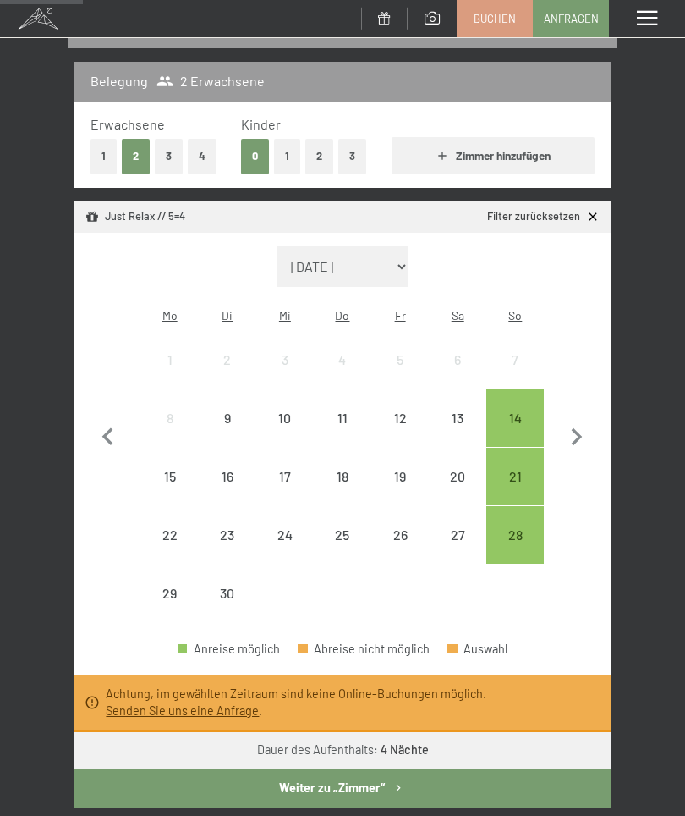
click at [232, 411] on div "9" at bounding box center [228, 438] width 54 height 54
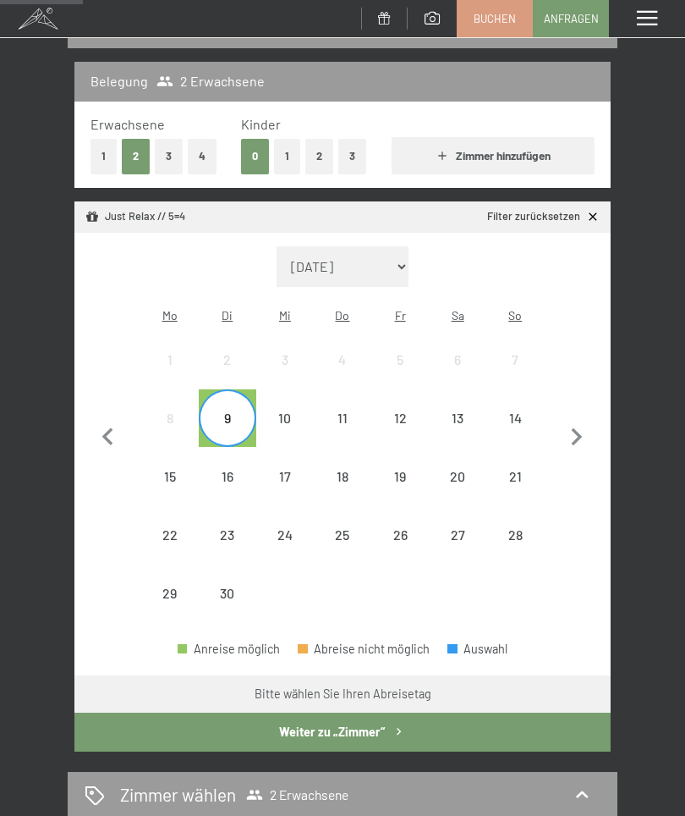
click at [530, 411] on div "14" at bounding box center [515, 438] width 54 height 54
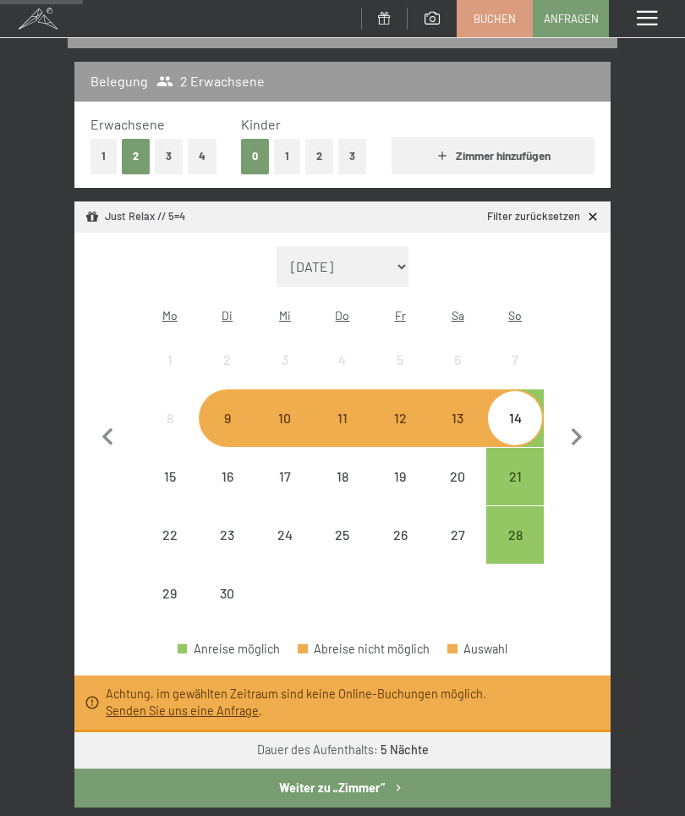
click at [576, 306] on button "button" at bounding box center [577, 434] width 36 height 377
select select "[DATE]"
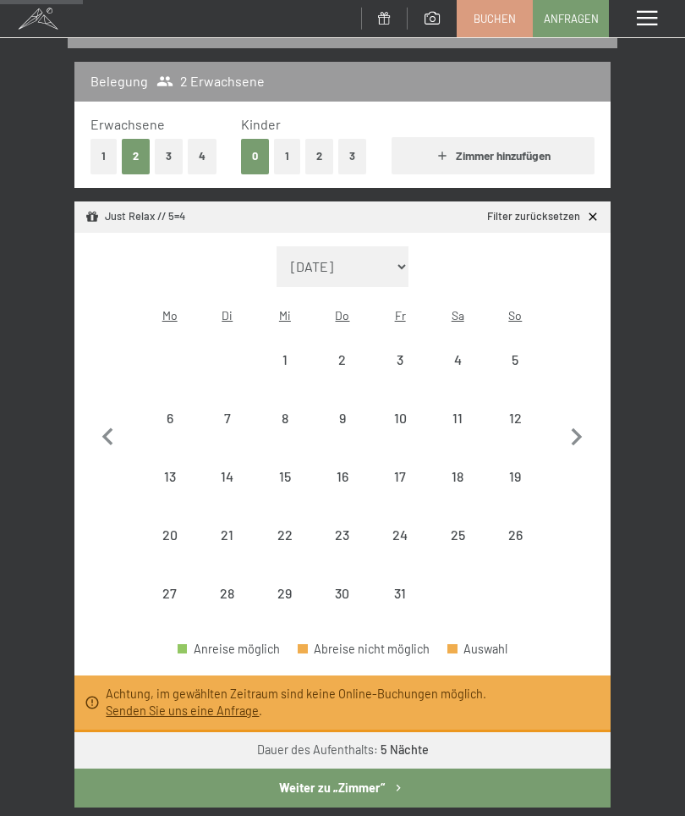
click at [190, 411] on div "6" at bounding box center [170, 438] width 54 height 54
select select "[DATE]"
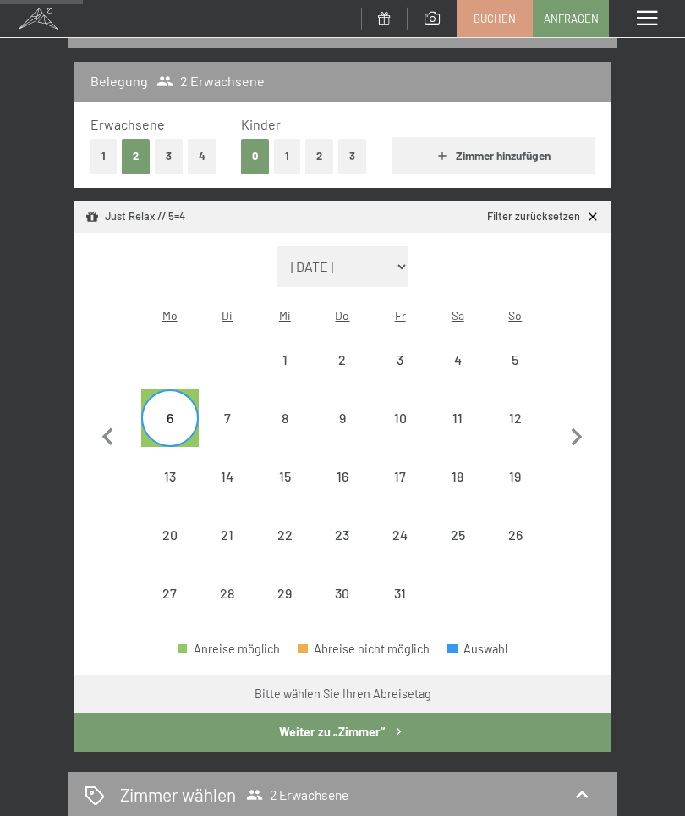
click at [531, 411] on div "12" at bounding box center [515, 438] width 54 height 54
select select "[DATE]"
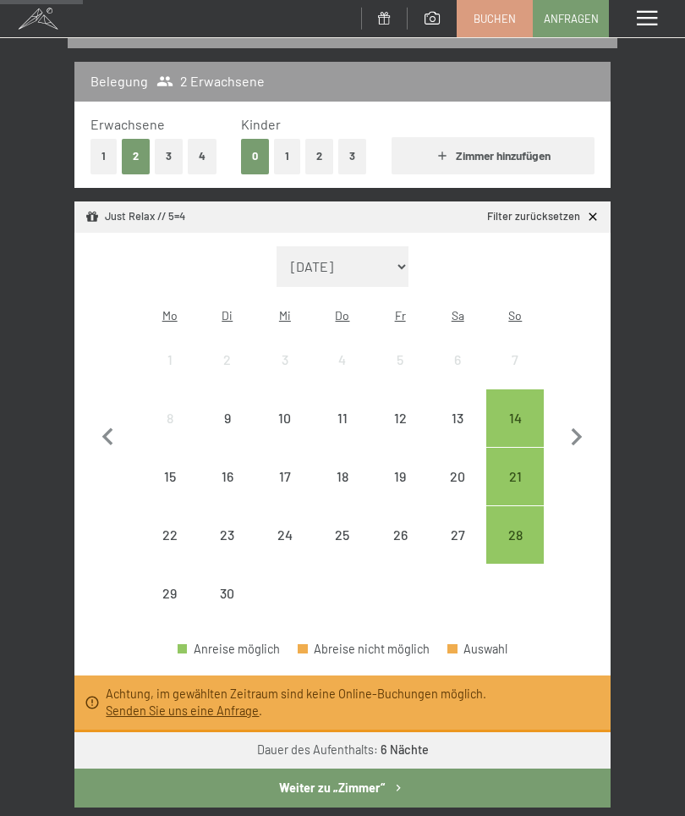
click at [579, 428] on icon "button" at bounding box center [577, 437] width 11 height 18
select select "[DATE]"
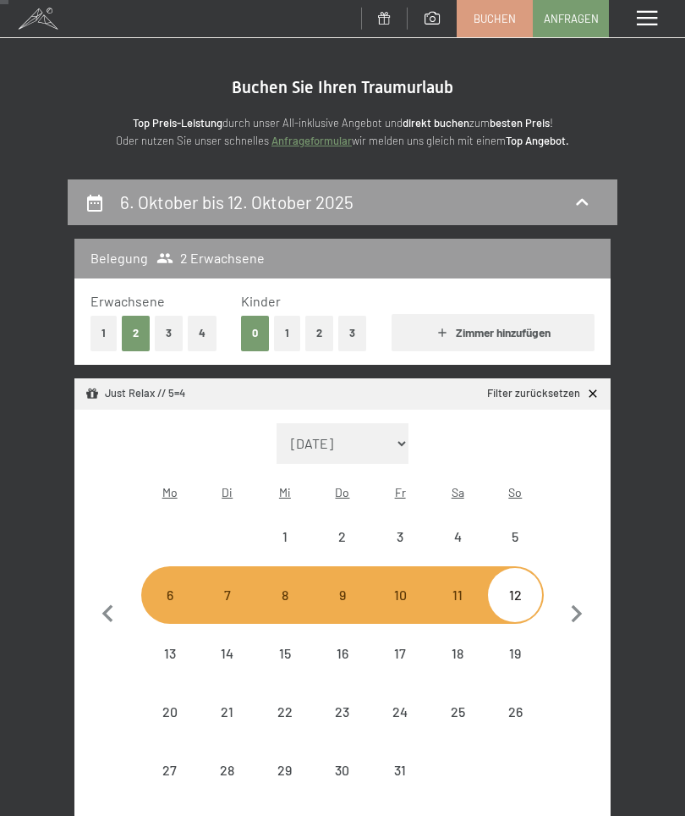
scroll to position [0, 0]
